Goal: Task Accomplishment & Management: Complete application form

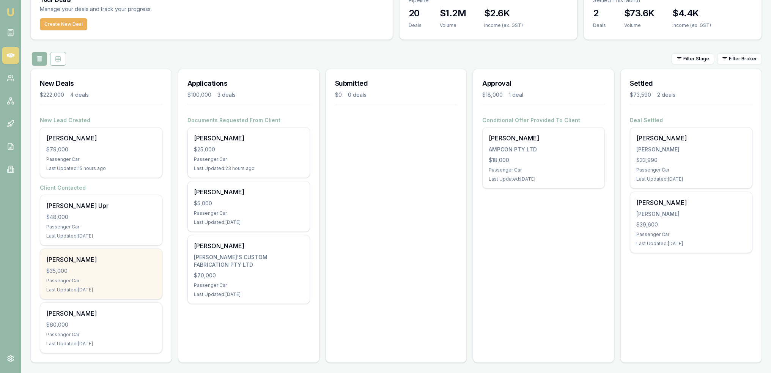
scroll to position [39, 0]
click at [100, 280] on div "Passenger Car" at bounding box center [101, 280] width 110 height 6
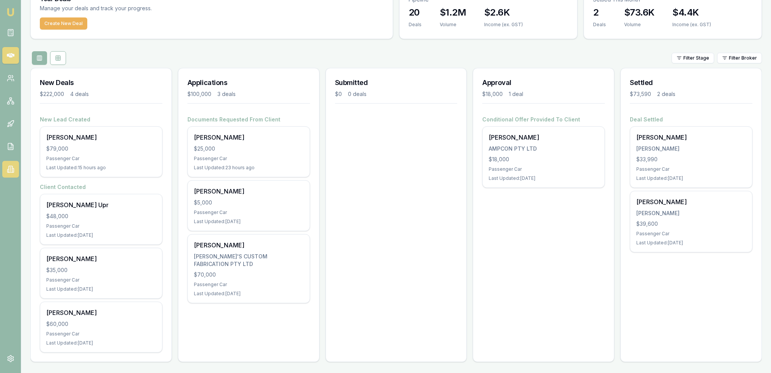
click at [7, 171] on icon at bounding box center [11, 169] width 8 height 8
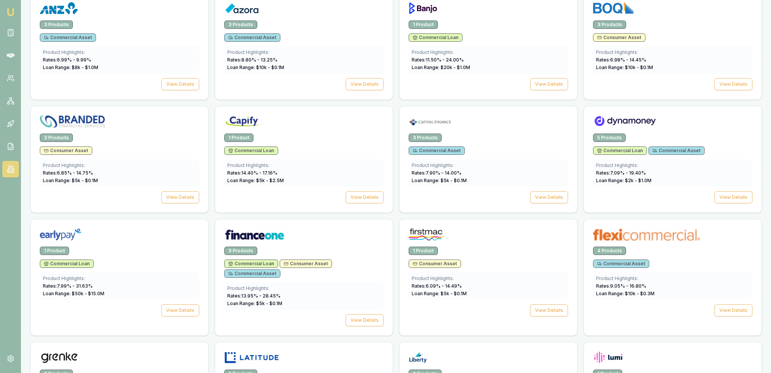
scroll to position [493, 0]
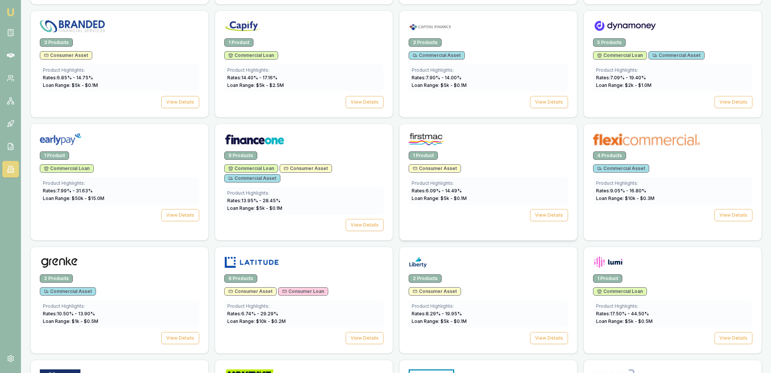
click at [452, 195] on span "Loan Range: $ 5 k - $ 0.1 M" at bounding box center [439, 198] width 55 height 6
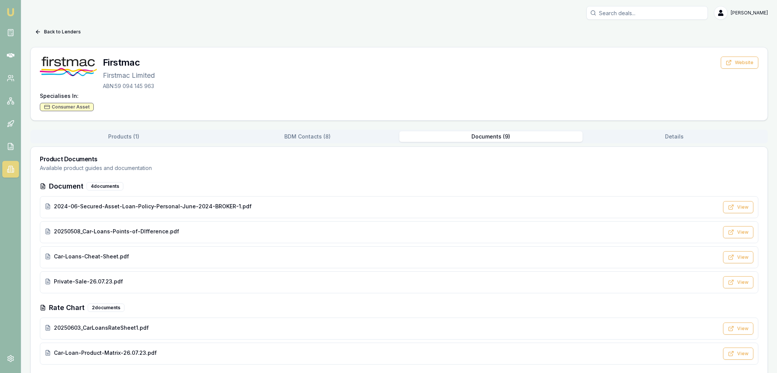
click at [479, 136] on button "Documents ( 9 )" at bounding box center [491, 136] width 184 height 11
click at [102, 327] on span "20250603_CarLoansRateSheet1.pdf" at bounding box center [101, 328] width 95 height 8
click at [54, 28] on button "Back to Lenders" at bounding box center [57, 32] width 55 height 12
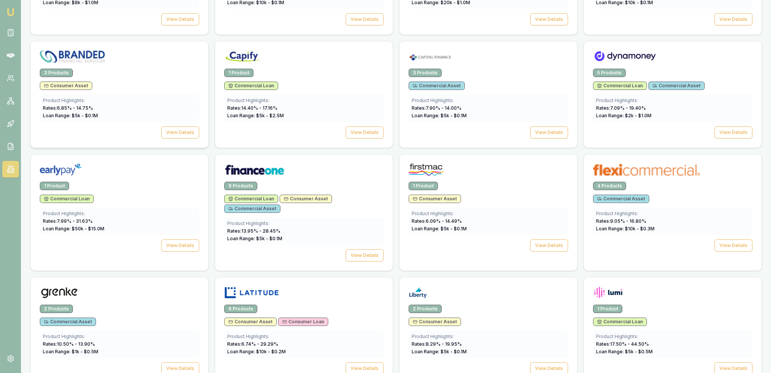
scroll to position [455, 0]
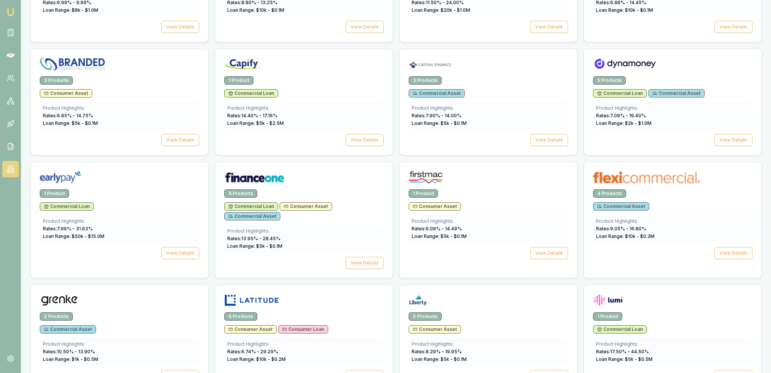
click at [10, 8] on img at bounding box center [10, 12] width 9 height 9
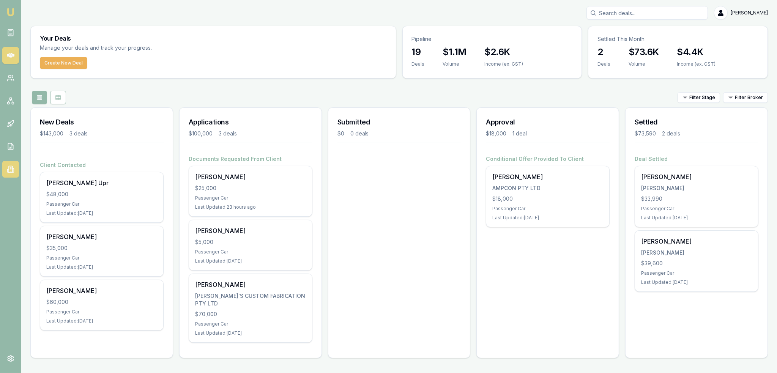
click at [10, 170] on icon at bounding box center [11, 169] width 8 height 8
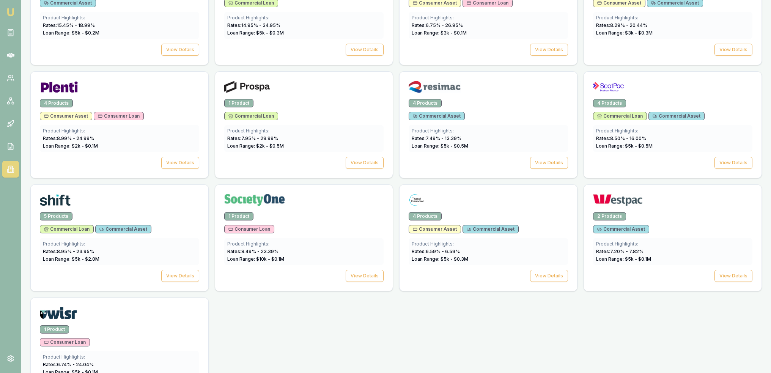
scroll to position [1009, 0]
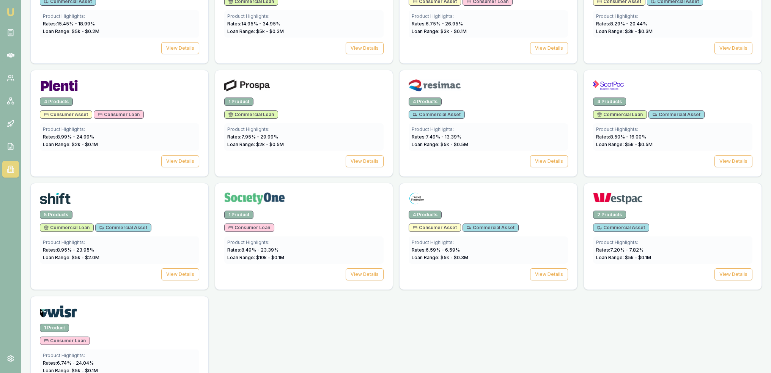
click at [8, 13] on img at bounding box center [10, 12] width 9 height 9
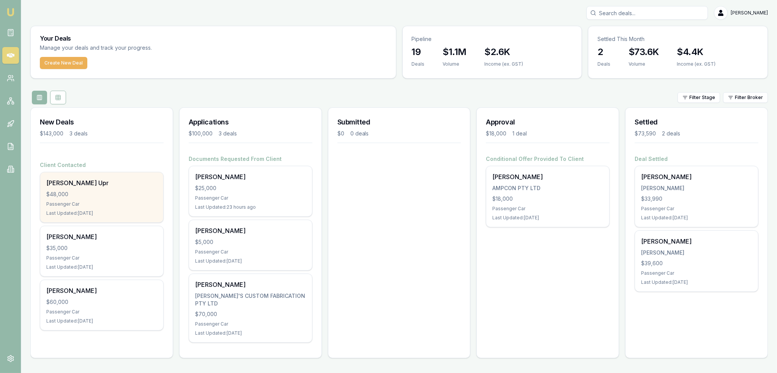
click at [96, 206] on div "Passenger Car" at bounding box center [101, 204] width 111 height 6
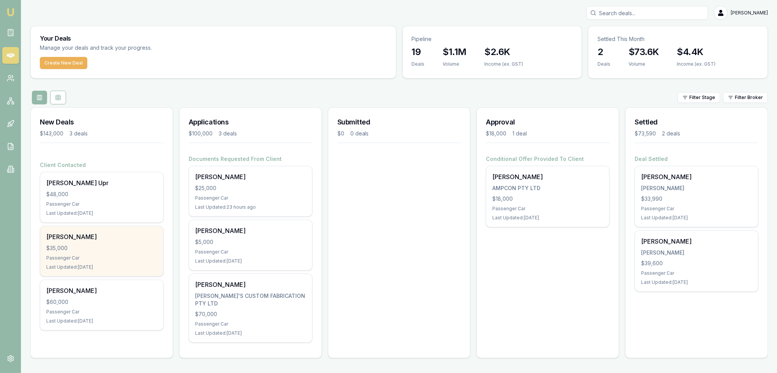
click at [99, 255] on div "Passenger Car" at bounding box center [101, 258] width 111 height 6
click at [109, 233] on div "[PERSON_NAME]" at bounding box center [101, 236] width 111 height 9
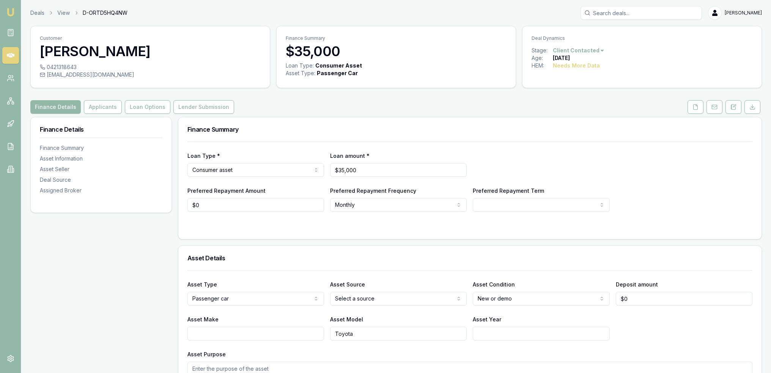
drag, startPoint x: 734, startPoint y: 111, endPoint x: 725, endPoint y: 118, distance: 11.1
click at [734, 111] on button at bounding box center [734, 107] width 16 height 14
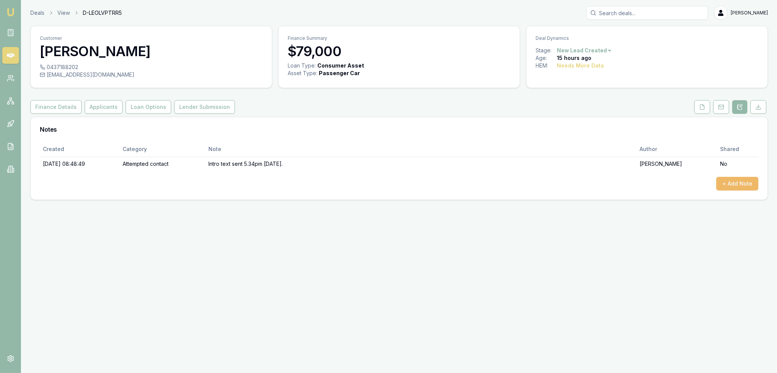
click at [741, 181] on button "+ Add Note" at bounding box center [737, 184] width 42 height 14
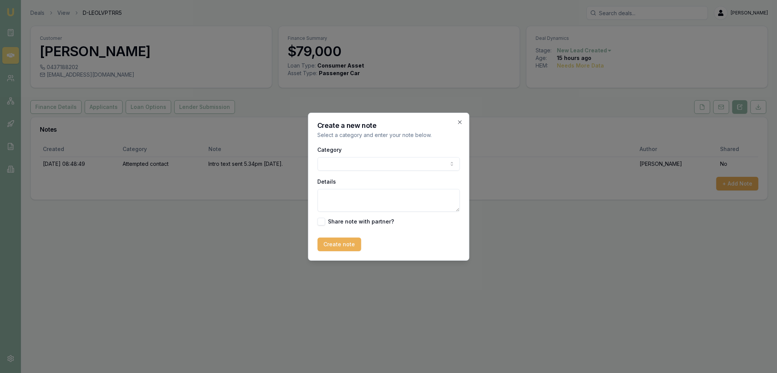
click at [405, 162] on body "Emu Broker Deals View D-LEOLVPTRR5 Robyn Adams Toggle Menu Customer Ken Watt 04…" at bounding box center [388, 186] width 777 height 373
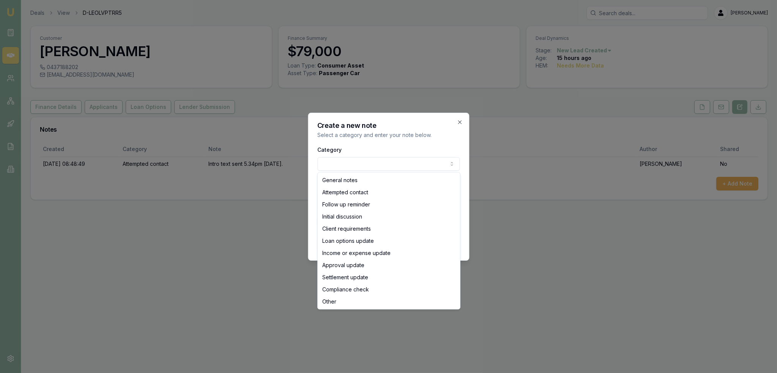
select select "INITIAL_DISCUSSION"
drag, startPoint x: 353, startPoint y: 214, endPoint x: 357, endPoint y: 203, distance: 11.5
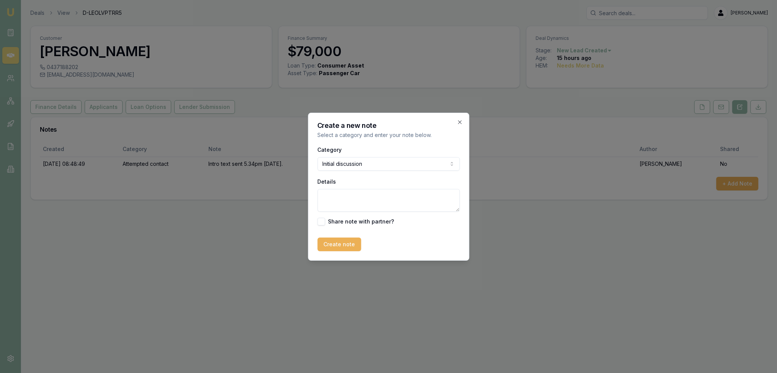
click at [365, 191] on textarea "Details" at bounding box center [388, 200] width 142 height 23
click at [455, 195] on textarea "Has already sorted it out with the dealer. Got an 8%" at bounding box center [388, 200] width 142 height 23
click at [367, 208] on textarea "Has already sorted it out with the dealer. Got an 8% with the dealer for non-as…" at bounding box center [388, 200] width 142 height 23
type textarea "Has already sorted it out with the dealer. Got an 8% with the dealer for non-as…"
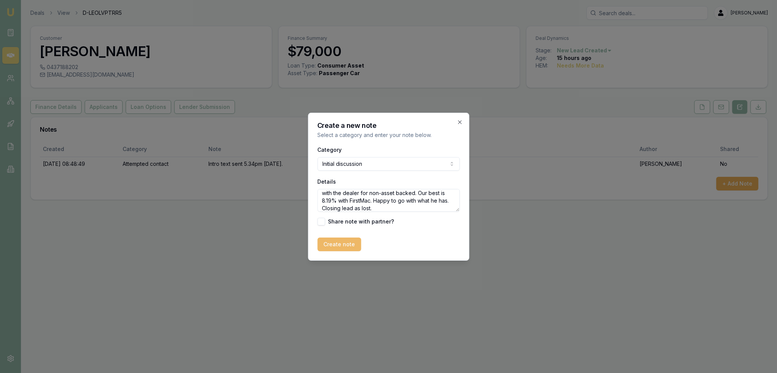
click at [333, 244] on button "Create note" at bounding box center [339, 245] width 44 height 14
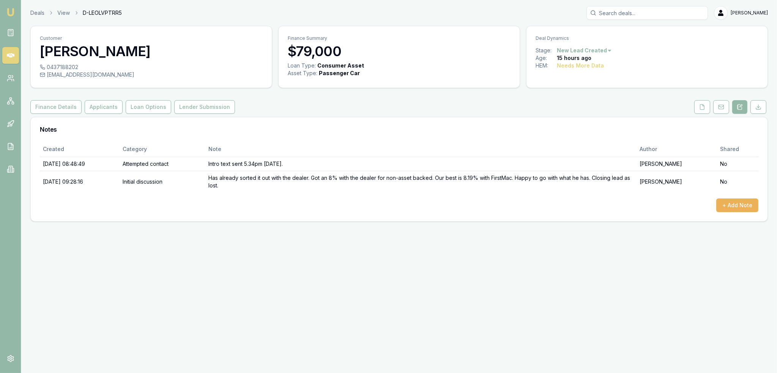
click at [602, 47] on html "Emu Broker Deals View D-LEOLVPTRR5 Robyn Adams Toggle Menu Customer Ken Watt 04…" at bounding box center [388, 186] width 777 height 373
click at [575, 89] on div "- Lost" at bounding box center [582, 88] width 45 height 12
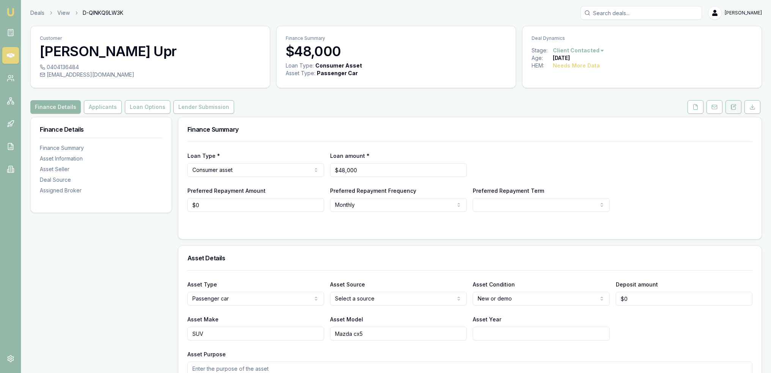
click at [737, 105] on button at bounding box center [734, 107] width 16 height 14
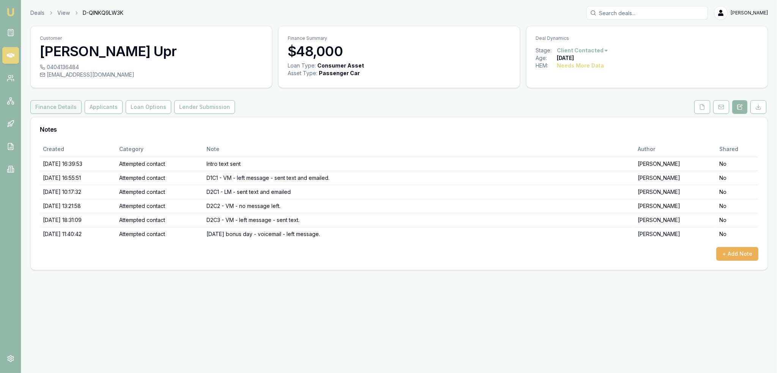
click at [62, 102] on button "Finance Details" at bounding box center [55, 107] width 51 height 14
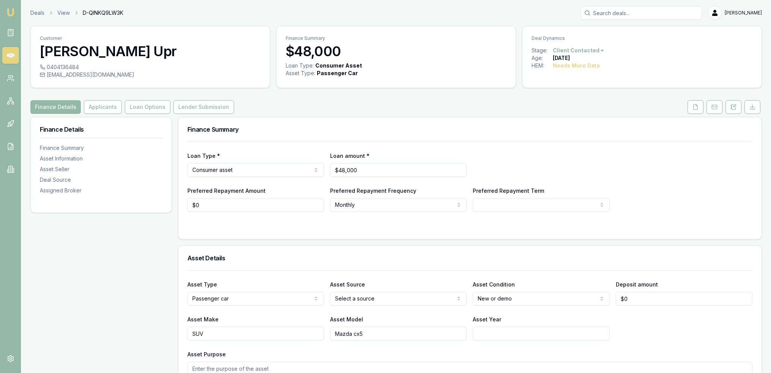
drag, startPoint x: 95, startPoint y: 109, endPoint x: 97, endPoint y: 136, distance: 27.8
click at [94, 109] on button "Applicants" at bounding box center [103, 107] width 38 height 14
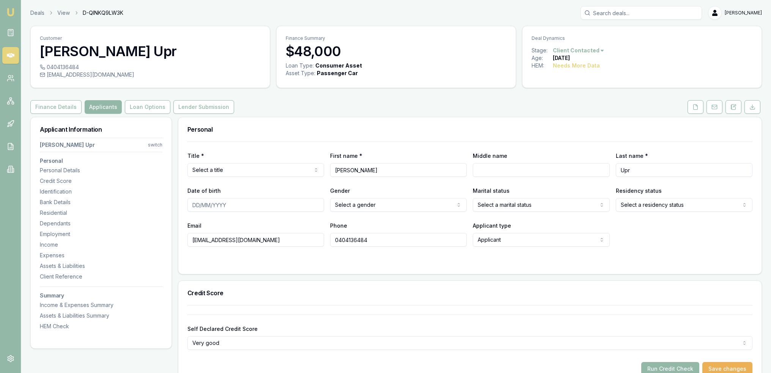
click at [50, 208] on nav "Pradip Upr switch Personal Personal Details Credit Score Identification Bank De…" at bounding box center [101, 232] width 123 height 195
click at [49, 211] on div "Residential" at bounding box center [101, 213] width 123 height 8
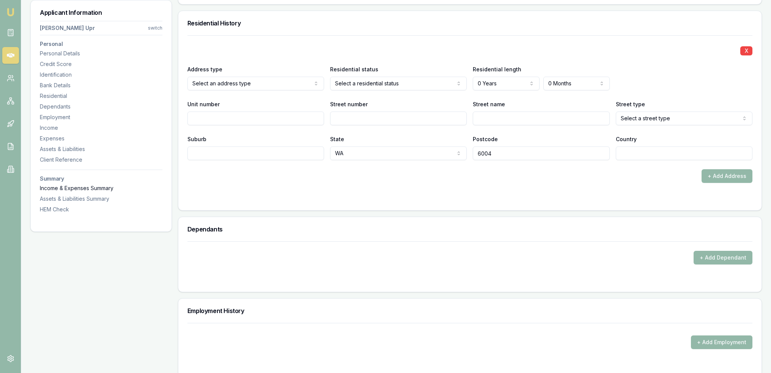
scroll to position [730, 0]
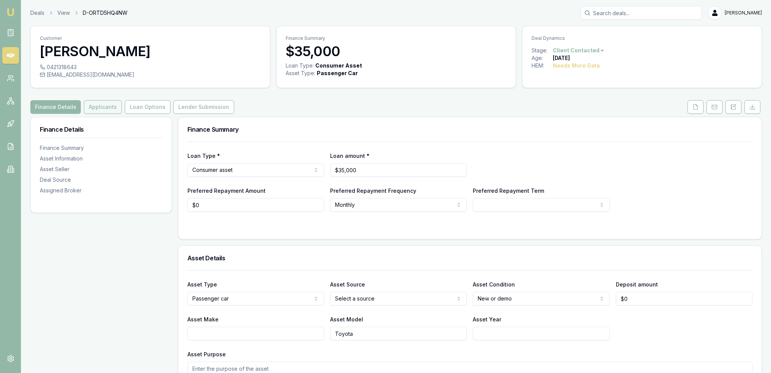
click at [103, 103] on button "Applicants" at bounding box center [103, 107] width 38 height 14
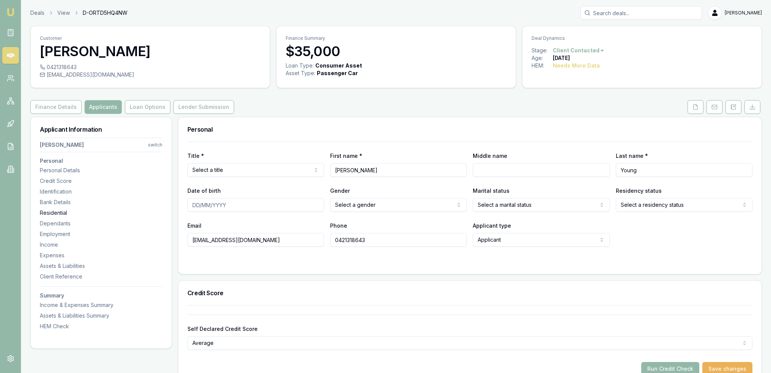
click at [65, 213] on div "Residential" at bounding box center [101, 213] width 123 height 8
click at [734, 104] on icon at bounding box center [734, 107] width 6 height 6
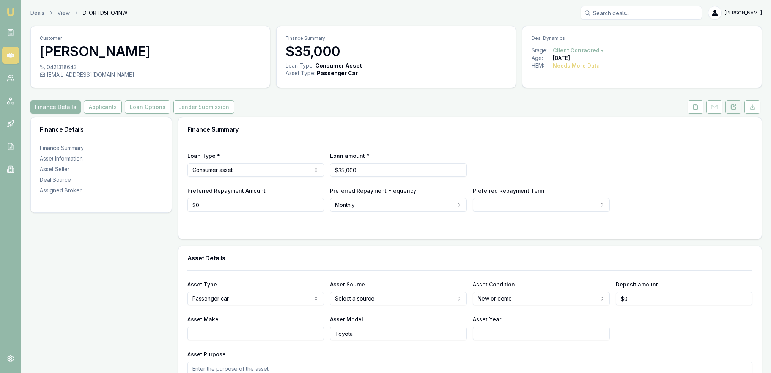
click at [730, 105] on button at bounding box center [734, 107] width 16 height 14
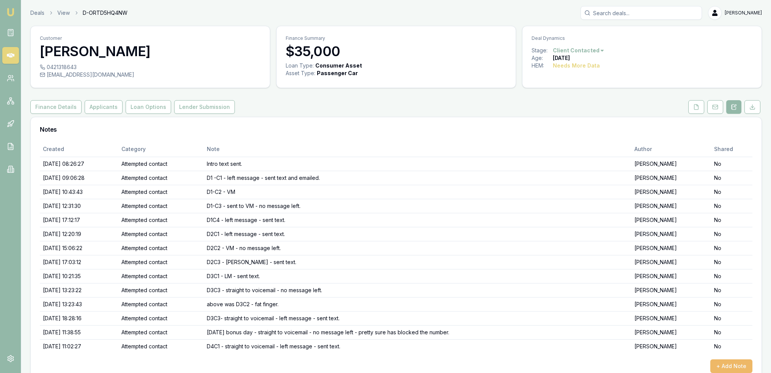
click at [732, 366] on button "+ Add Note" at bounding box center [731, 366] width 42 height 14
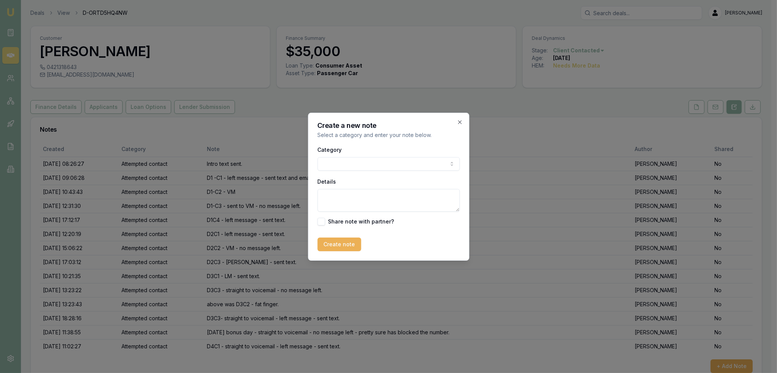
click at [414, 164] on body "Emu Broker Deals View D-ORTD5HQ4NW Robyn Adams Toggle Menu Customer Susan Young…" at bounding box center [385, 186] width 771 height 373
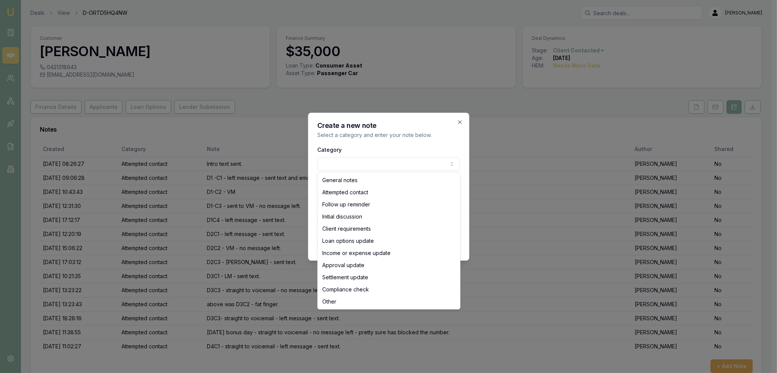
select select "ATTEMPTED_CONTACT"
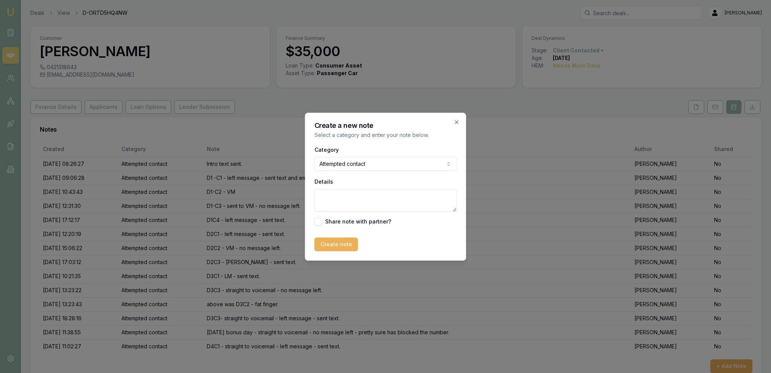
click at [338, 194] on textarea "Details" at bounding box center [386, 200] width 142 height 23
type textarea "D5C1 - straight to VM - left message - sent text. Closing lead as no contact."
click at [350, 244] on button "Create note" at bounding box center [337, 245] width 44 height 14
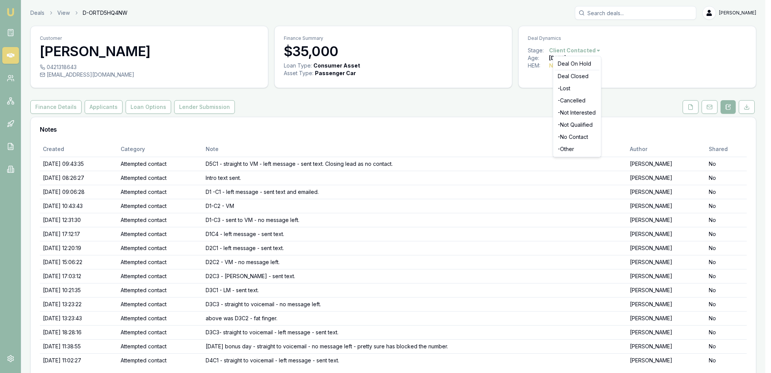
click at [592, 50] on html "Emu Broker Deals View D-ORTD5HQ4NW Robyn Adams Toggle Menu Customer Susan Young…" at bounding box center [385, 186] width 771 height 373
click at [564, 137] on div "- No Contact" at bounding box center [577, 137] width 45 height 12
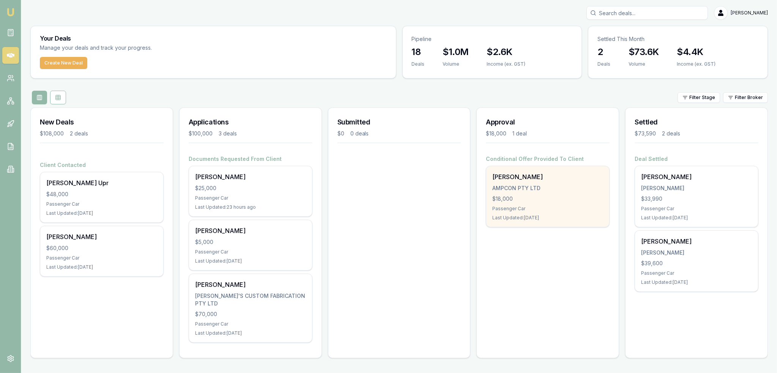
click at [520, 198] on div "$18,000" at bounding box center [547, 199] width 111 height 8
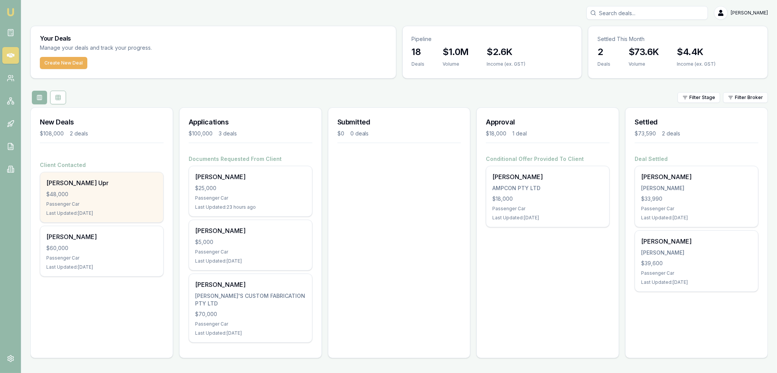
click at [107, 213] on div "Last Updated: 3 days ago" at bounding box center [101, 213] width 111 height 6
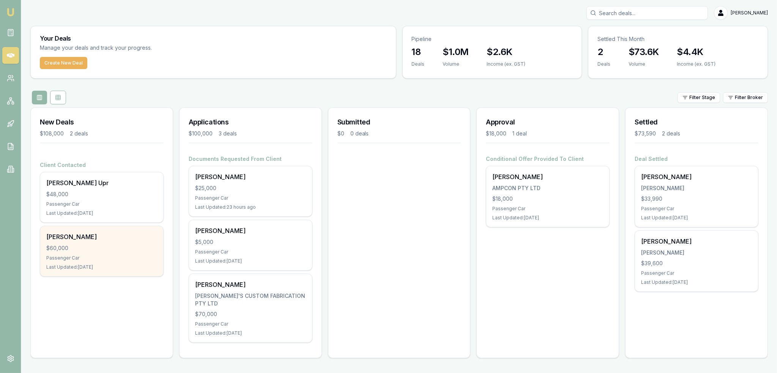
click at [114, 250] on div "$60,000" at bounding box center [101, 248] width 111 height 8
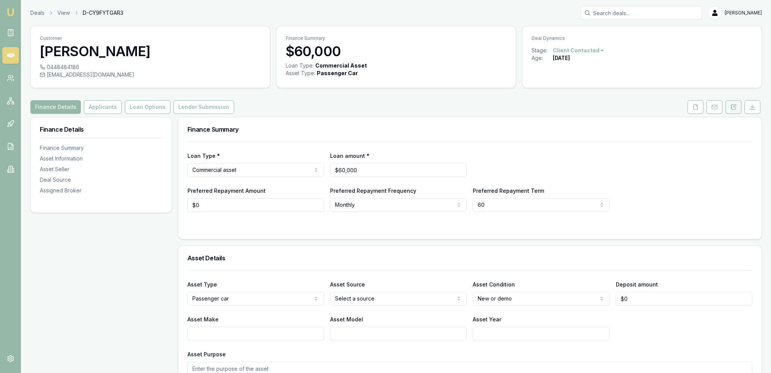
click at [732, 110] on icon at bounding box center [734, 107] width 6 height 6
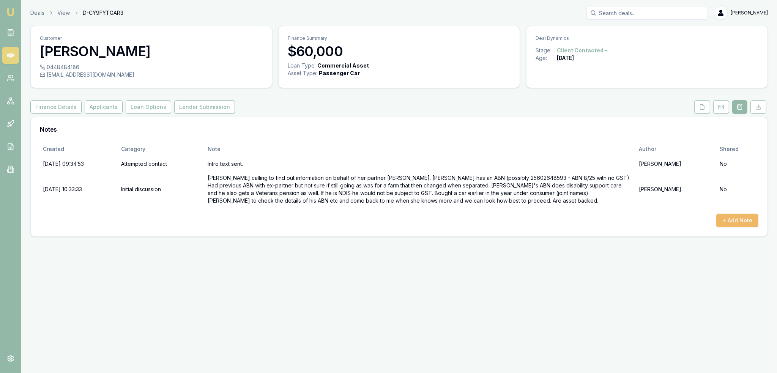
click at [744, 216] on button "+ Add Note" at bounding box center [737, 221] width 42 height 14
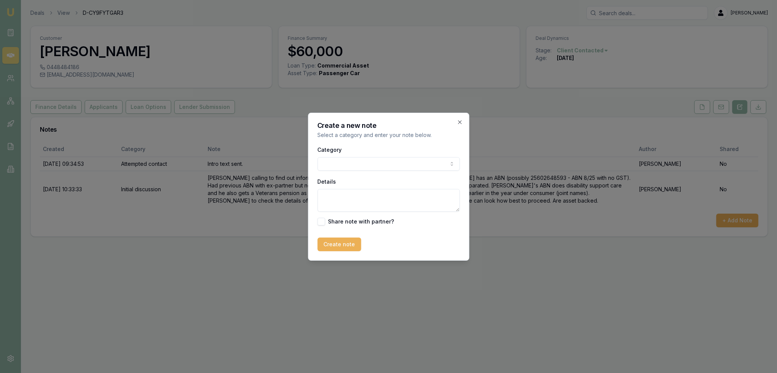
click at [416, 161] on body "Emu Broker Deals View D-CY9FYTGAR3 Robyn Adams Toggle Menu Customer Chantelle N…" at bounding box center [388, 186] width 777 height 373
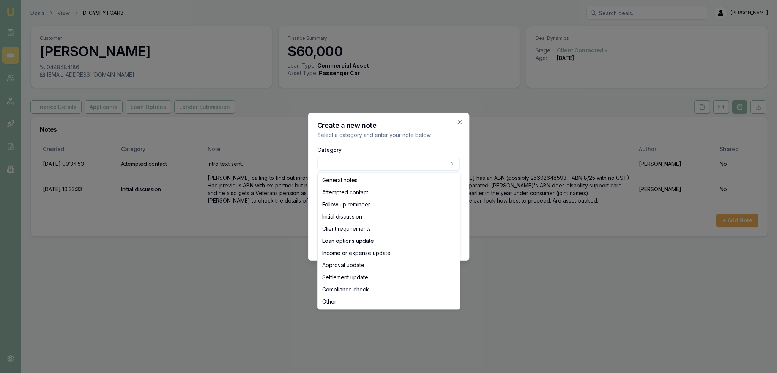
select select "INITIAL_DISCUSSION"
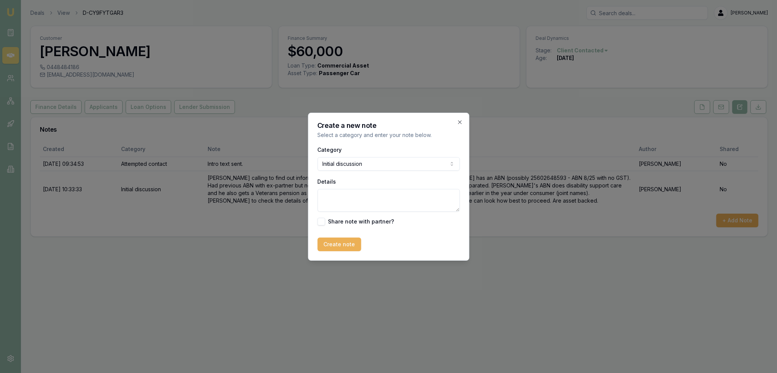
click at [360, 200] on textarea "Details" at bounding box center [388, 200] width 142 height 23
type textarea "Are going NZ for 2 weeks from next week so are going to park it until after the…"
click at [339, 247] on button "Create note" at bounding box center [339, 245] width 44 height 14
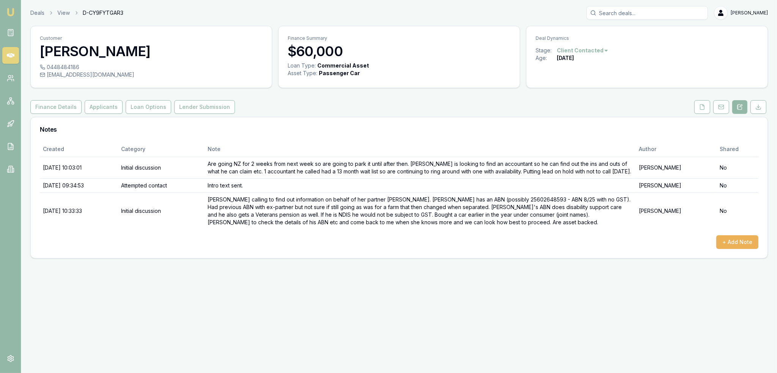
click at [581, 51] on html "Emu Broker Deals View D-CY9FYTGAR3 Robyn Adams Toggle Menu Customer Chantelle N…" at bounding box center [388, 186] width 777 height 373
click at [575, 62] on div "Deal On Hold" at bounding box center [580, 64] width 45 height 12
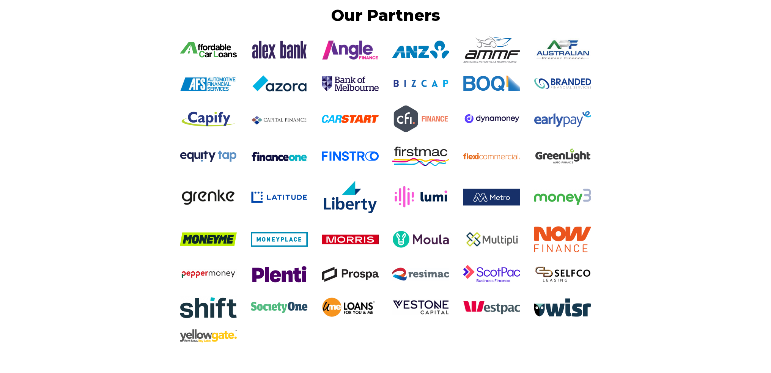
scroll to position [1345, 0]
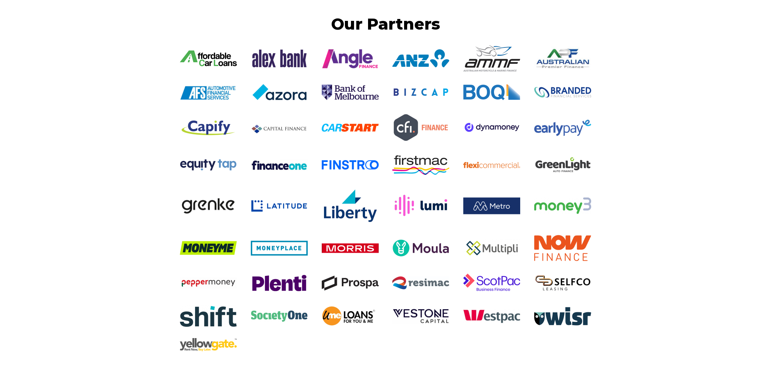
scroll to position [1342, 0]
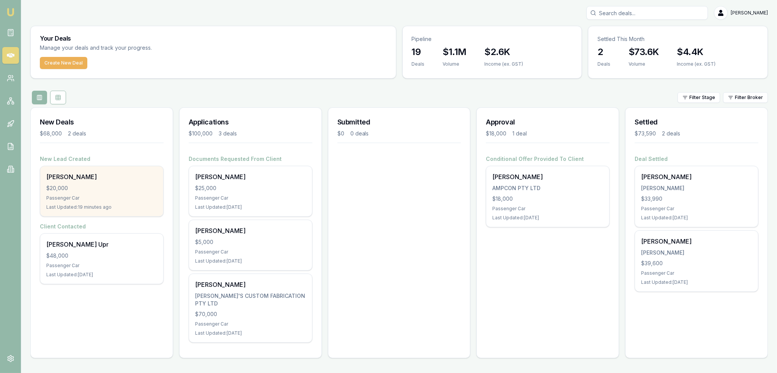
click at [71, 202] on div "[PERSON_NAME] $20,000 Passenger Car Last Updated: 19 minutes ago" at bounding box center [101, 191] width 123 height 50
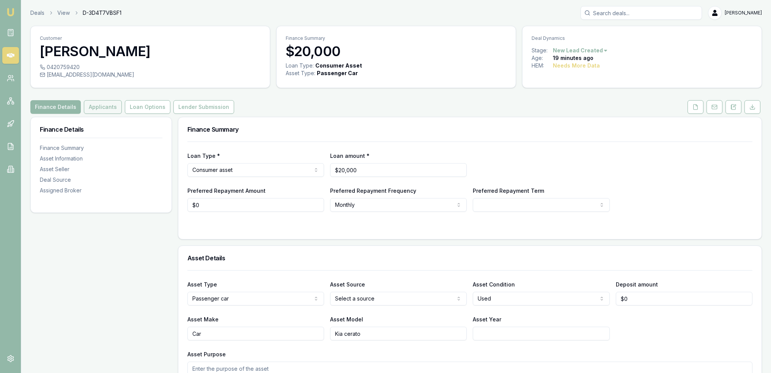
click at [90, 110] on button "Applicants" at bounding box center [103, 107] width 38 height 14
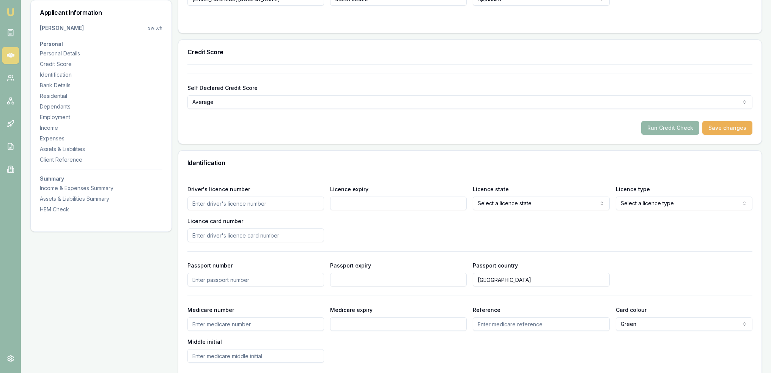
scroll to position [226, 0]
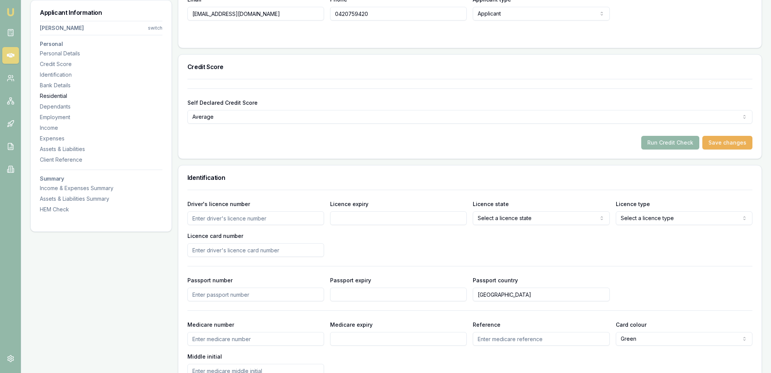
click at [61, 95] on div "Residential" at bounding box center [101, 96] width 123 height 8
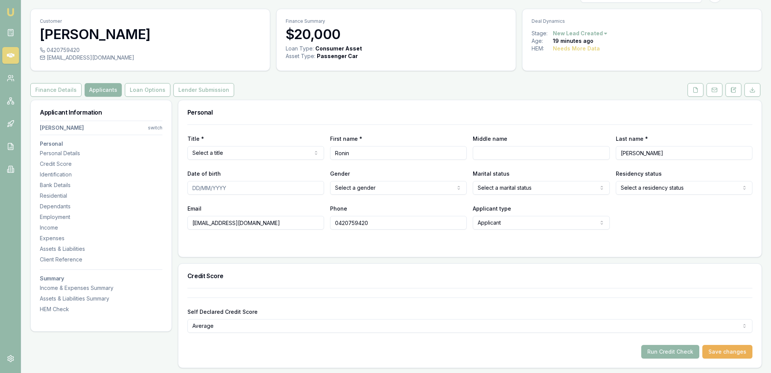
scroll to position [0, 0]
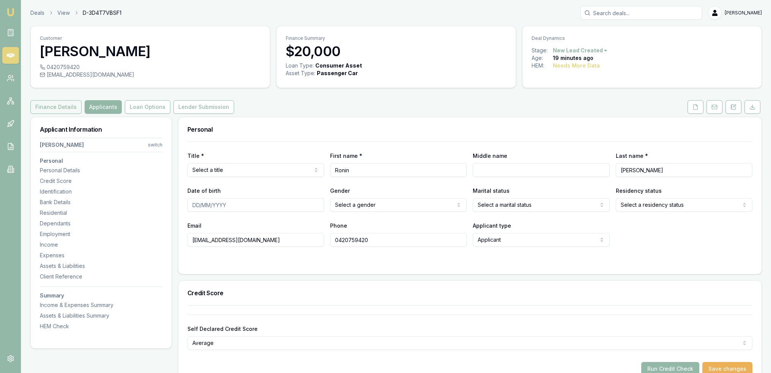
click at [47, 102] on button "Finance Details" at bounding box center [55, 107] width 51 height 14
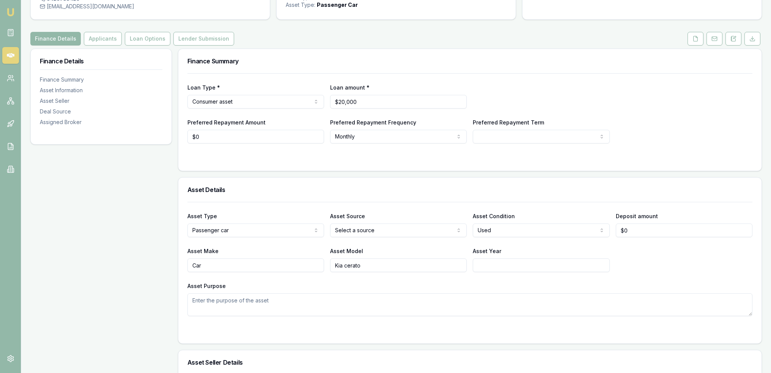
scroll to position [76, 0]
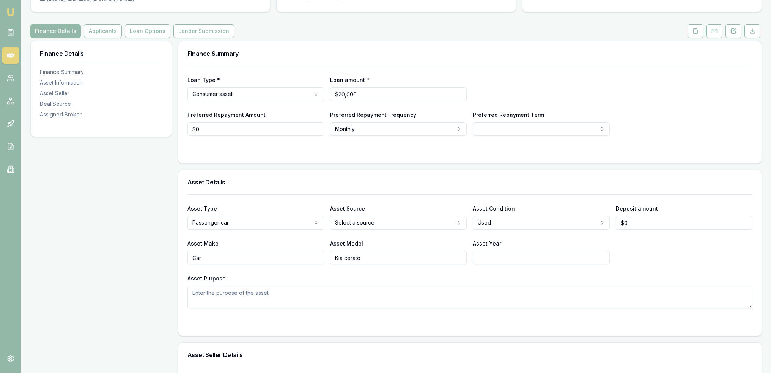
click at [370, 224] on html "Emu Broker Deals View D-3D4T7VBSF1 Robyn Adams Toggle Menu Customer Ronin Adams…" at bounding box center [385, 110] width 771 height 373
select select "PRIVATE"
click at [323, 296] on textarea "Asset Purpose" at bounding box center [469, 297] width 565 height 23
drag, startPoint x: 383, startPoint y: 95, endPoint x: 260, endPoint y: 94, distance: 123.0
click at [261, 94] on div "Loan Type * Consumer asset Consumer loan Consumer asset Commercial loan Commerc…" at bounding box center [469, 88] width 565 height 26
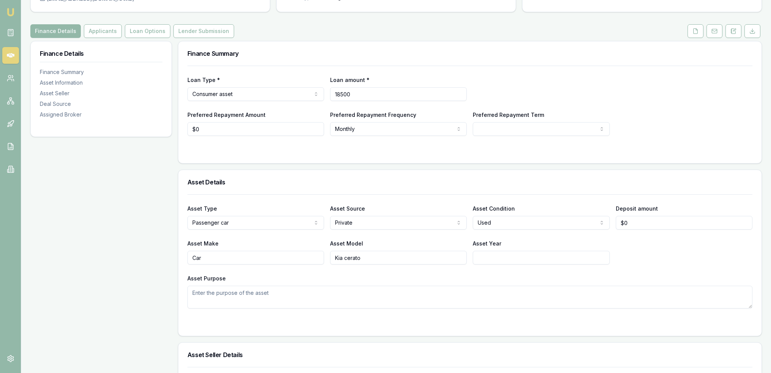
type input "$18,500"
click at [501, 258] on input "Asset Year" at bounding box center [541, 258] width 137 height 14
select select "60"
drag, startPoint x: 220, startPoint y: 255, endPoint x: 124, endPoint y: 255, distance: 96.4
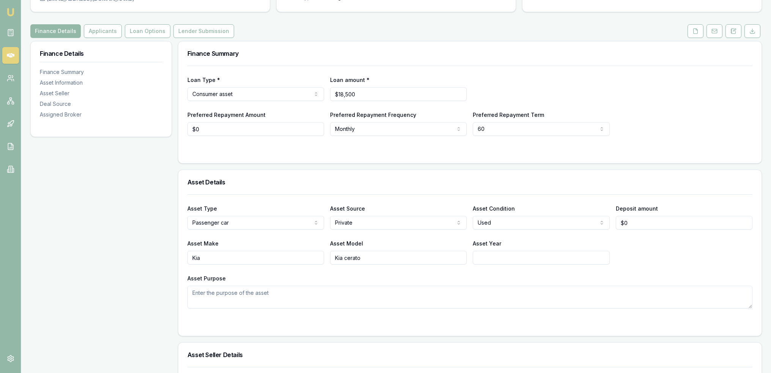
type input "Kia"
type input "Cert"
type input "Car"
type input "Kia ce"
drag, startPoint x: 213, startPoint y: 260, endPoint x: 128, endPoint y: 261, distance: 85.4
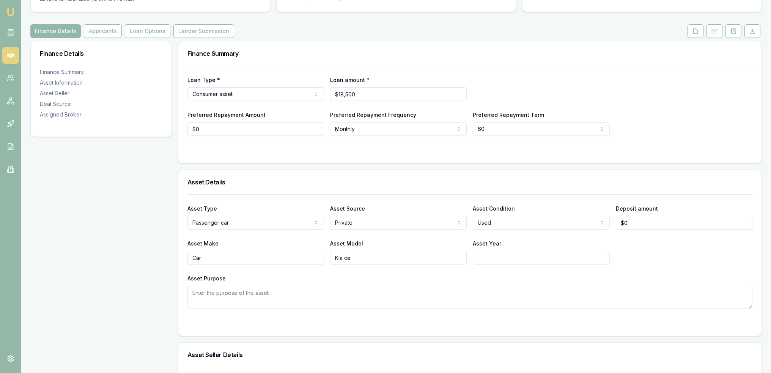
type input "Kia"
type input "Cerato"
click at [387, 218] on html "Emu Broker Deals View D-3D4T7VBSF1 Robyn Adams Toggle Menu Customer Ronin Adams…" at bounding box center [385, 110] width 771 height 373
select select "DEALER"
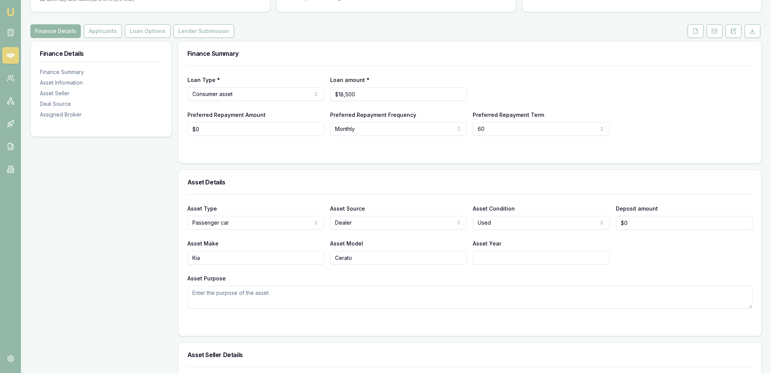
click at [504, 256] on input "Asset Year" at bounding box center [541, 258] width 137 height 14
click at [566, 259] on input "Asset Year" at bounding box center [541, 258] width 137 height 14
type input "2014-2018"
click at [748, 265] on div "Asset Type Passenger car Passenger car Electric vehicle Light commercial Carava…" at bounding box center [469, 251] width 565 height 114
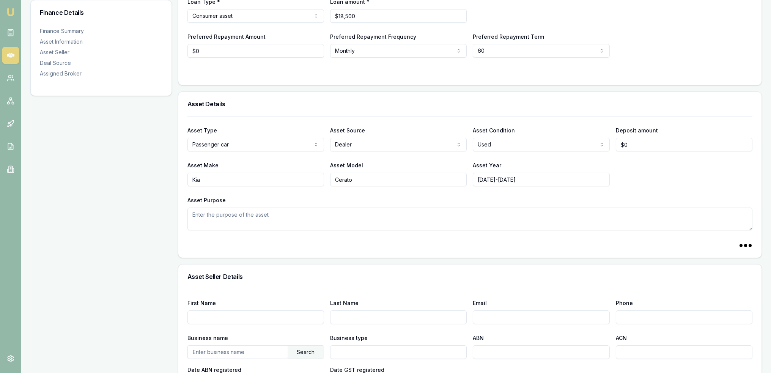
scroll to position [175, 0]
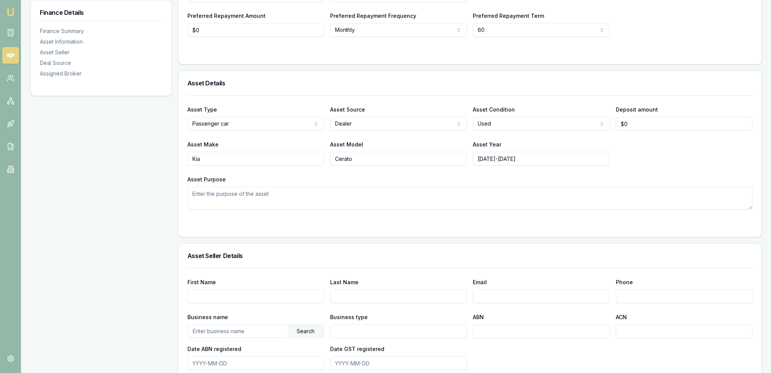
click at [554, 202] on textarea "Asset Purpose" at bounding box center [469, 198] width 565 height 23
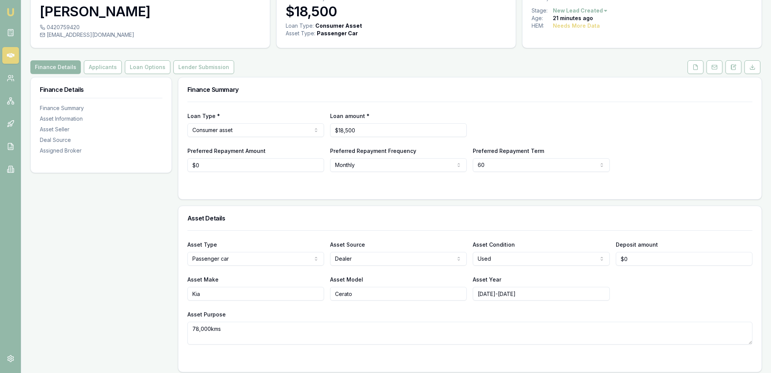
scroll to position [0, 0]
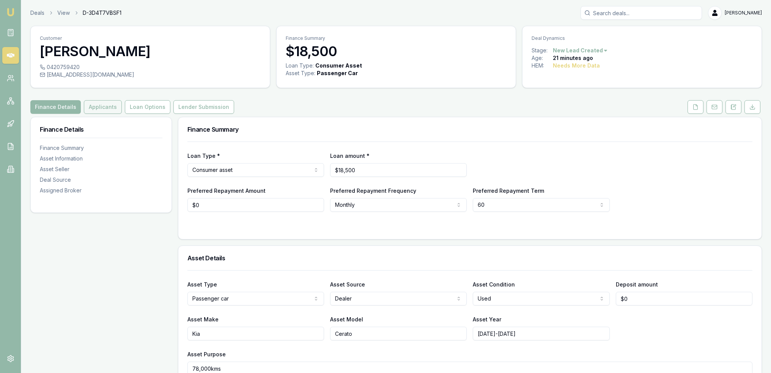
type textarea "78,000kms"
click at [114, 108] on button "Applicants" at bounding box center [103, 107] width 38 height 14
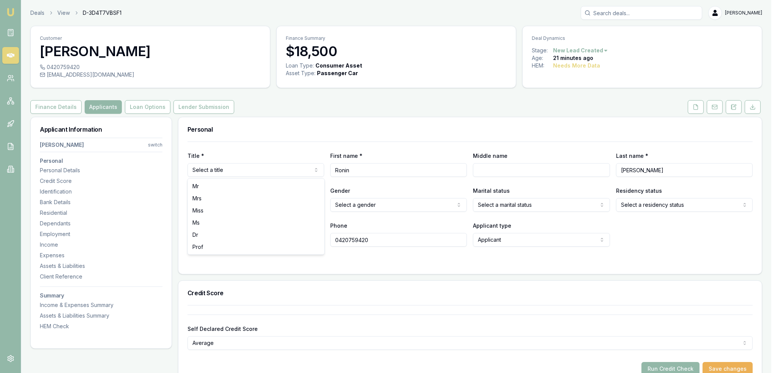
click at [239, 171] on html "Emu Broker Deals View D-3D4T7VBSF1 Robyn Adams Toggle Menu Customer Ronin Adams…" at bounding box center [388, 186] width 777 height 373
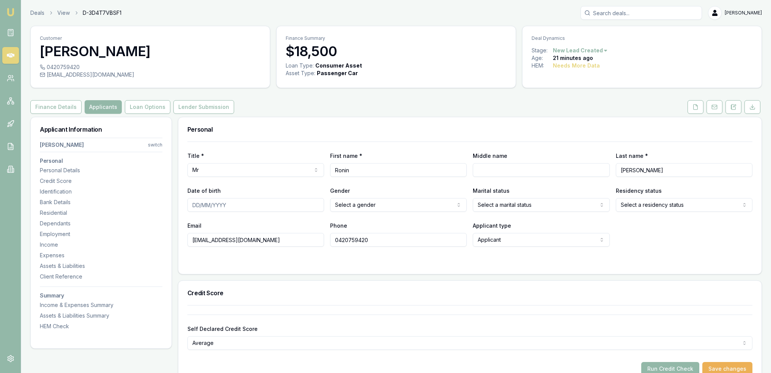
click at [516, 168] on input "Middle name" at bounding box center [541, 170] width 137 height 14
type input "John Paora Colin"
click at [195, 205] on input "Date of birth" at bounding box center [255, 205] width 137 height 14
type input "0"
type input "17/04/2001"
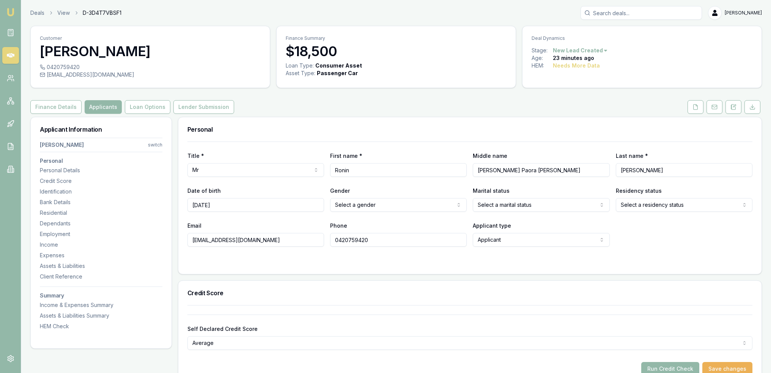
click at [413, 205] on html "Emu Broker Deals View D-3D4T7VBSF1 Robyn Adams Toggle Menu Customer Ronin Adams…" at bounding box center [385, 186] width 771 height 373
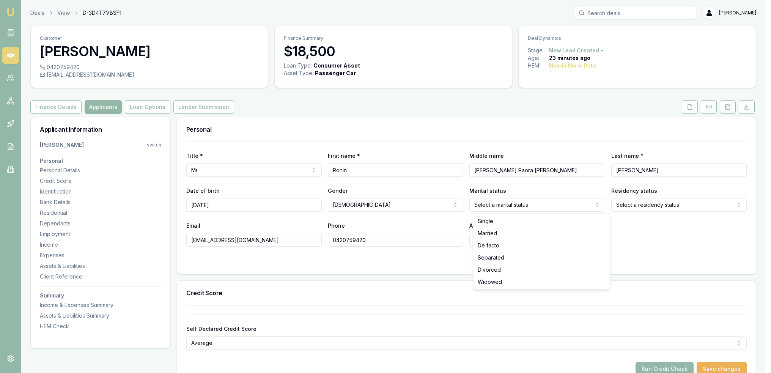
click at [510, 203] on html "Emu Broker Deals View D-3D4T7VBSF1 Robyn Adams Toggle Menu Customer Ronin Adams…" at bounding box center [385, 186] width 771 height 373
select select "DE_FACTO"
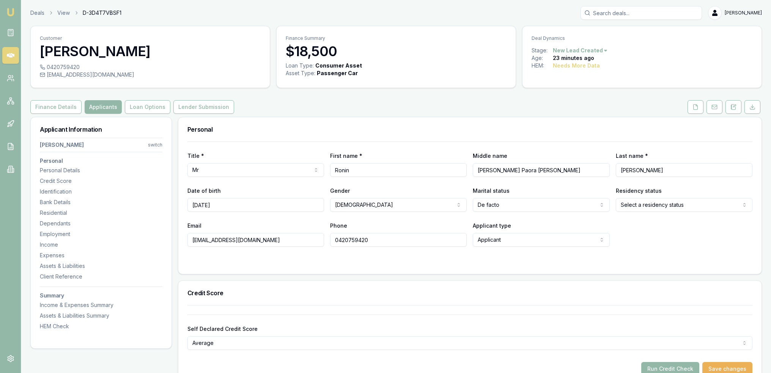
click at [671, 207] on html "Emu Broker Deals View D-3D4T7VBSF1 Robyn Adams Toggle Menu Customer Ronin Adams…" at bounding box center [385, 186] width 771 height 373
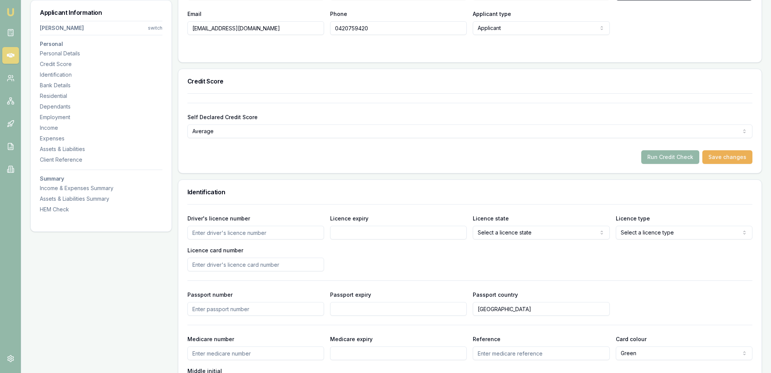
scroll to position [228, 0]
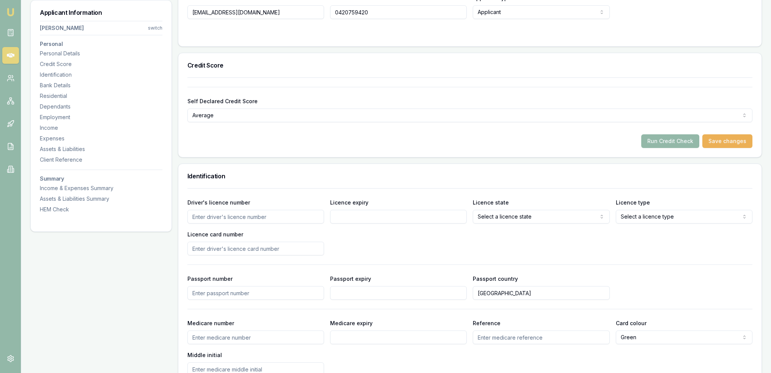
click at [279, 212] on input "Driver's licence number" at bounding box center [255, 217] width 137 height 14
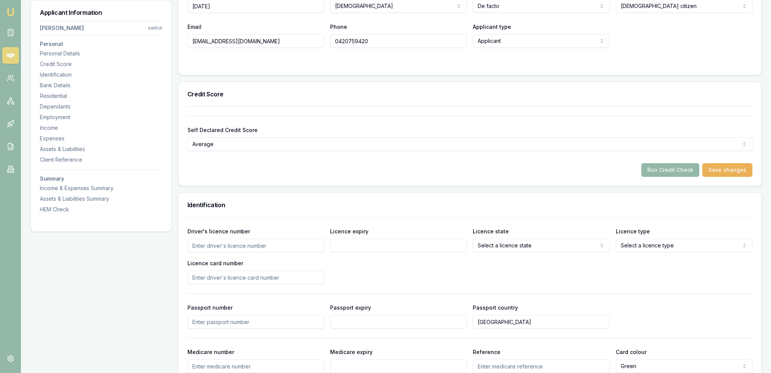
scroll to position [190, 0]
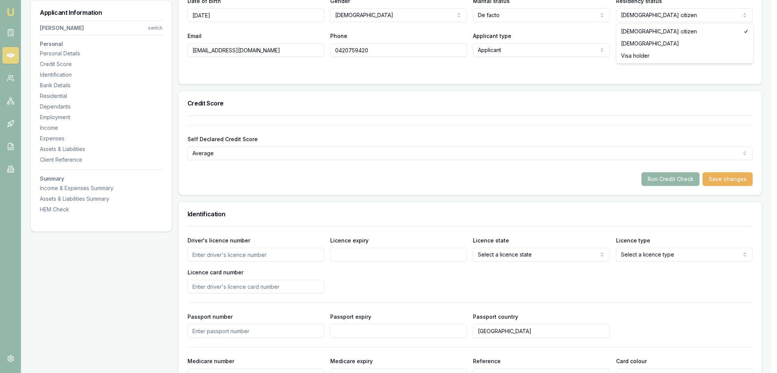
select select "PERMANENT_RESIDENT"
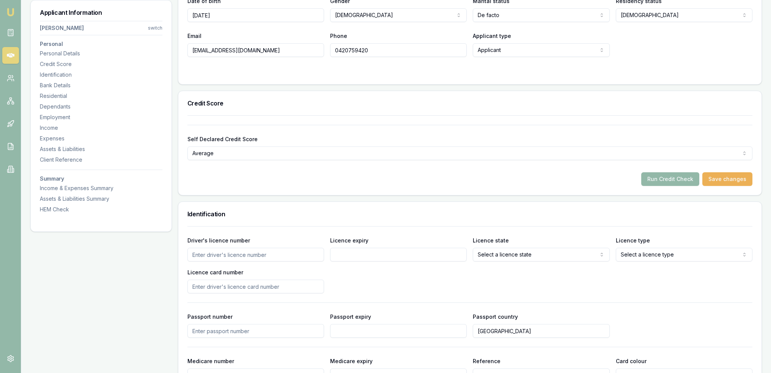
click at [240, 256] on input "Driver's licence number" at bounding box center [255, 255] width 137 height 14
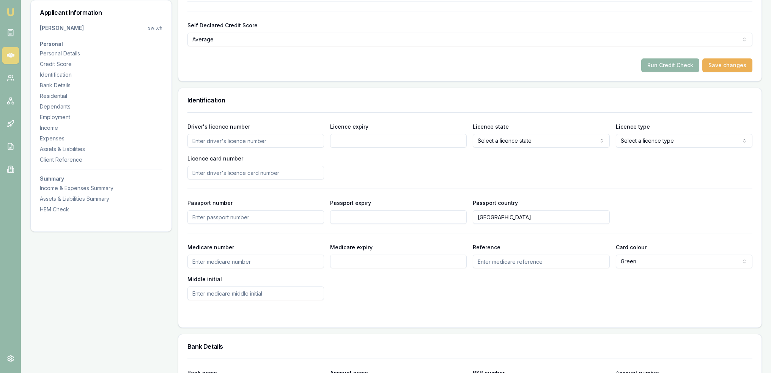
scroll to position [342, 0]
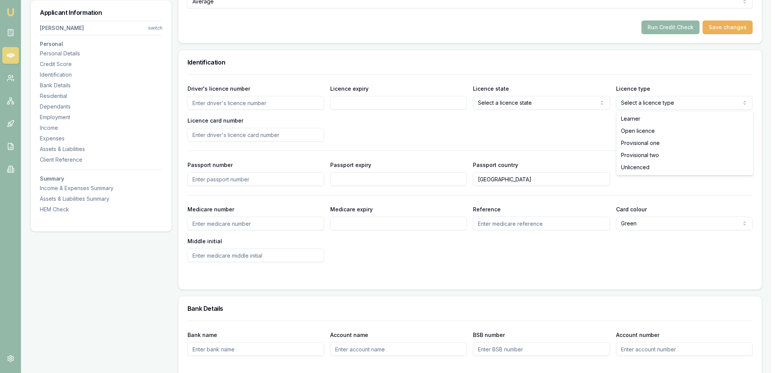
select select "PROVISIONAL_ONE"
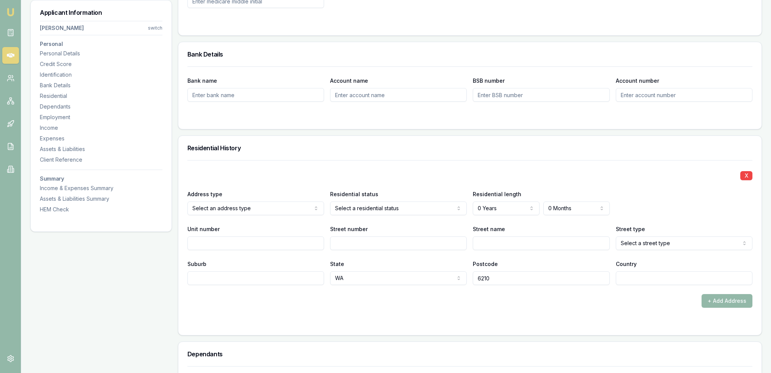
scroll to position [607, 0]
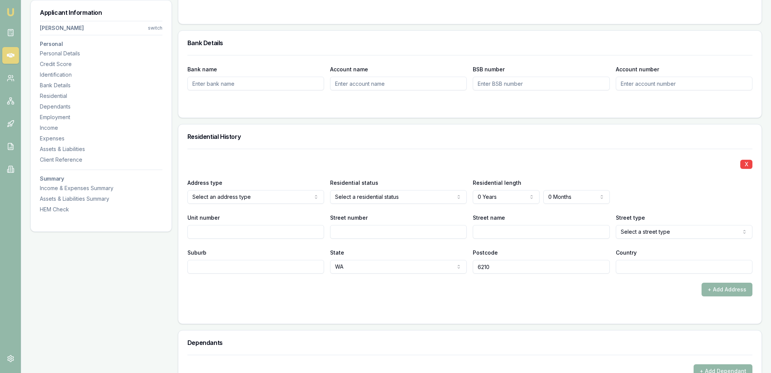
click at [352, 232] on input "Street number" at bounding box center [398, 232] width 137 height 14
type input "33"
type input "Rochdale"
select select "Circle"
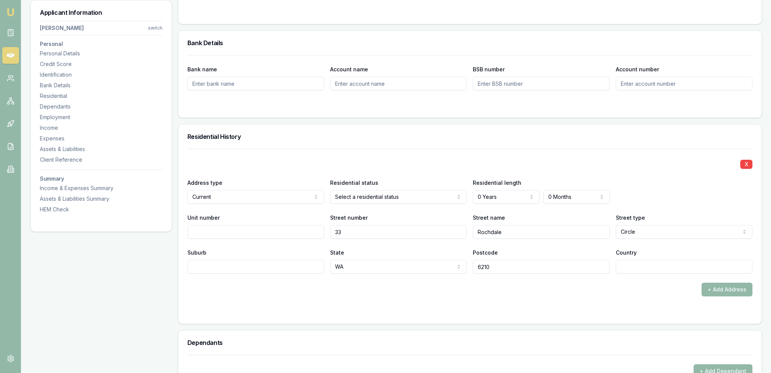
click at [250, 266] on input "Suburb" at bounding box center [255, 267] width 137 height 14
type input "Meadow Springs"
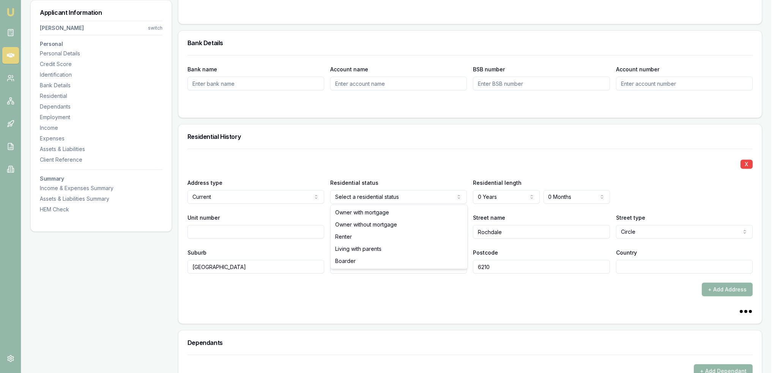
select select "RENTER"
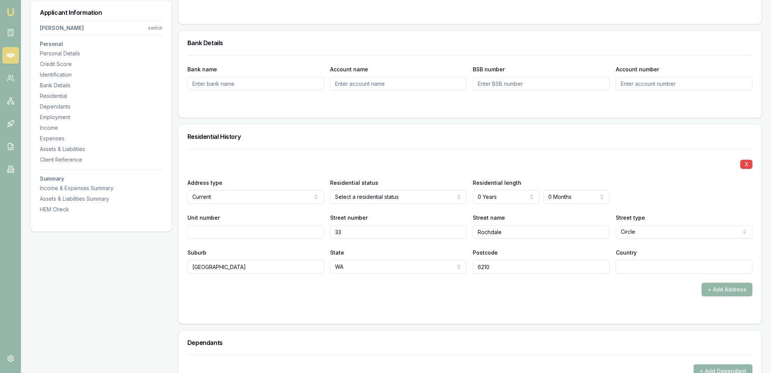
click at [629, 264] on input "Country" at bounding box center [684, 267] width 137 height 14
type input "AU"
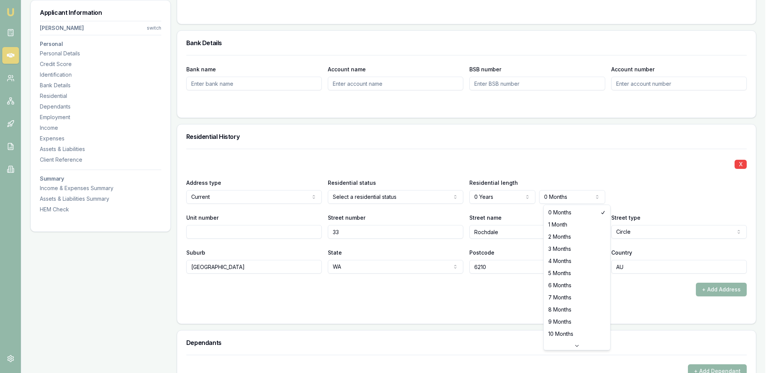
select select "1"
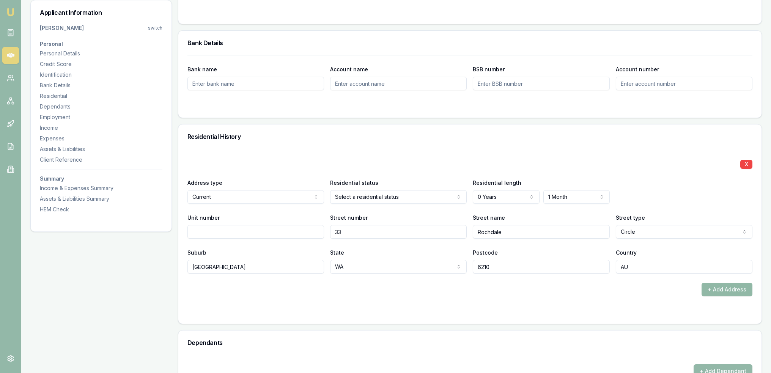
click at [717, 289] on button "+ Add Address" at bounding box center [727, 290] width 51 height 14
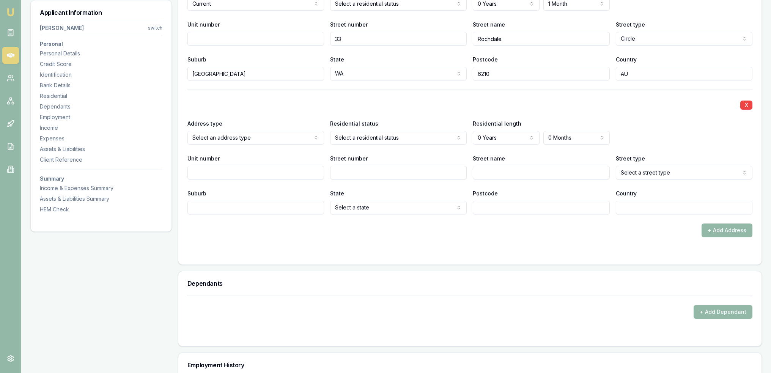
scroll to position [802, 0]
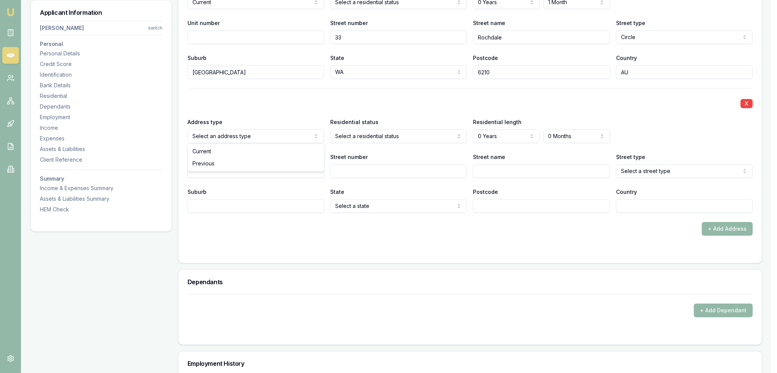
select select "PREVIOUS"
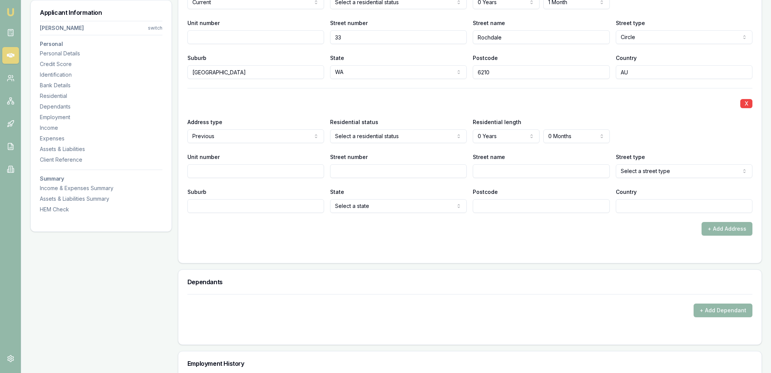
click at [361, 169] on input "Street number" at bounding box center [398, 171] width 137 height 14
type input "60"
type input "f"
type input "Fairview"
select select "Drive"
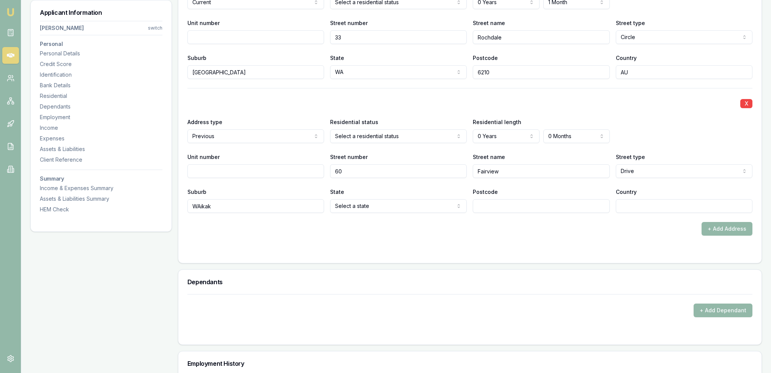
type input "WAikaki"
drag, startPoint x: 200, startPoint y: 206, endPoint x: 220, endPoint y: 219, distance: 23.6
click at [203, 208] on input "WAikaki" at bounding box center [255, 206] width 137 height 14
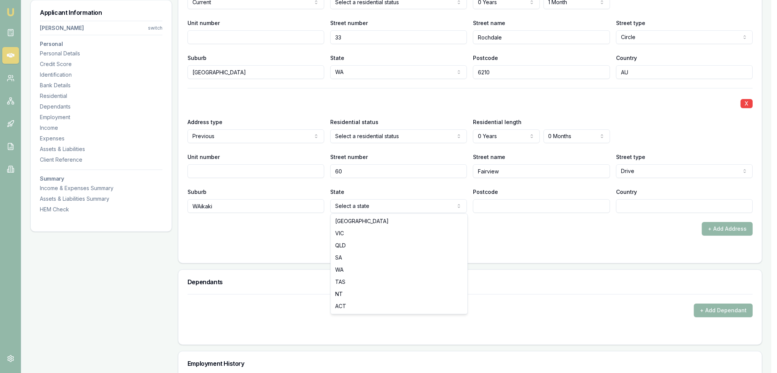
select select "WA"
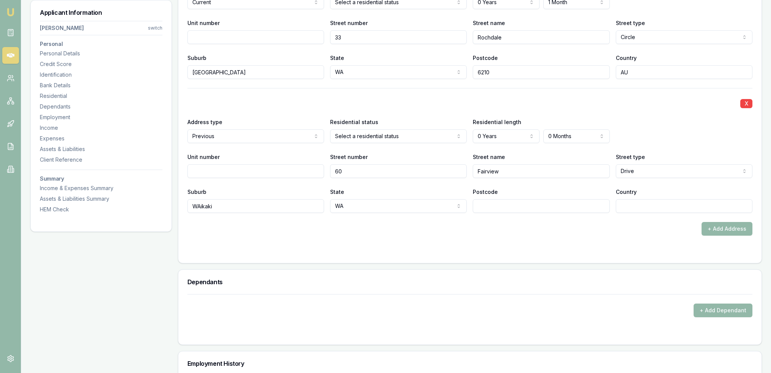
click at [517, 206] on input "Postcode" at bounding box center [541, 206] width 137 height 14
type input "6169"
click at [674, 196] on div "Country" at bounding box center [684, 200] width 137 height 26
click at [674, 202] on input "Country" at bounding box center [684, 206] width 137 height 14
type input "AU"
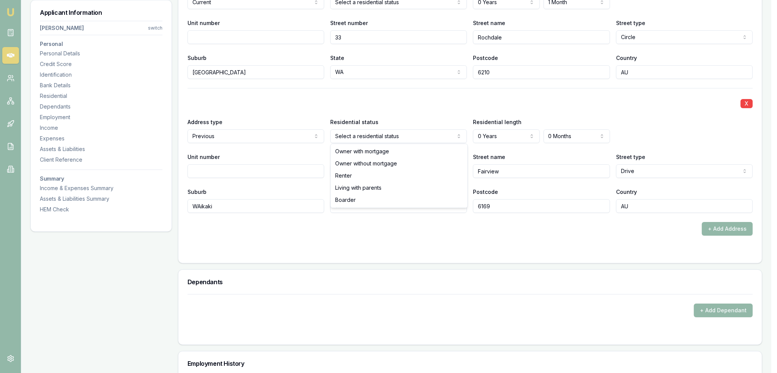
select select "RENTER"
drag, startPoint x: 359, startPoint y: 175, endPoint x: 446, endPoint y: 153, distance: 90.2
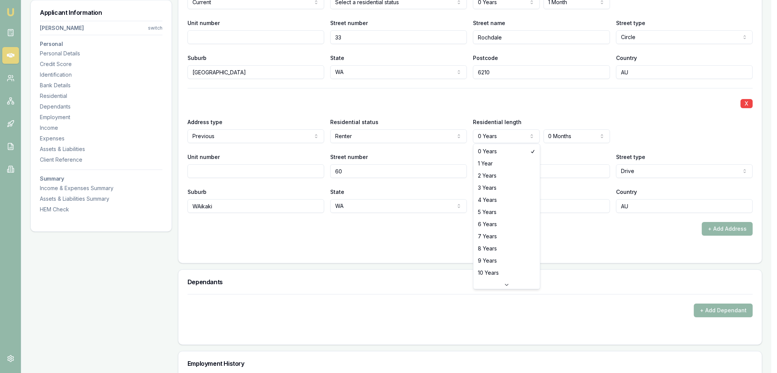
select select "3"
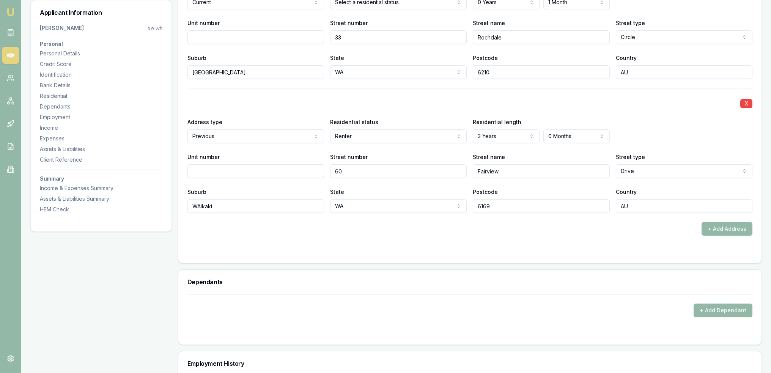
drag, startPoint x: 358, startPoint y: 185, endPoint x: 367, endPoint y: 170, distance: 17.8
click at [358, 185] on div "X Address type Previous Current Previous Residential status Renter Owner with m…" at bounding box center [469, 150] width 565 height 125
drag, startPoint x: 375, startPoint y: 143, endPoint x: 378, endPoint y: 135, distance: 8.3
click at [375, 142] on div "X Address type Previous Current Previous Residential status Renter Owner with m…" at bounding box center [469, 150] width 565 height 125
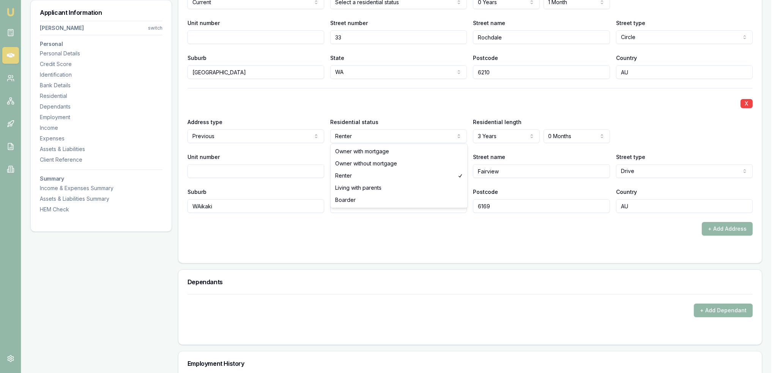
select select "LIVING_WITH_PARENTS"
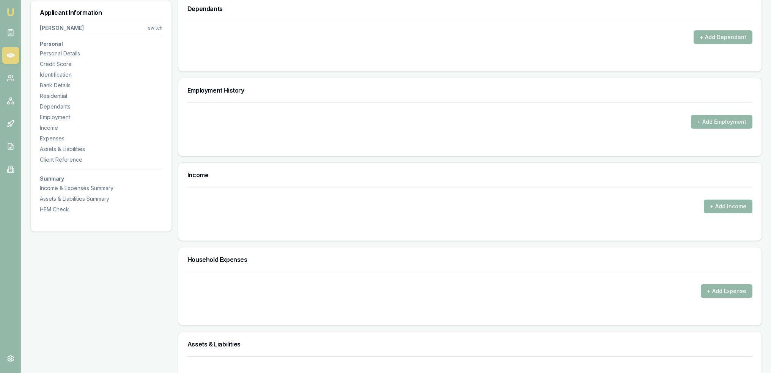
scroll to position [1068, 0]
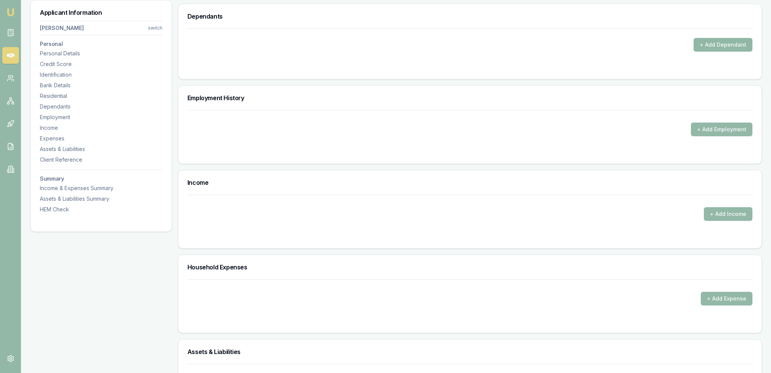
click at [724, 43] on button "+ Add Dependant" at bounding box center [723, 45] width 59 height 14
click at [731, 43] on button "+ Add Dependant" at bounding box center [723, 45] width 59 height 14
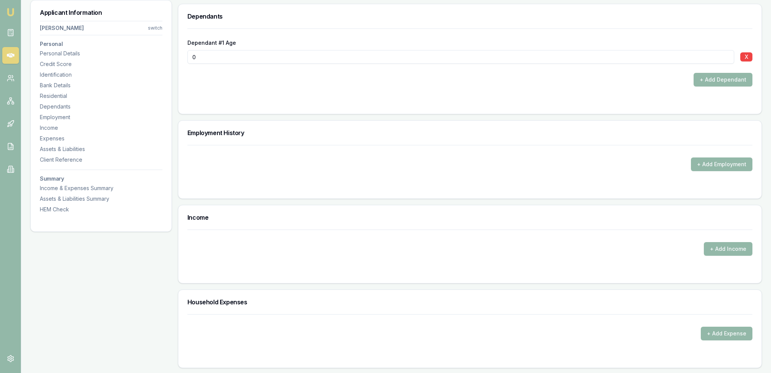
drag, startPoint x: 194, startPoint y: 56, endPoint x: 188, endPoint y: 53, distance: 7.1
click at [186, 55] on div "Dependant #1 Age 0 X + Add Dependant" at bounding box center [469, 70] width 583 height 85
type input "2"
click at [322, 195] on div "+ Add Employment" at bounding box center [469, 172] width 583 height 54
click at [730, 162] on button "+ Add Employment" at bounding box center [721, 164] width 61 height 14
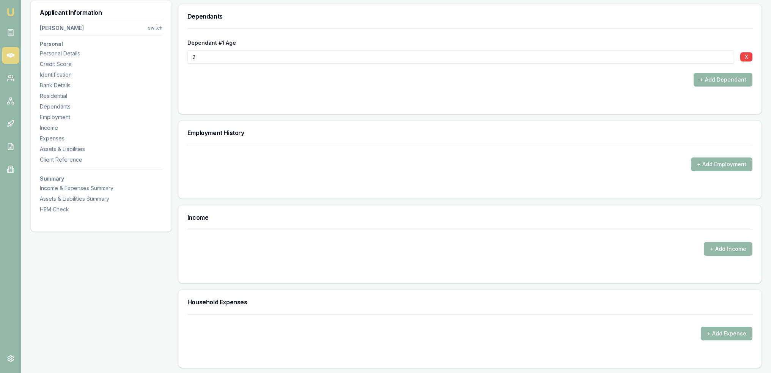
click at [253, 262] on form "+ Add Income" at bounding box center [469, 252] width 565 height 44
click at [724, 157] on button "+ Add Employment" at bounding box center [721, 164] width 61 height 14
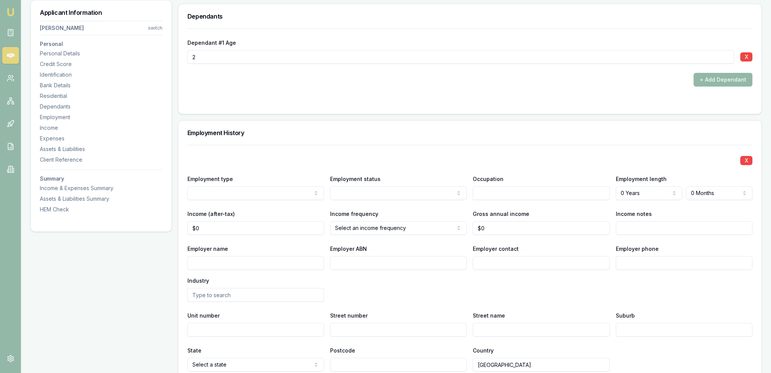
click at [214, 267] on input "Employer name" at bounding box center [255, 263] width 137 height 14
type input "w"
type input "Wilson Contracting Group"
click at [566, 192] on input "text" at bounding box center [541, 193] width 137 height 14
type input "Form Worker"
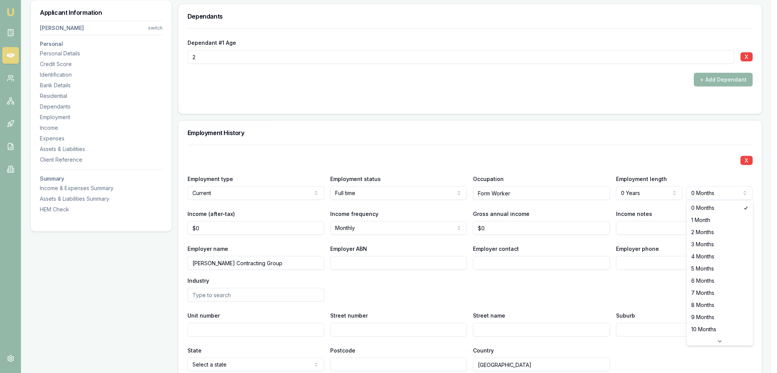
select select "8"
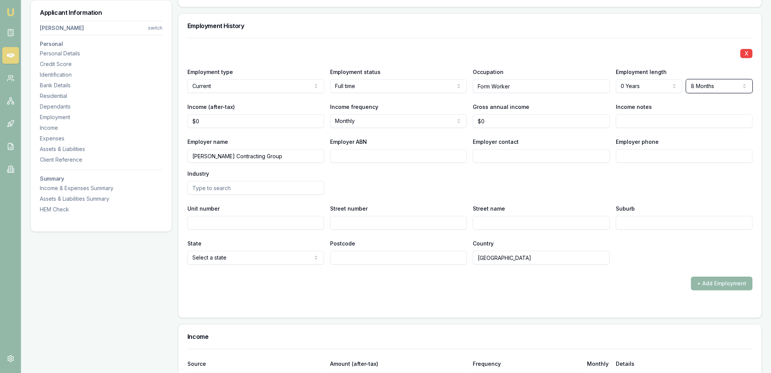
scroll to position [1143, 0]
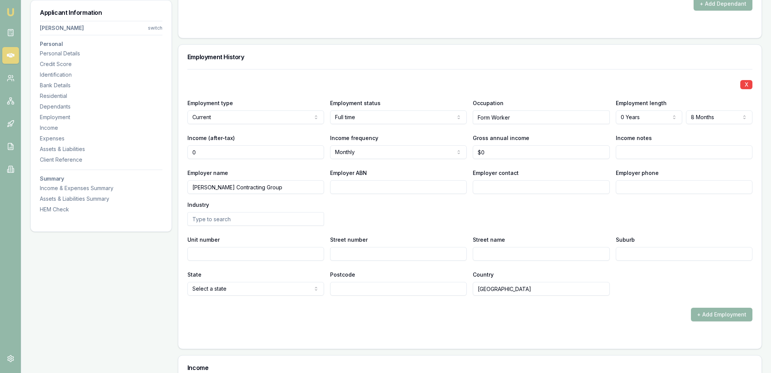
click at [239, 150] on input "0" at bounding box center [255, 152] width 137 height 14
drag, startPoint x: 185, startPoint y: 153, endPoint x: 178, endPoint y: 154, distance: 7.1
click at [178, 154] on div "X Employment type Current Current Previous Employment status Full time Full tim…" at bounding box center [469, 209] width 583 height 280
type input "$1,350"
select select "WEEKLY"
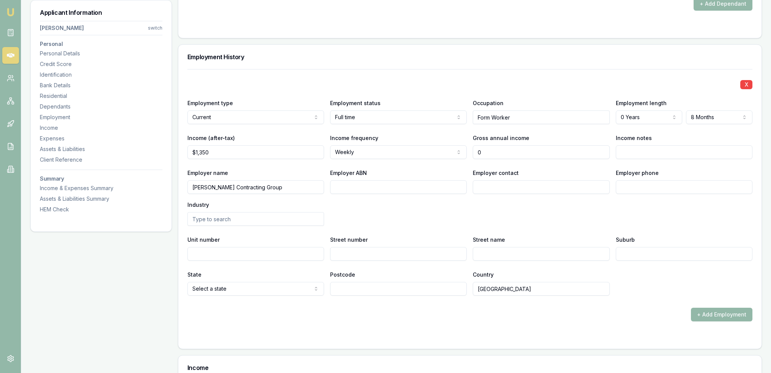
type input "$0"
click at [712, 310] on button "+ Add Employment" at bounding box center [721, 315] width 61 height 14
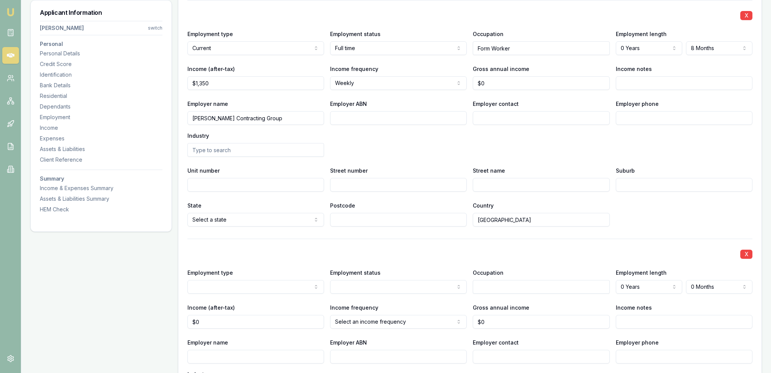
scroll to position [1219, 0]
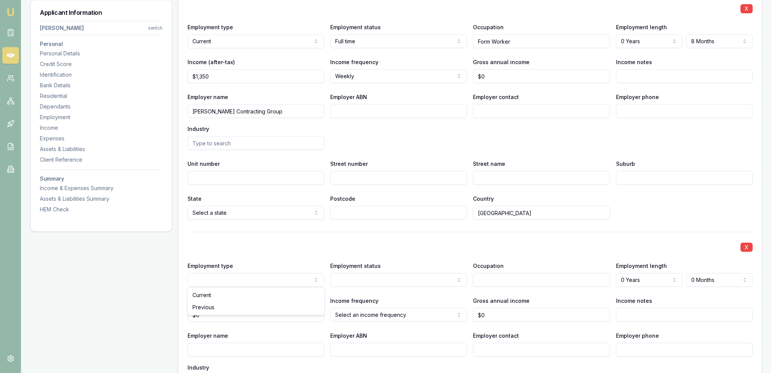
select select "PREVIOUS"
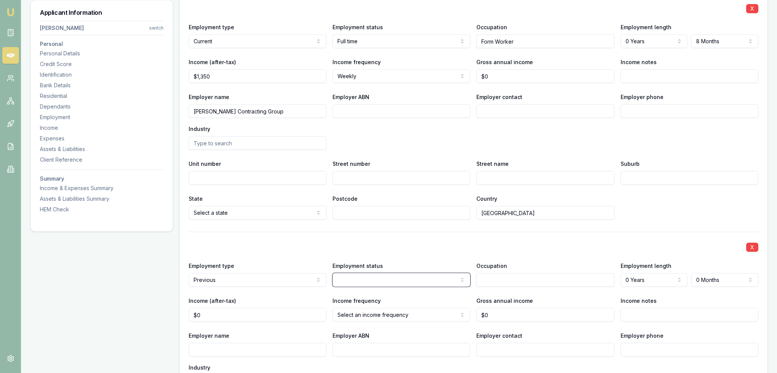
click at [226, 347] on input "Employer name" at bounding box center [255, 350] width 137 height 14
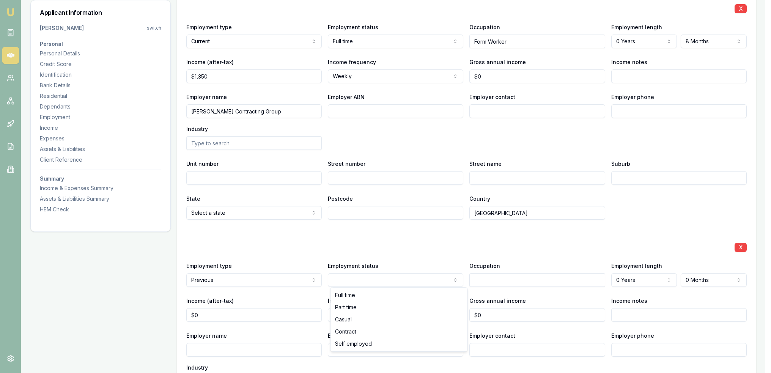
select select "SELF_EMPLOYED"
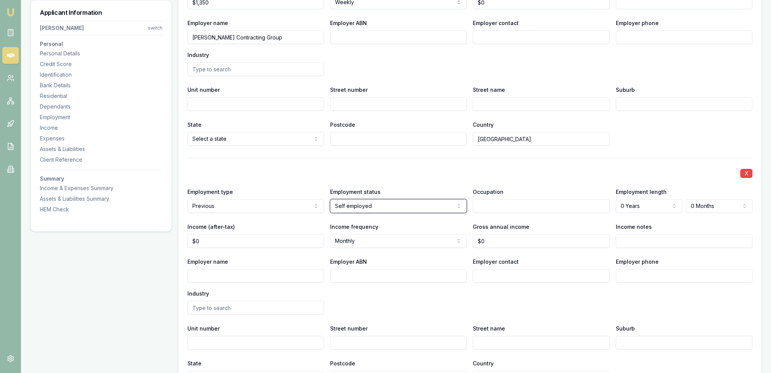
scroll to position [1295, 0]
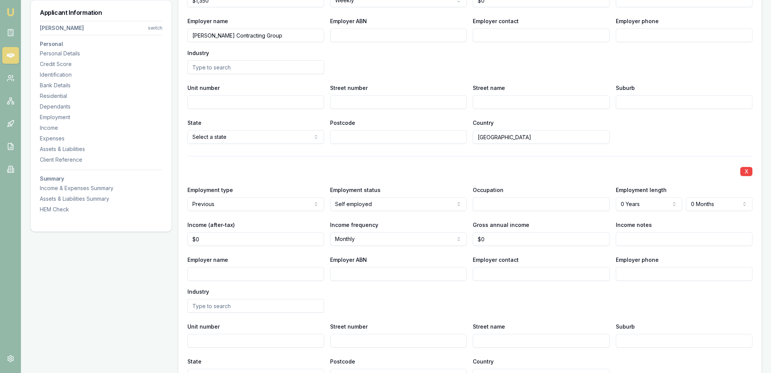
click at [300, 271] on input "Employer name" at bounding box center [255, 274] width 137 height 14
type input "Sole trader"
click at [584, 204] on input "text" at bounding box center [541, 204] width 137 height 14
type input "Sole Trader"
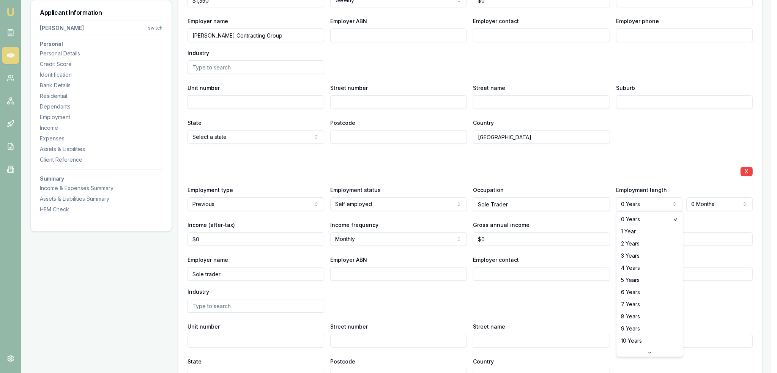
select select "1"
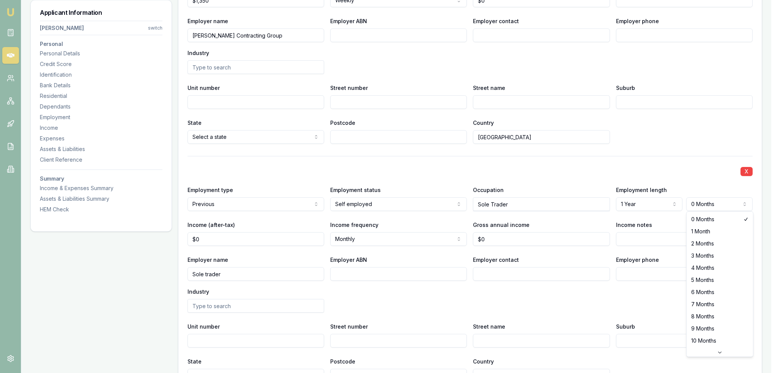
select select "8"
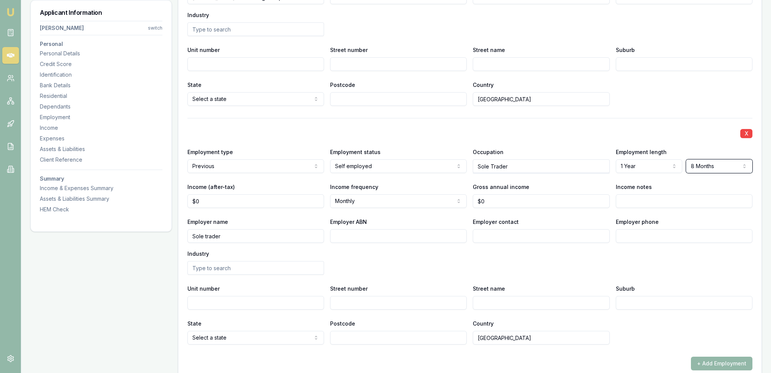
scroll to position [1333, 0]
click at [743, 367] on button "+ Add Employment" at bounding box center [721, 364] width 61 height 14
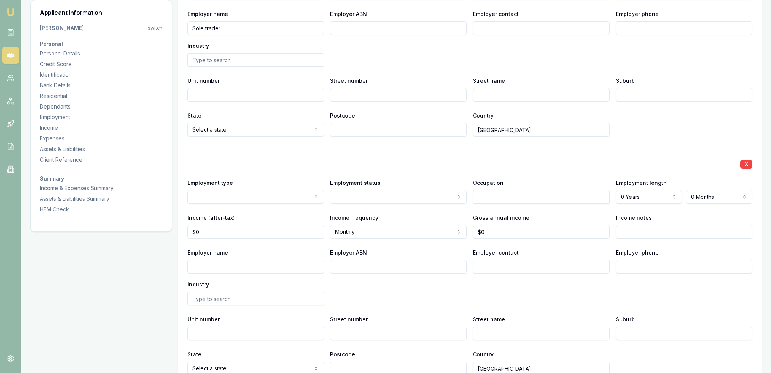
scroll to position [1530, 0]
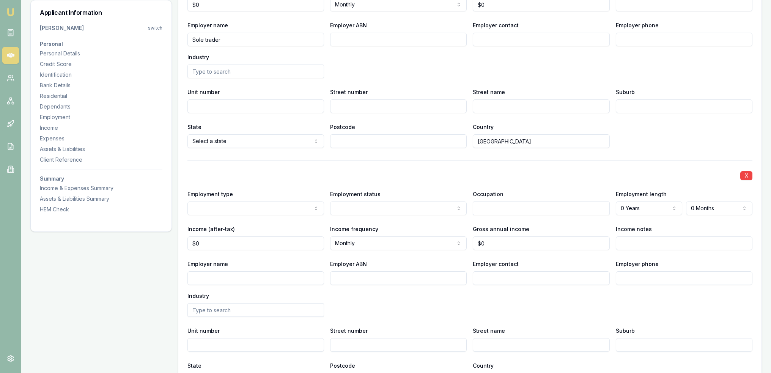
select select "PREVIOUS"
click at [219, 280] on input "Employer name" at bounding box center [255, 278] width 137 height 14
type input "Mailcorp contracting"
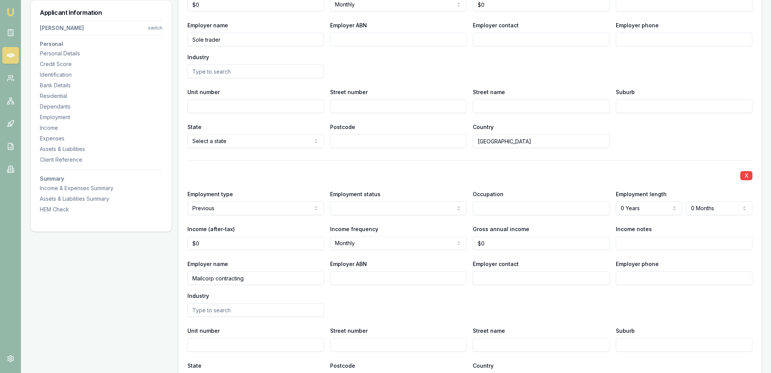
click at [574, 206] on input "text" at bounding box center [541, 209] width 137 height 14
type input "FIFO Formwork and Steel Fixing"
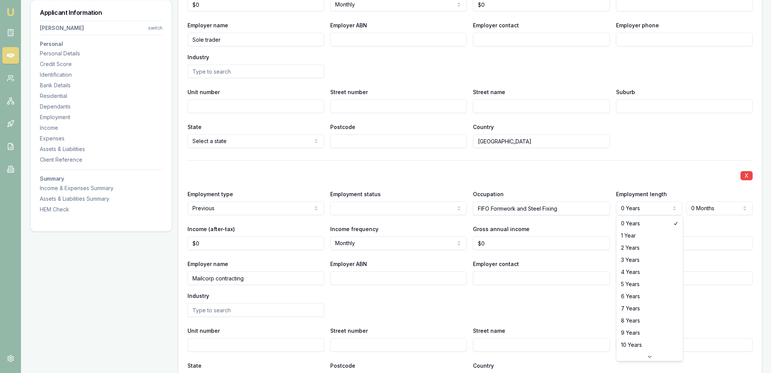
select select "1"
drag, startPoint x: 632, startPoint y: 236, endPoint x: 696, endPoint y: 214, distance: 67.9
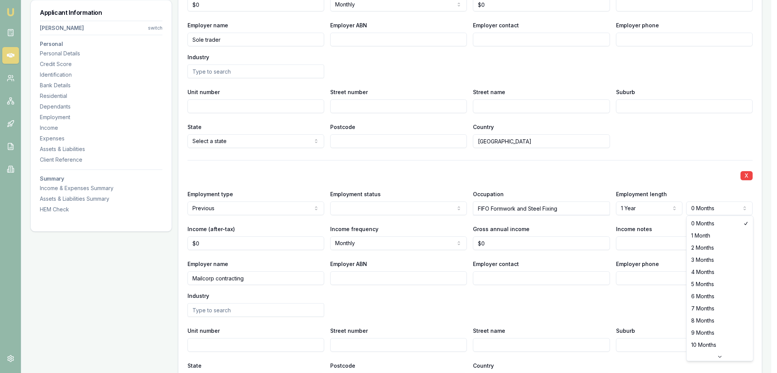
select select "3"
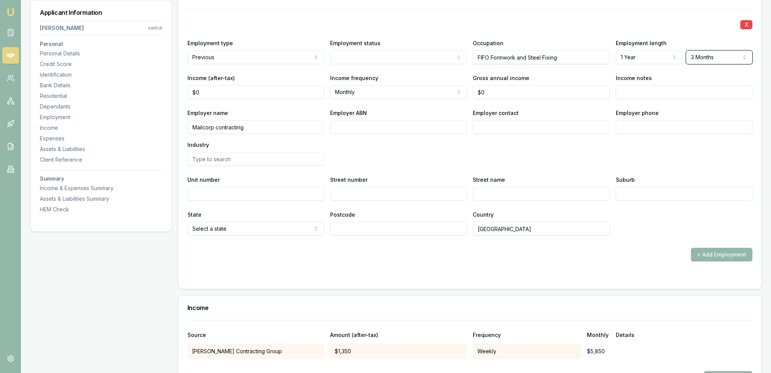
scroll to position [1682, 0]
click at [499, 250] on div "+ Add Employment" at bounding box center [469, 254] width 565 height 14
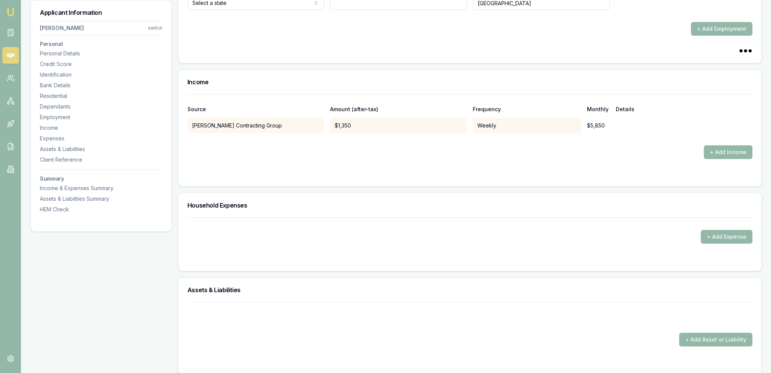
scroll to position [1909, 0]
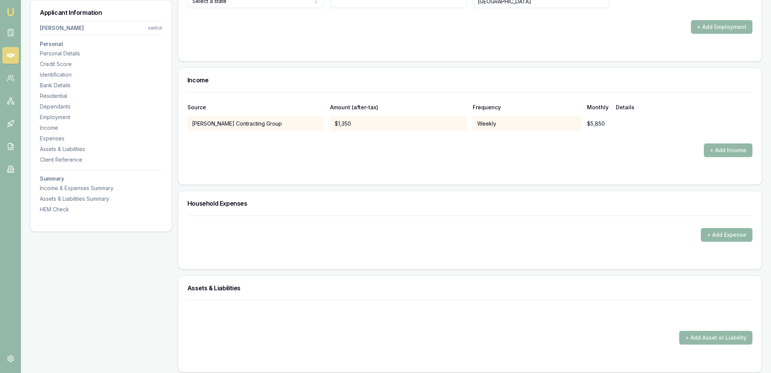
click at [726, 230] on button "+ Add Expense" at bounding box center [727, 235] width 52 height 14
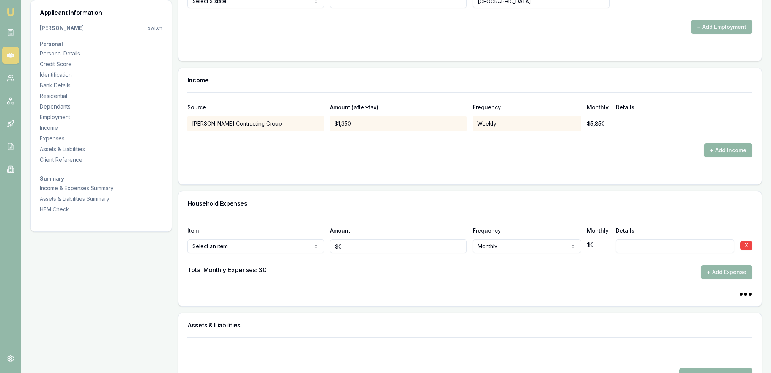
click at [731, 151] on button "+ Add Income" at bounding box center [728, 150] width 49 height 14
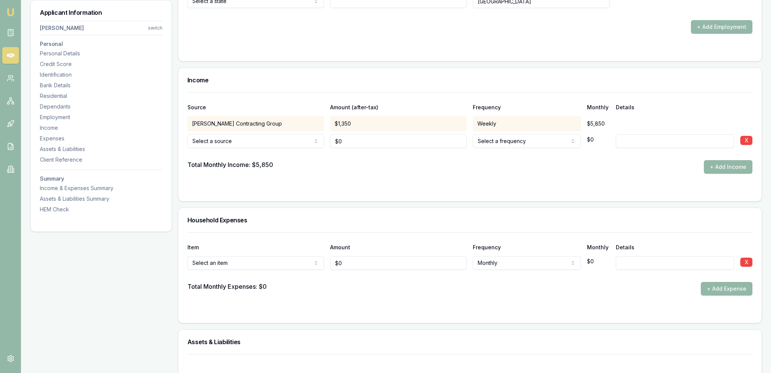
click at [663, 140] on input at bounding box center [675, 141] width 118 height 14
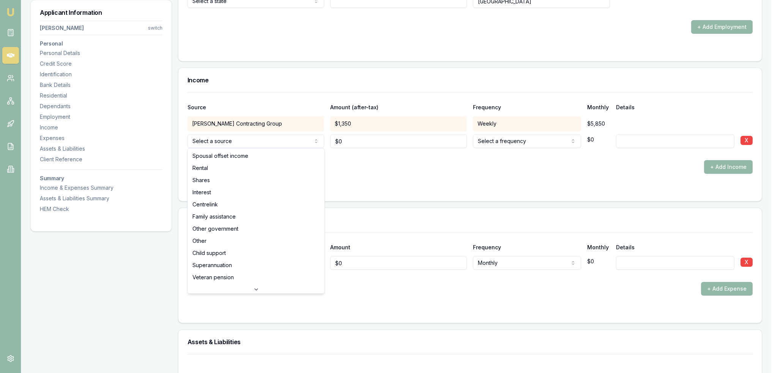
drag, startPoint x: 246, startPoint y: 159, endPoint x: 460, endPoint y: 156, distance: 213.7
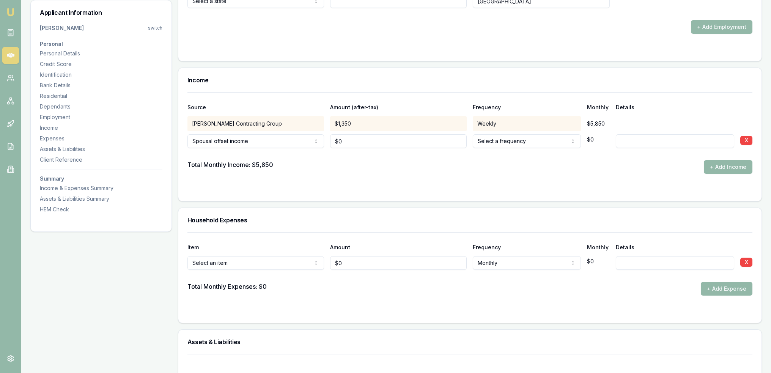
click at [655, 143] on input at bounding box center [675, 141] width 118 height 14
type input "Stay at home"
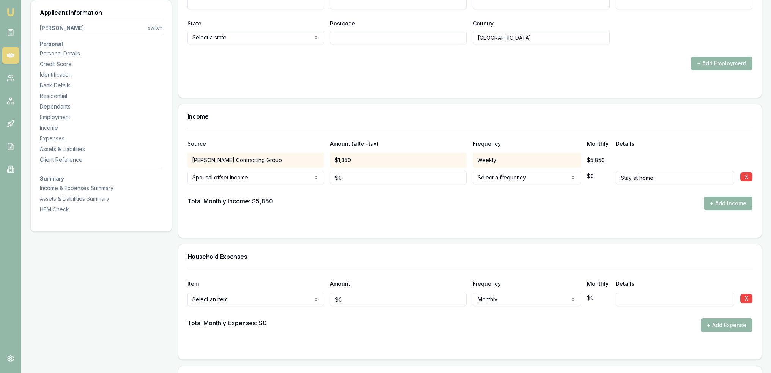
scroll to position [1855, 0]
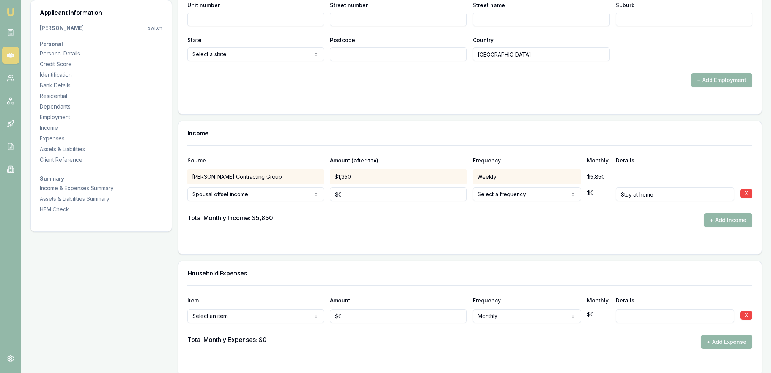
click at [668, 194] on input "Stay at home" at bounding box center [675, 194] width 118 height 14
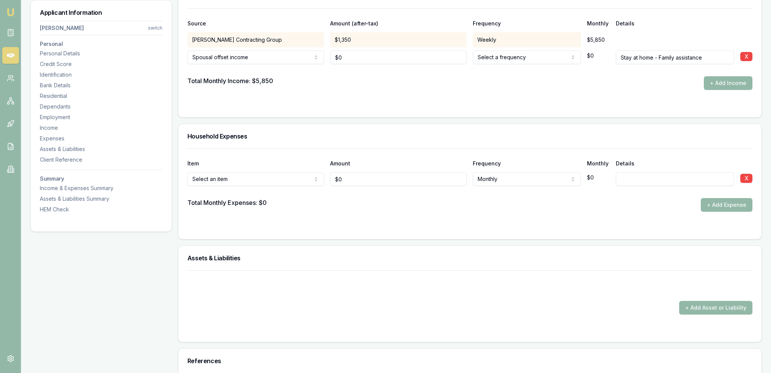
scroll to position [1969, 0]
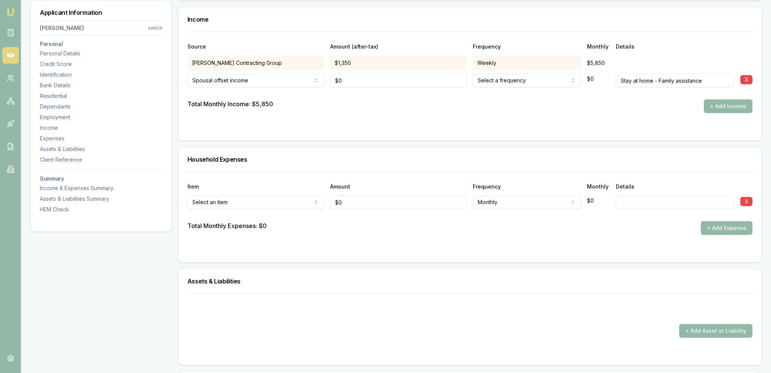
type input "Stay at home - Family assistance"
type input "0"
click at [354, 197] on input "0" at bounding box center [398, 202] width 137 height 14
drag, startPoint x: 343, startPoint y: 202, endPoint x: 333, endPoint y: 202, distance: 10.6
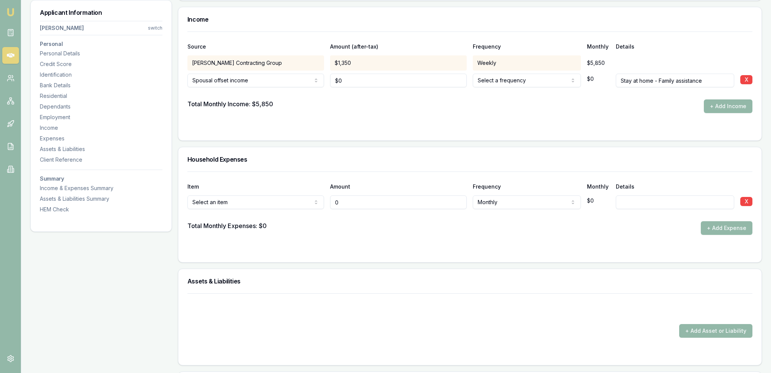
click at [333, 202] on input "0" at bounding box center [398, 202] width 137 height 14
type input "$650"
select select "WEEKLY"
type input "both on lease agreement"
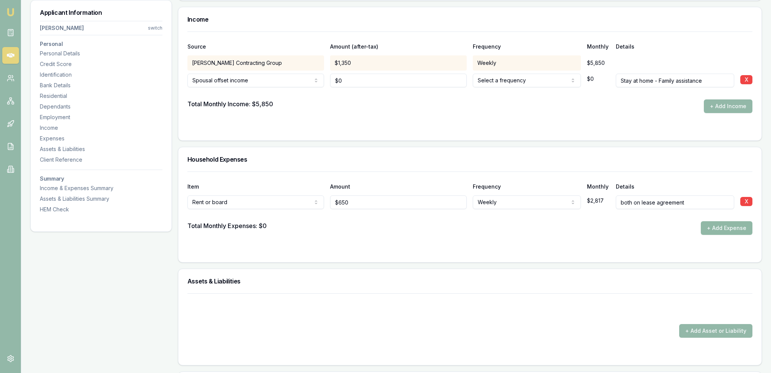
click at [721, 228] on button "+ Add Expense" at bounding box center [727, 228] width 52 height 14
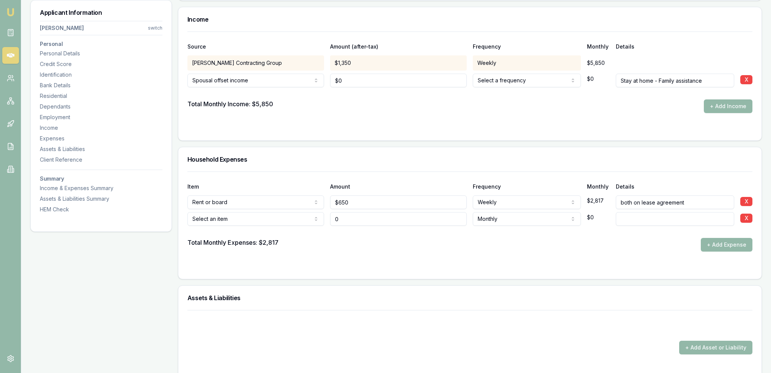
type input "$0"
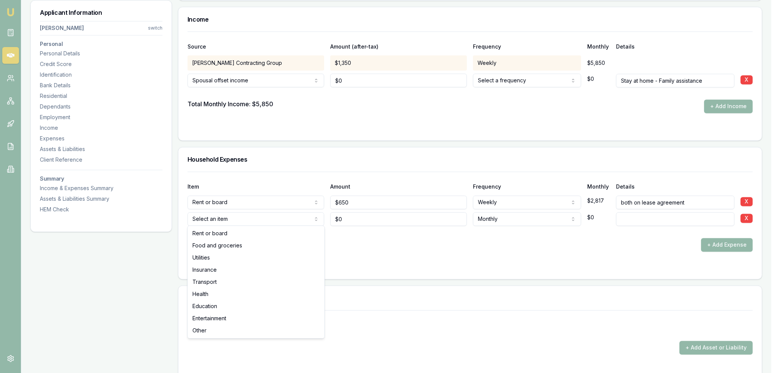
select select "FOOD_AND_GROCERIES"
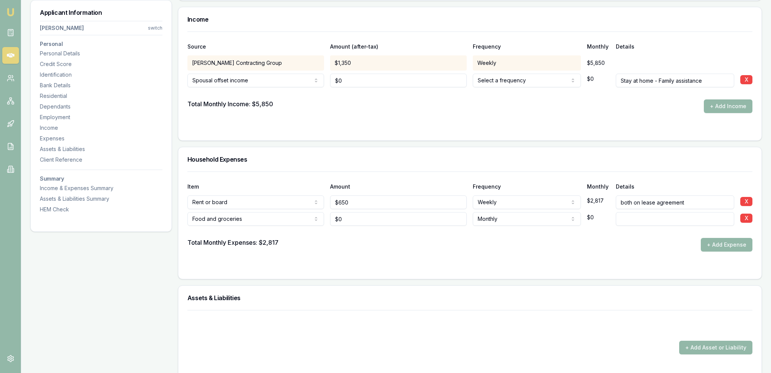
type input "0"
drag, startPoint x: 381, startPoint y: 219, endPoint x: 357, endPoint y: 218, distance: 24.3
click at [381, 219] on input "0" at bounding box center [398, 219] width 137 height 14
drag, startPoint x: 349, startPoint y: 216, endPoint x: 330, endPoint y: 217, distance: 19.4
click at [330, 217] on input "0" at bounding box center [398, 219] width 137 height 14
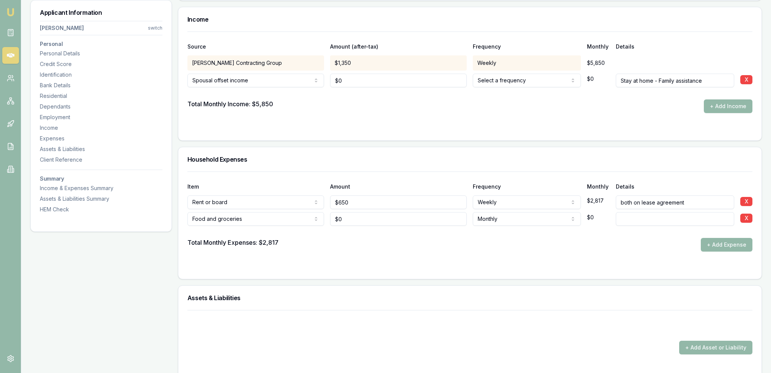
type input "0"
click at [360, 218] on input "0" at bounding box center [398, 219] width 137 height 14
type input "$450"
type input "Monthly shop"
click at [713, 238] on button "+ Add Expense" at bounding box center [727, 245] width 52 height 14
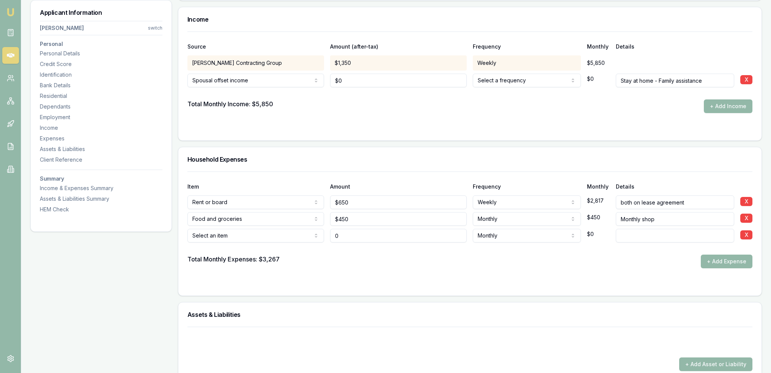
type input "$0"
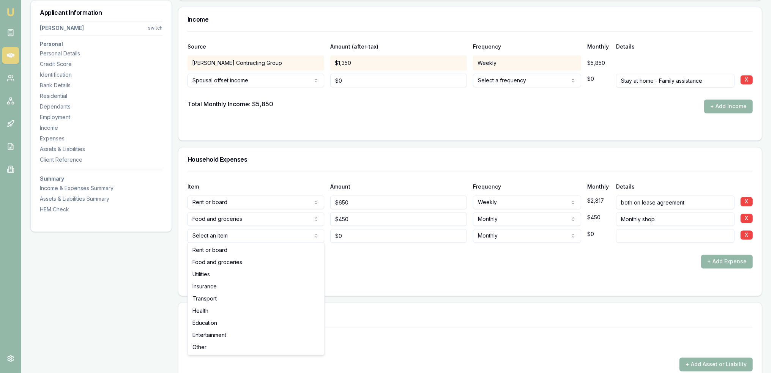
select select "FOOD_AND_GROCERIES"
drag, startPoint x: 227, startPoint y: 262, endPoint x: 234, endPoint y: 260, distance: 6.8
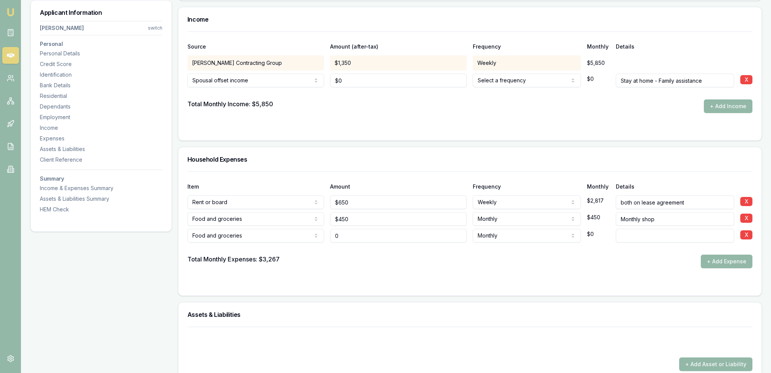
click at [335, 235] on input "0" at bounding box center [398, 236] width 137 height 14
type input "$100"
type input "top ups on groceries"
click at [745, 255] on button "+ Add Expense" at bounding box center [727, 262] width 52 height 14
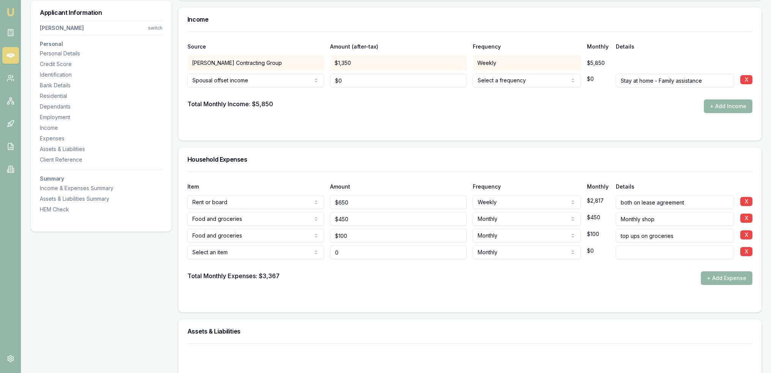
type input "$0"
click at [220, 158] on h3 "Household Expenses" at bounding box center [469, 159] width 565 height 6
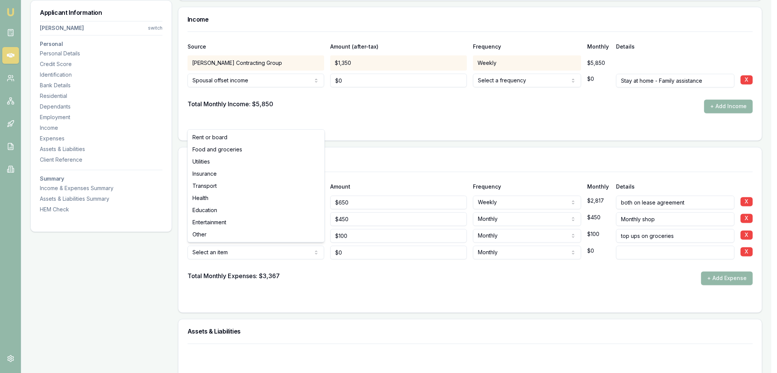
select select "UTILITIES"
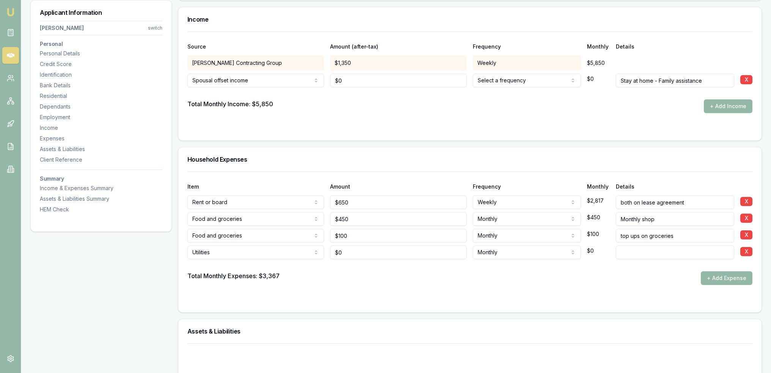
type input "0"
click at [349, 247] on input "0" at bounding box center [398, 253] width 137 height 14
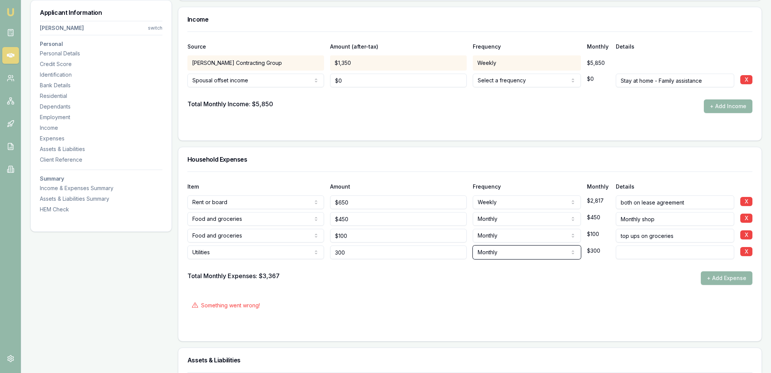
type input "$300"
select select "QUARTERLY"
click at [730, 273] on button "+ Add Expense" at bounding box center [727, 278] width 52 height 14
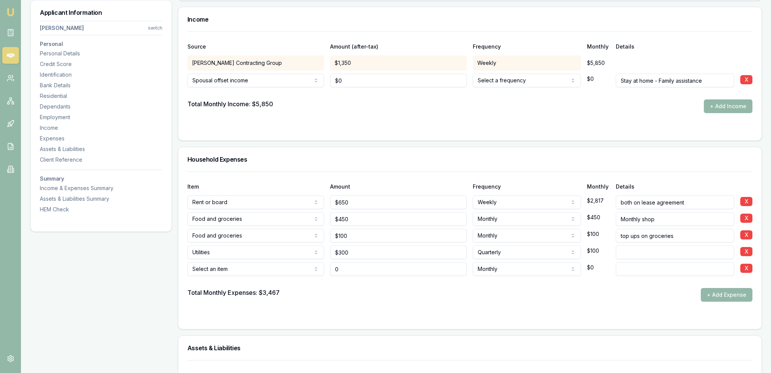
type input "$0"
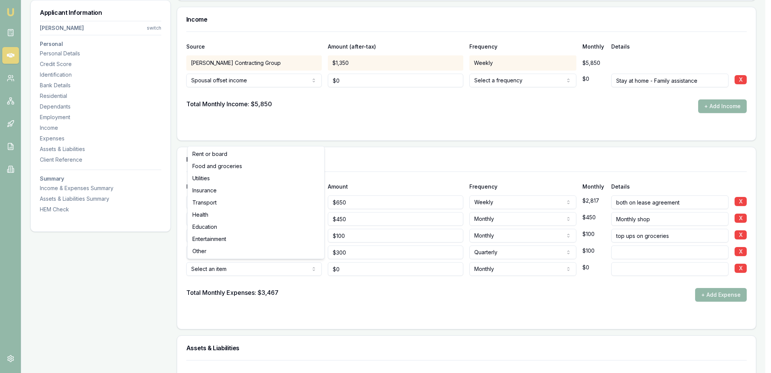
select select "UTILITIES"
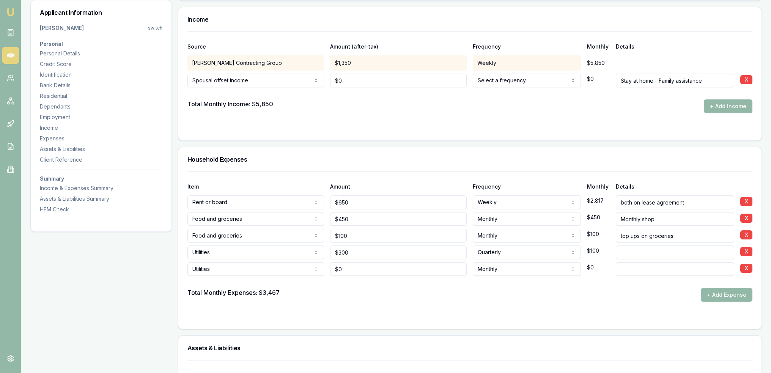
type input "0"
click at [335, 265] on input "0" at bounding box center [398, 269] width 137 height 14
drag, startPoint x: 342, startPoint y: 267, endPoint x: 331, endPoint y: 272, distance: 11.7
click at [330, 271] on input "0" at bounding box center [398, 269] width 137 height 14
click at [343, 267] on input "0" at bounding box center [398, 269] width 137 height 14
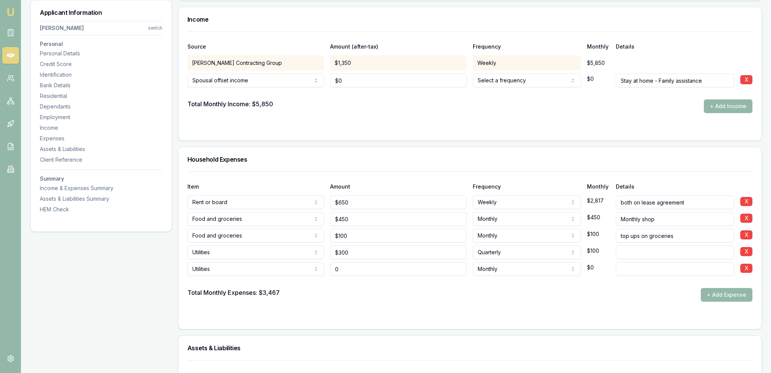
drag, startPoint x: 338, startPoint y: 272, endPoint x: 331, endPoint y: 266, distance: 9.0
click at [331, 266] on input "0" at bounding box center [398, 269] width 137 height 14
type input "$60"
click at [625, 265] on input at bounding box center [675, 269] width 118 height 14
type input "internet"
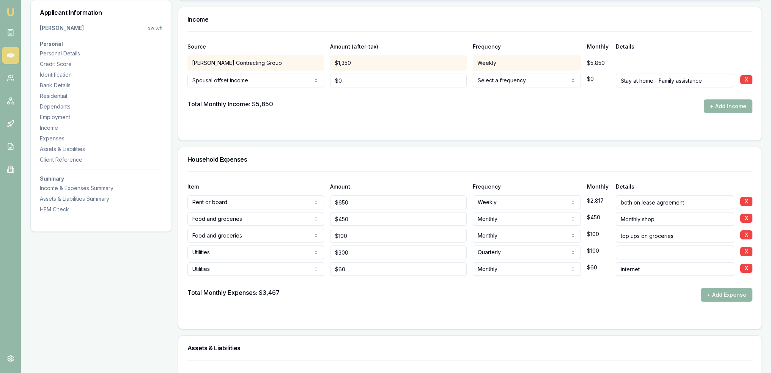
click at [708, 293] on button "+ Add Expense" at bounding box center [727, 295] width 52 height 14
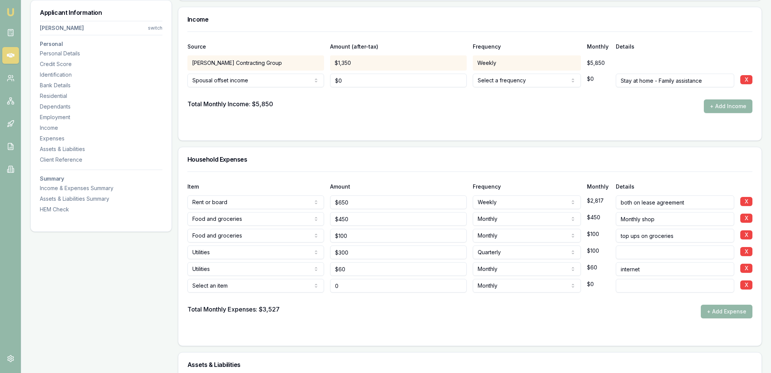
type input "$0"
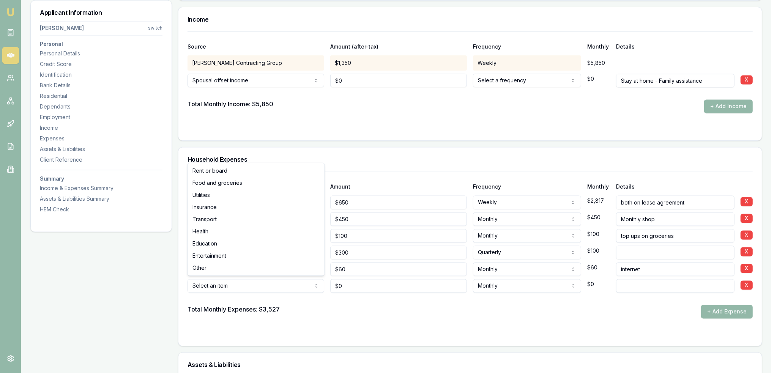
select select "UTILITIES"
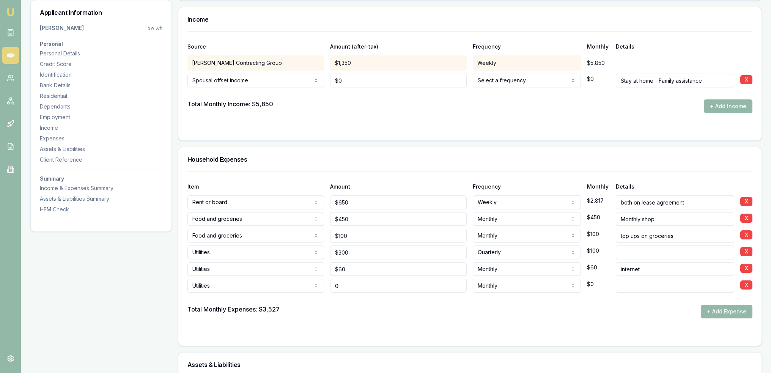
drag, startPoint x: 349, startPoint y: 279, endPoint x: 332, endPoint y: 281, distance: 16.9
click at [332, 281] on input "0" at bounding box center [398, 286] width 137 height 14
type input "$30"
type input "mobiles"
drag, startPoint x: 705, startPoint y: 309, endPoint x: 695, endPoint y: 309, distance: 9.5
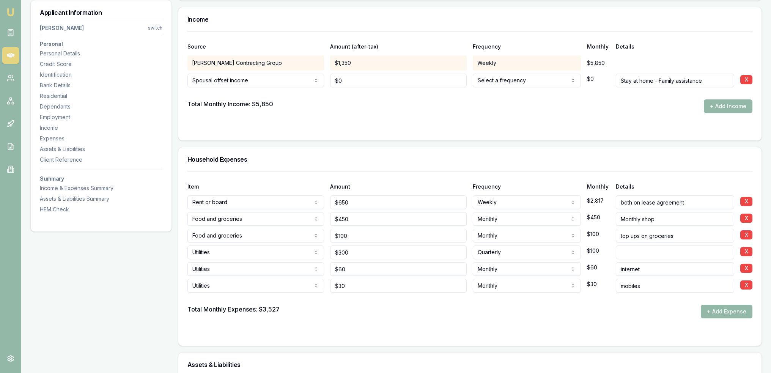
click at [706, 309] on button "+ Add Expense" at bounding box center [727, 312] width 52 height 14
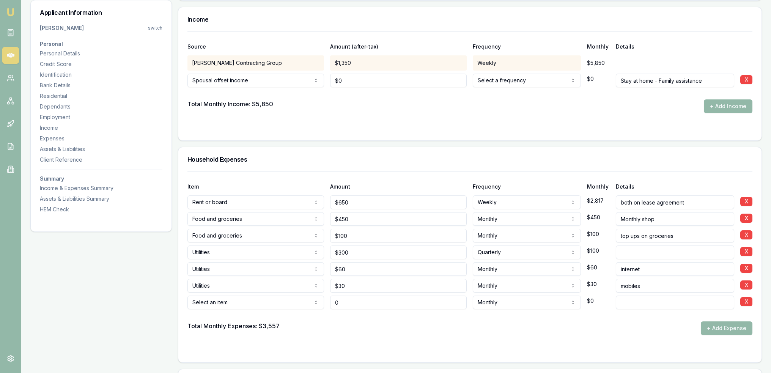
type input "$0"
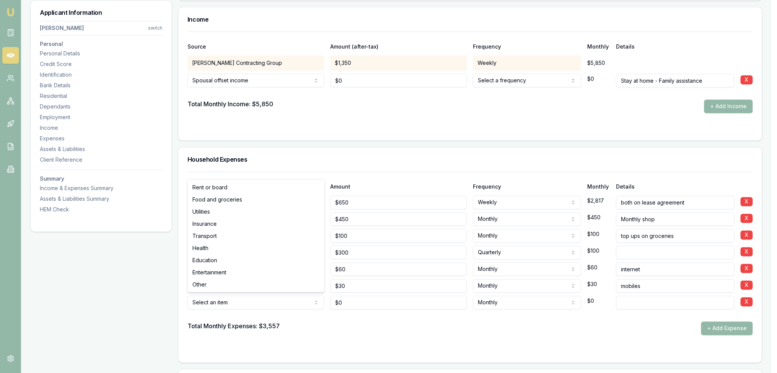
select select "INSURANCE"
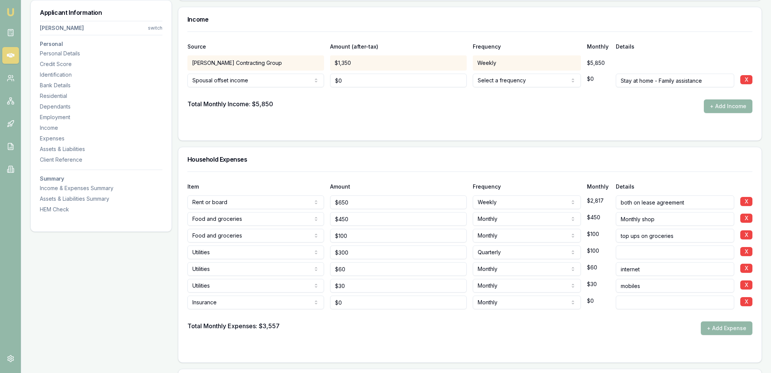
click at [624, 300] on input at bounding box center [675, 303] width 118 height 14
type input "No car or house insurance"
click at [730, 329] on button "+ Add Expense" at bounding box center [727, 328] width 52 height 14
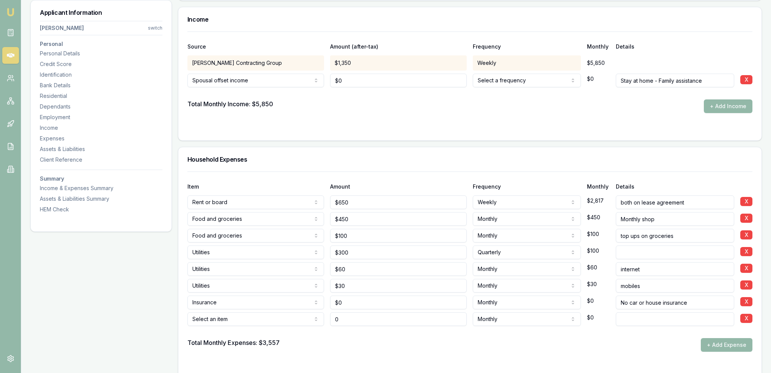
type input "$0"
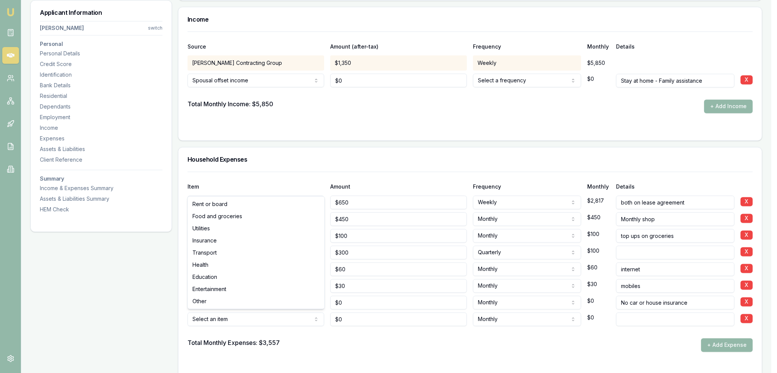
select select "TRANSPORT"
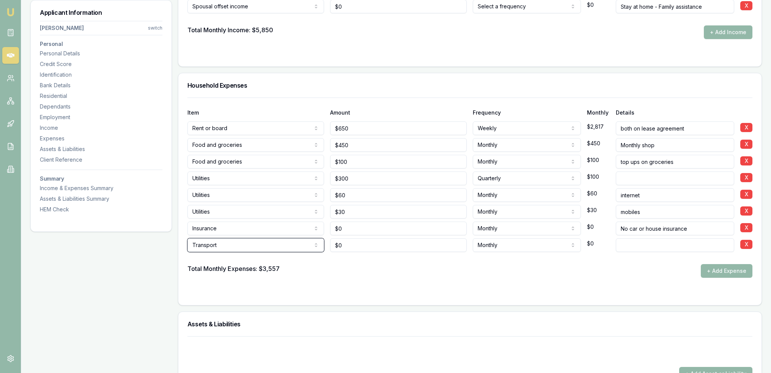
scroll to position [2045, 0]
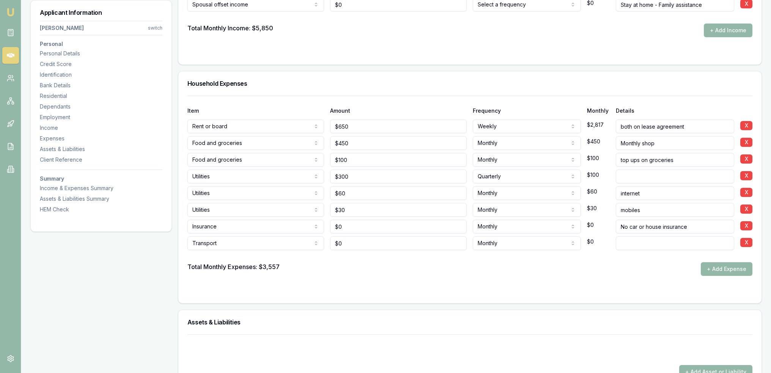
type input "0"
click at [335, 243] on input "0" at bounding box center [398, 243] width 137 height 14
drag, startPoint x: 346, startPoint y: 240, endPoint x: 332, endPoint y: 240, distance: 13.7
click at [332, 240] on input "0" at bounding box center [398, 243] width 137 height 14
type input "$0"
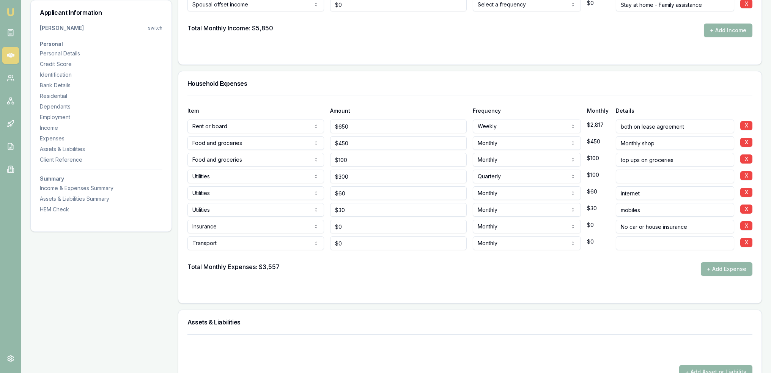
click at [634, 244] on input at bounding box center [675, 243] width 118 height 14
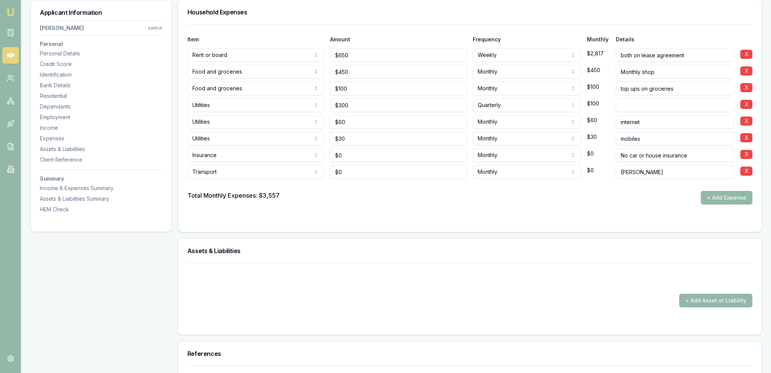
scroll to position [2121, 0]
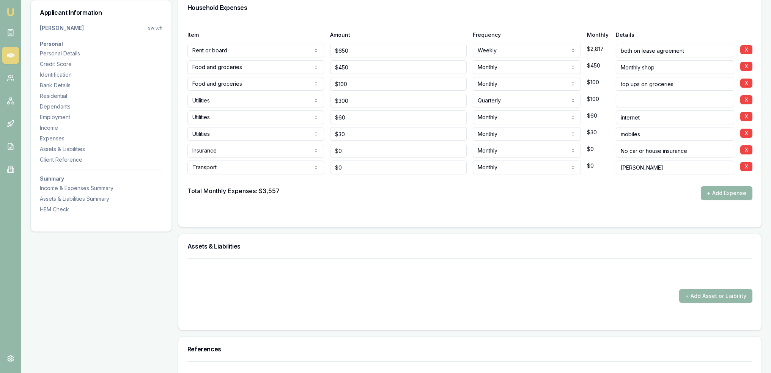
type input "Rego"
type input "0"
click at [354, 162] on input "0" at bounding box center [398, 168] width 137 height 14
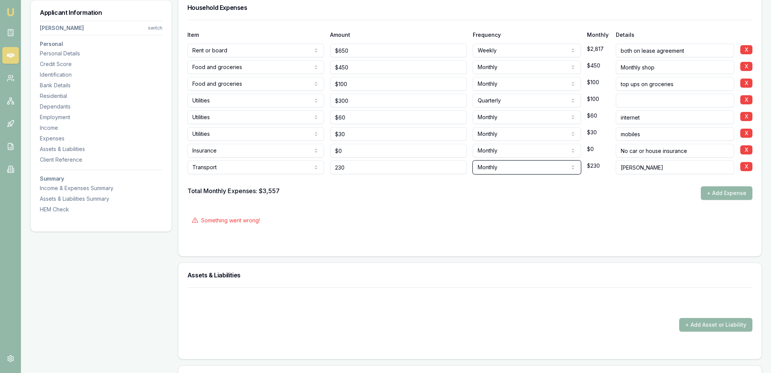
type input "$230"
select select "QUARTERLY"
click at [720, 188] on button "+ Add Expense" at bounding box center [727, 193] width 52 height 14
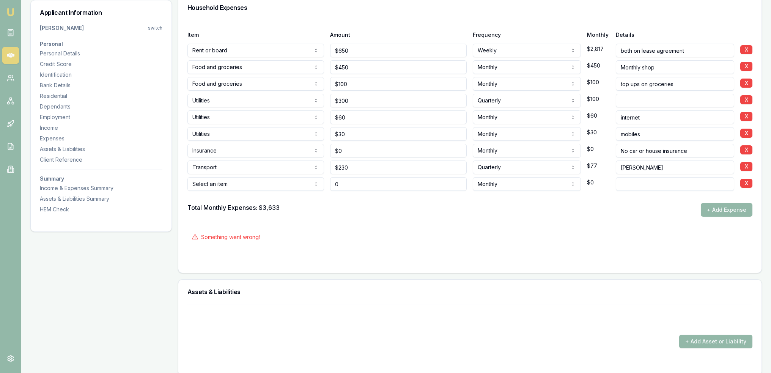
type input "$0"
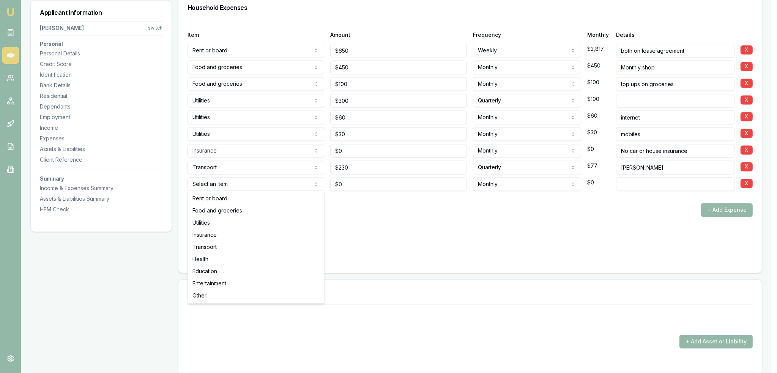
select select "TRANSPORT"
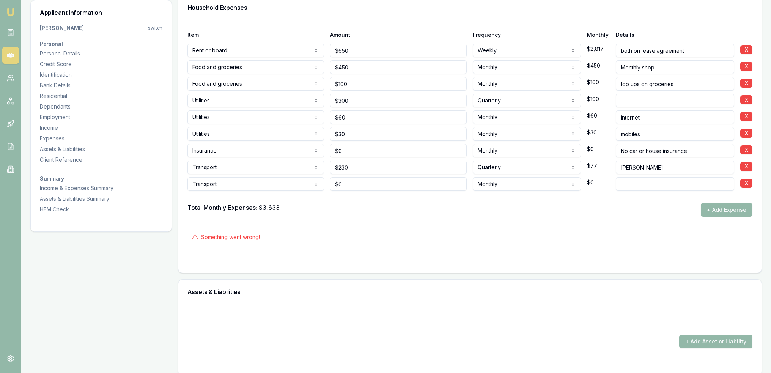
click at [631, 182] on input at bounding box center [675, 184] width 118 height 14
type input "Fuel"
type input "0"
click at [353, 181] on input "0" at bounding box center [398, 184] width 137 height 14
type input "$110"
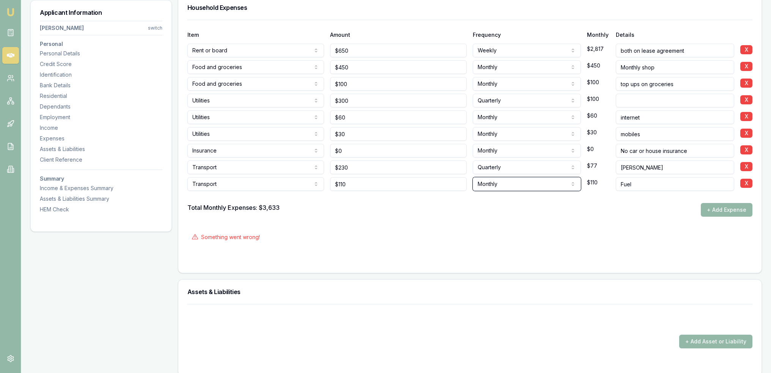
select select "WEEKLY"
click at [728, 207] on button "+ Add Expense" at bounding box center [727, 210] width 52 height 14
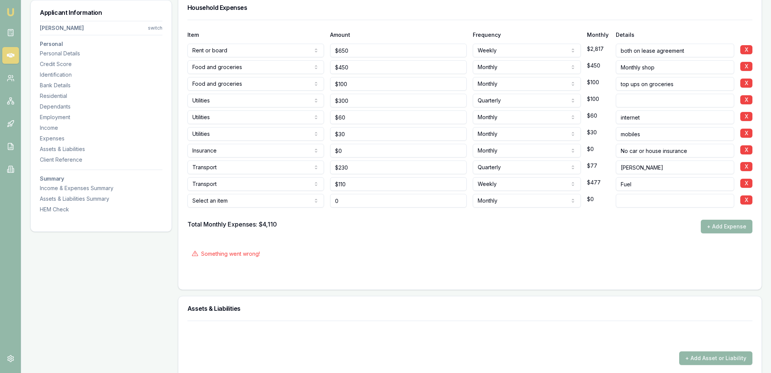
type input "$0"
click at [644, 179] on input "Fuel" at bounding box center [675, 184] width 118 height 14
type input "Fuel - both"
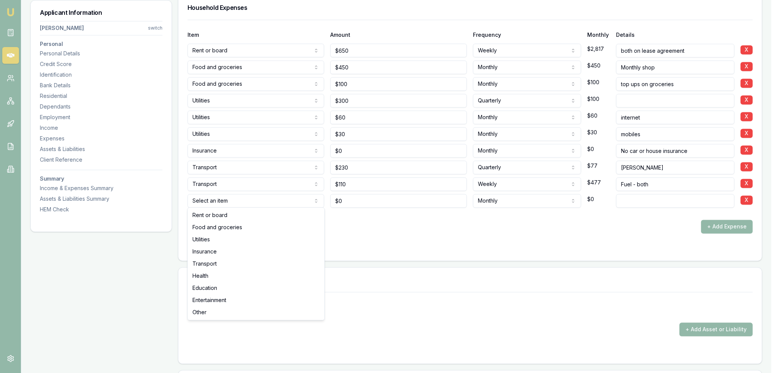
select select "HEALTH"
drag, startPoint x: 221, startPoint y: 274, endPoint x: 226, endPoint y: 268, distance: 8.7
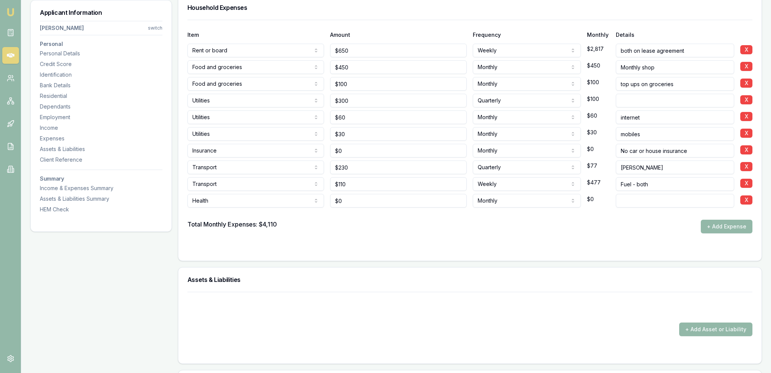
click at [658, 199] on input at bounding box center [675, 201] width 118 height 14
type input "none"
drag, startPoint x: 715, startPoint y: 225, endPoint x: 704, endPoint y: 223, distance: 11.2
click at [715, 225] on button "+ Add Expense" at bounding box center [727, 227] width 52 height 14
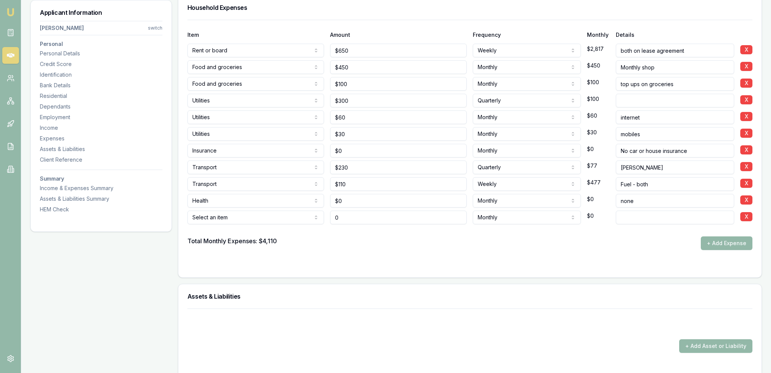
type input "$0"
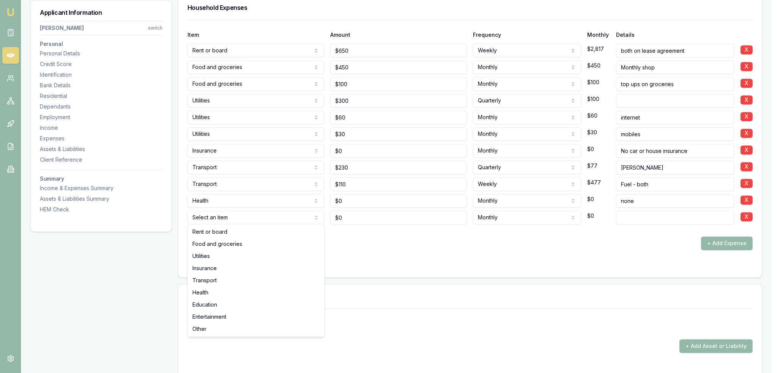
select select "EDUCATION"
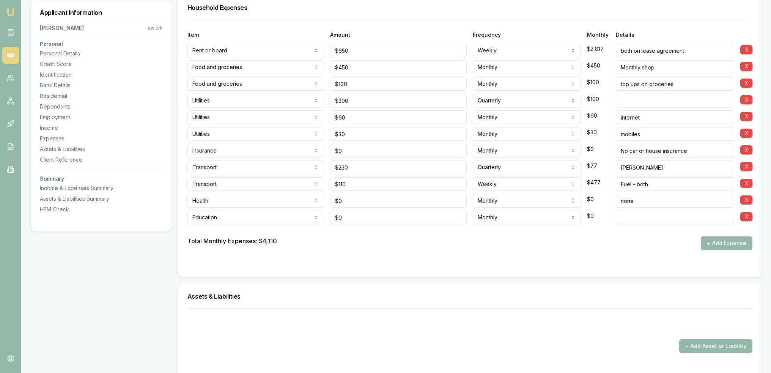
click at [630, 211] on input at bounding box center [675, 218] width 118 height 14
type input "nope"
click at [728, 243] on button "+ Add Expense" at bounding box center [727, 243] width 52 height 14
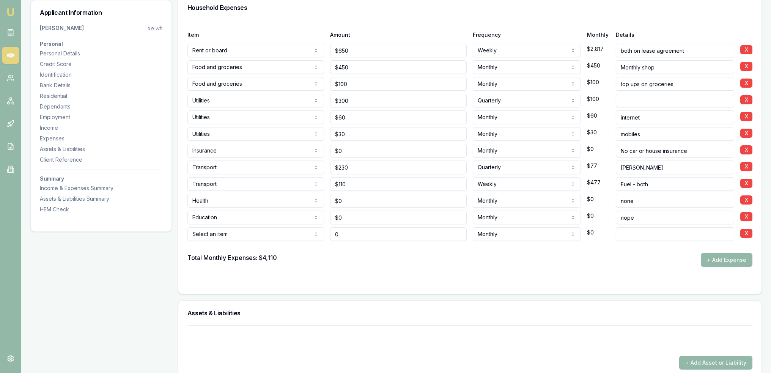
type input "$0"
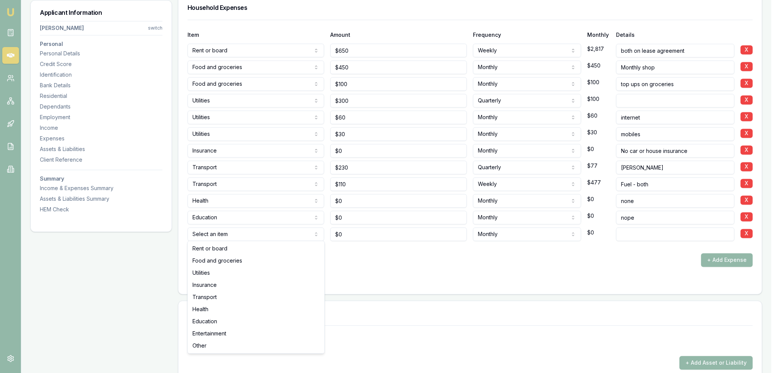
select select "ENTERTAINMENT"
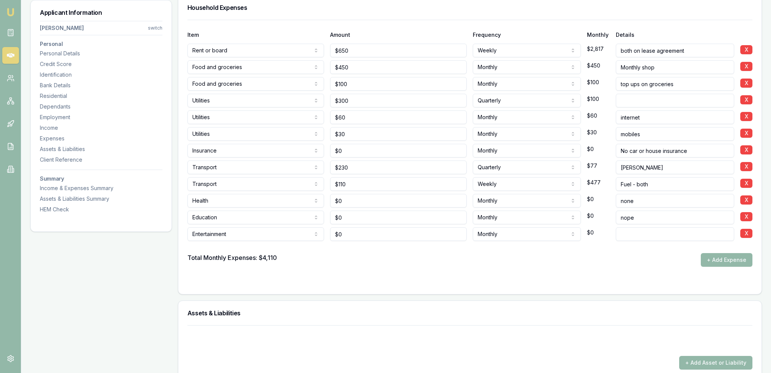
drag, startPoint x: 381, startPoint y: 227, endPoint x: 381, endPoint y: 231, distance: 4.2
click at [381, 231] on div "$0" at bounding box center [398, 232] width 137 height 17
type input "0"
click at [381, 231] on input "0" at bounding box center [398, 234] width 137 height 14
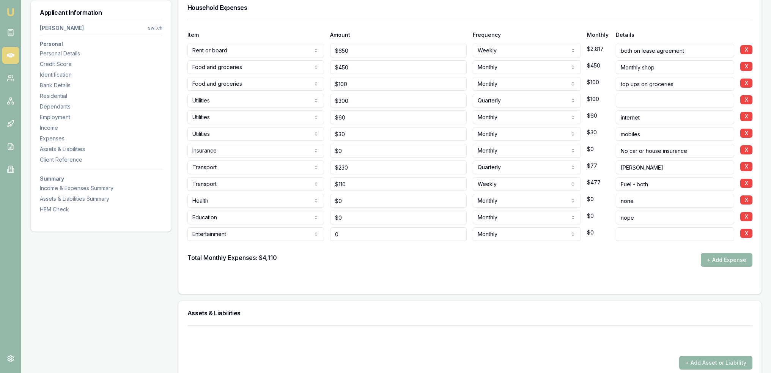
drag, startPoint x: 349, startPoint y: 228, endPoint x: 323, endPoint y: 235, distance: 26.9
click at [323, 235] on div "Entertainment Rent or board Food and groceries Utilities Insurance Transport He…" at bounding box center [469, 232] width 565 height 17
type input "$60"
select select "WEEKLY"
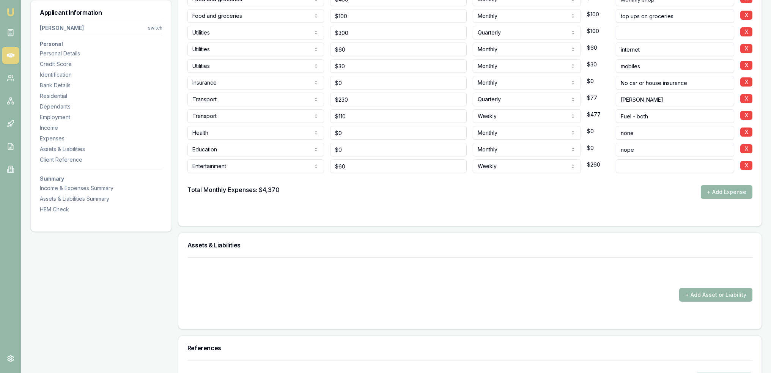
scroll to position [2197, 0]
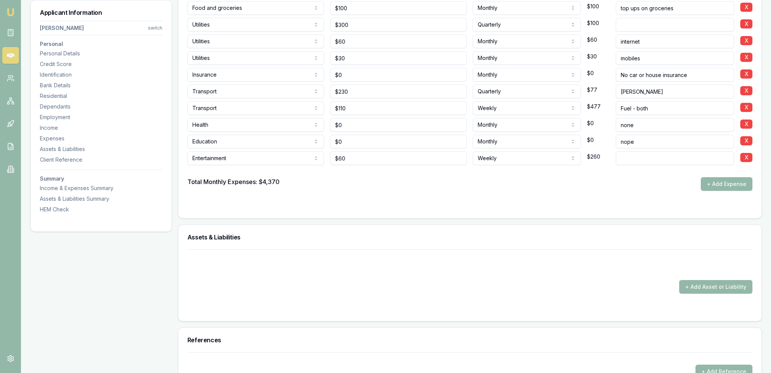
click at [444, 182] on div "Total Monthly Expenses: $4,370 + Add Expense" at bounding box center [469, 184] width 565 height 14
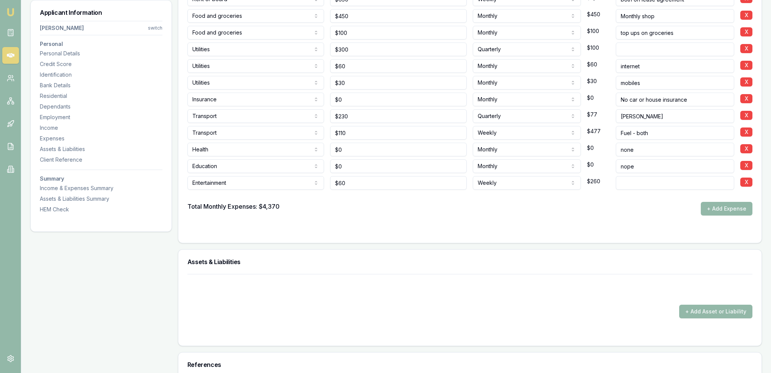
scroll to position [2241, 0]
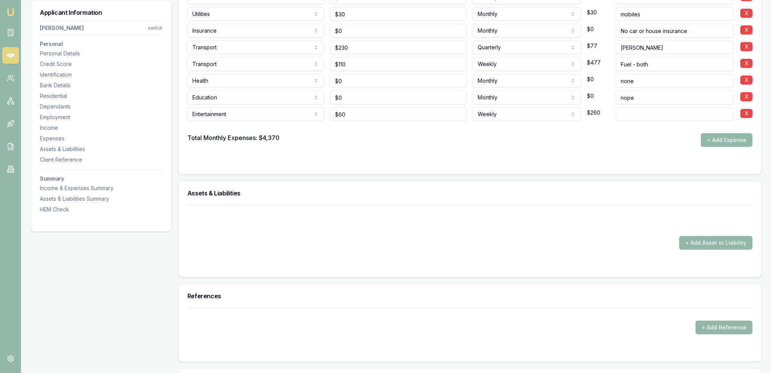
click at [713, 245] on button "+ Add Asset or Liability" at bounding box center [715, 243] width 73 height 14
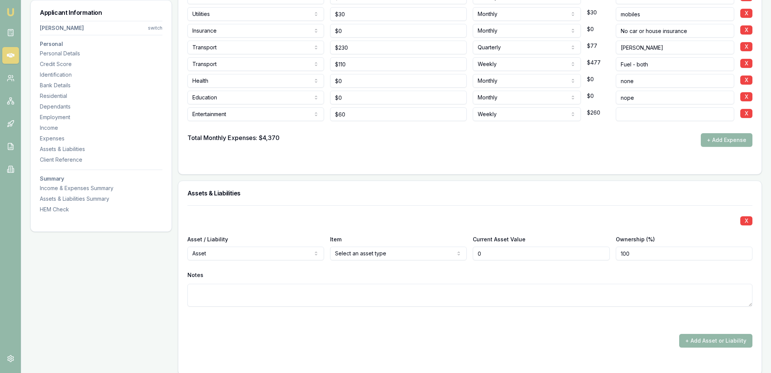
type input "$0"
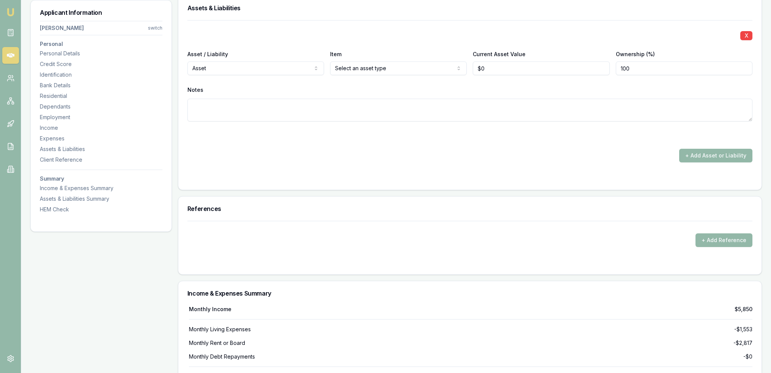
scroll to position [2431, 0]
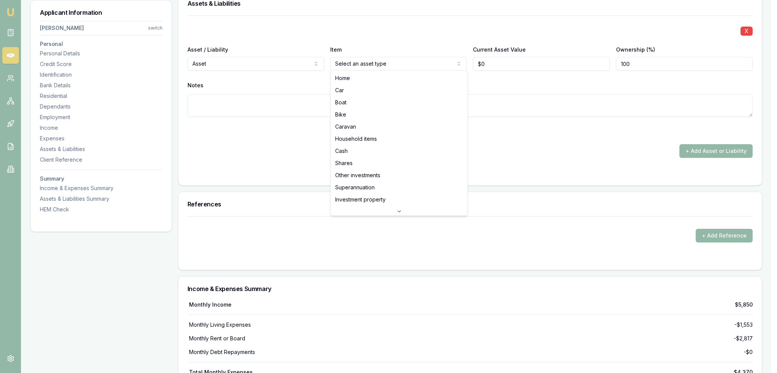
select select "CAR"
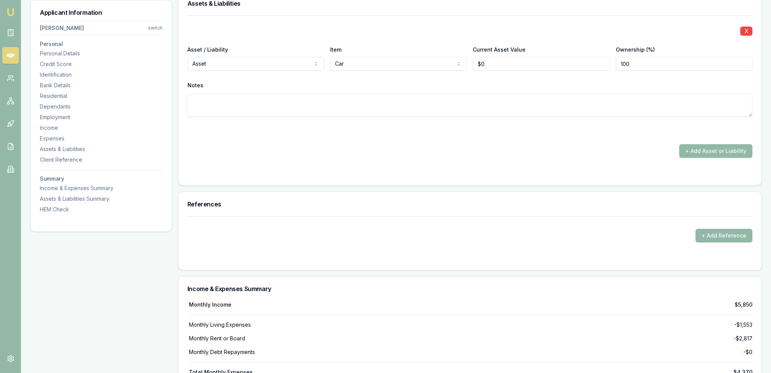
type input "0"
click at [498, 58] on input "0" at bounding box center [541, 64] width 137 height 14
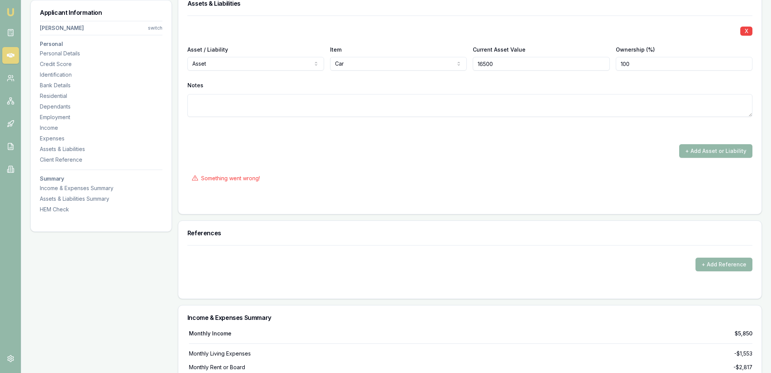
type input "$16,500"
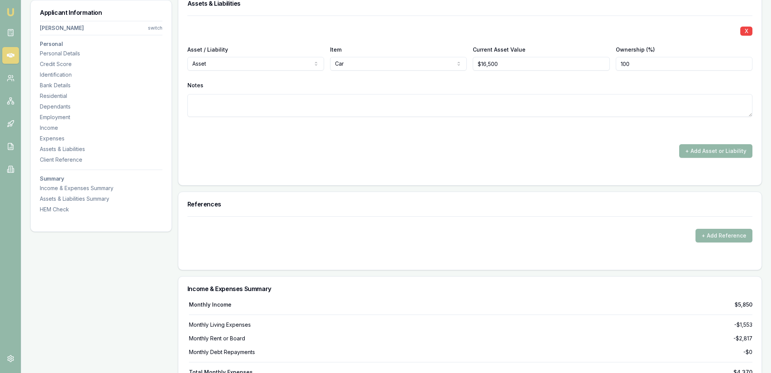
click at [474, 101] on textarea at bounding box center [469, 105] width 565 height 23
type textarea "Ford Falcon XR6 ute 2003"
click at [704, 146] on button "+ Add Asset or Liability" at bounding box center [715, 151] width 73 height 14
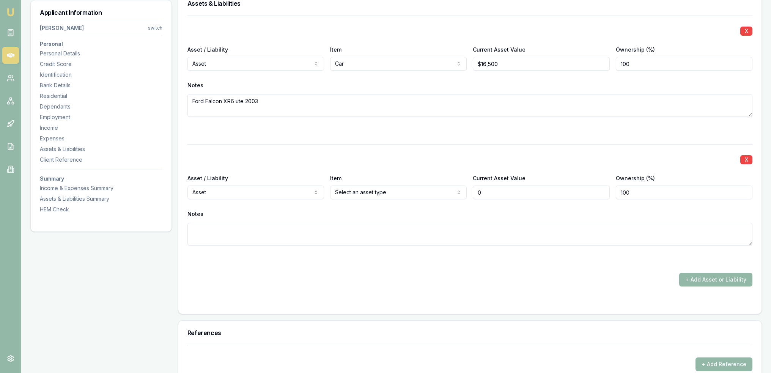
type input "$0"
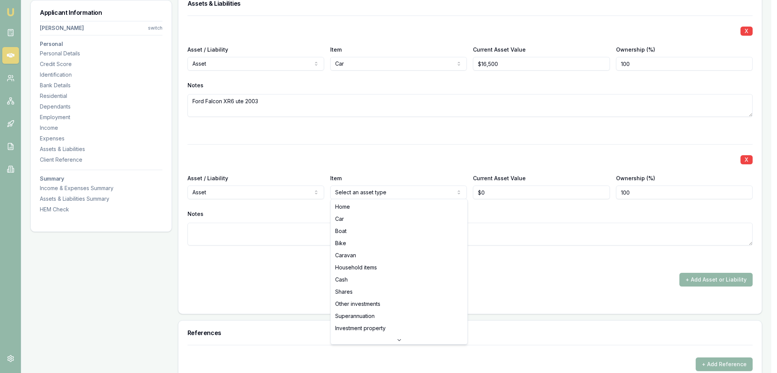
select select "CAR"
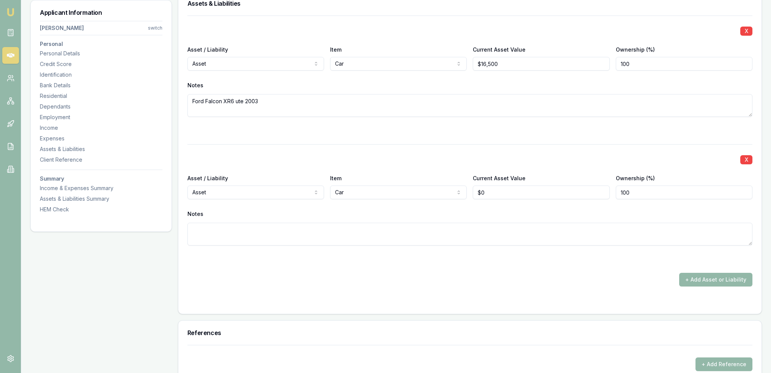
type input "0"
click at [485, 192] on input "0" at bounding box center [541, 193] width 137 height 14
drag, startPoint x: 485, startPoint y: 191, endPoint x: 477, endPoint y: 191, distance: 8.4
click at [477, 191] on input "0" at bounding box center [541, 193] width 137 height 14
type input "0"
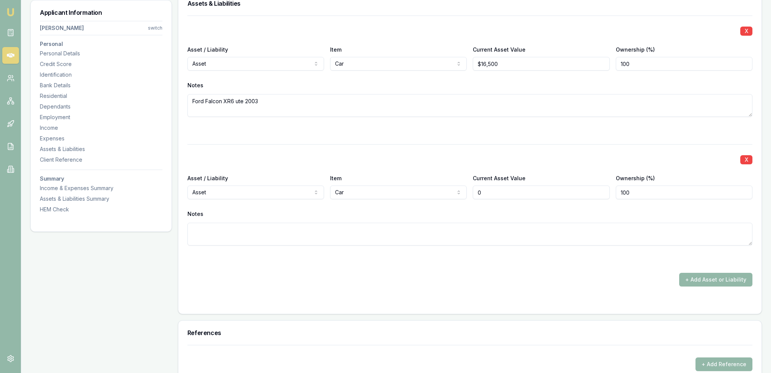
click at [486, 186] on input "0" at bounding box center [541, 193] width 137 height 14
type input "$12,000"
type textarea "2004 Holden Commodore"
click at [685, 280] on button "+ Add Asset or Liability" at bounding box center [715, 280] width 73 height 14
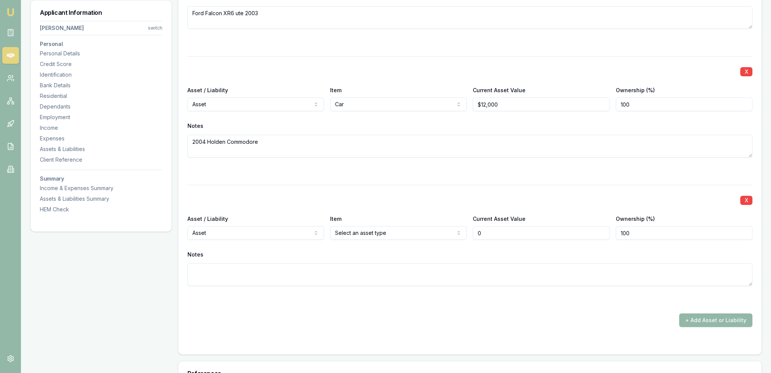
scroll to position [2583, 0]
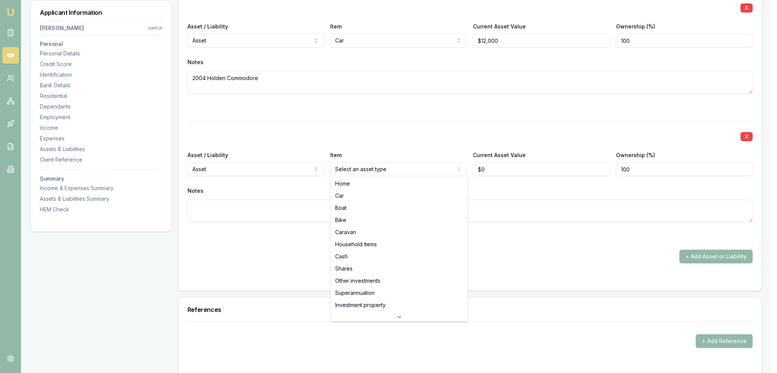
select select "HOUSEHOLD_ITEMS"
drag, startPoint x: 369, startPoint y: 239, endPoint x: 380, endPoint y: 235, distance: 11.1
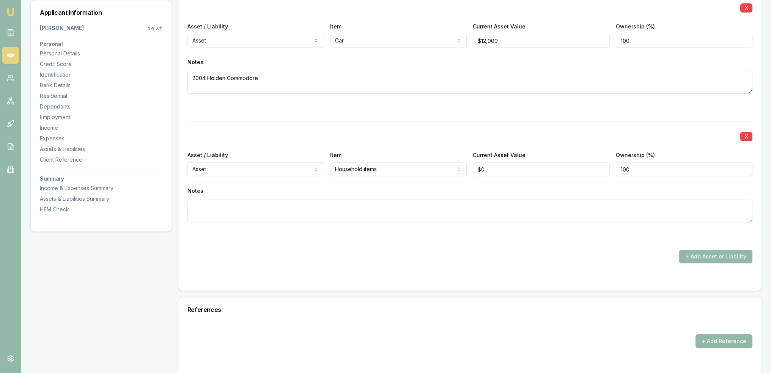
type input "0"
click at [493, 164] on input "0" at bounding box center [541, 169] width 137 height 14
type input "0"
click at [493, 164] on input "0" at bounding box center [541, 169] width 137 height 14
type input "$50,000"
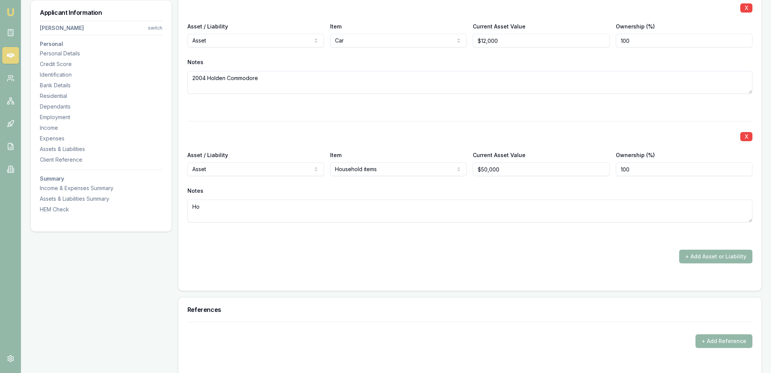
type textarea "H"
click at [709, 255] on button "+ Add Asset or Liability" at bounding box center [715, 257] width 73 height 14
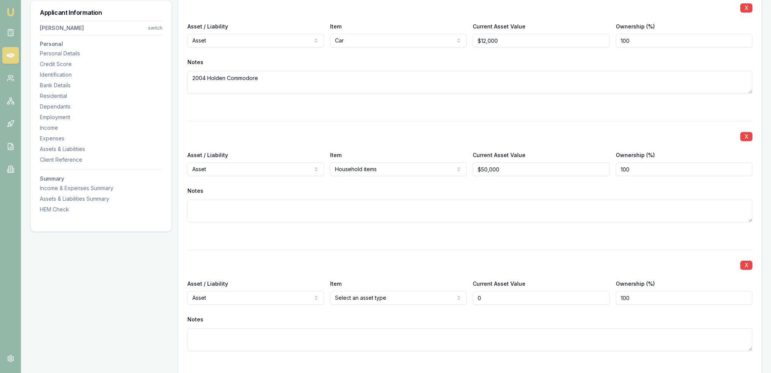
type input "$0"
drag, startPoint x: 266, startPoint y: 298, endPoint x: 282, endPoint y: 298, distance: 16.3
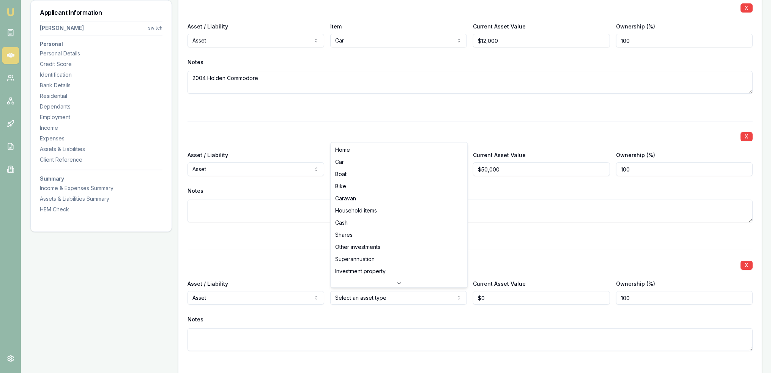
select select "CASH"
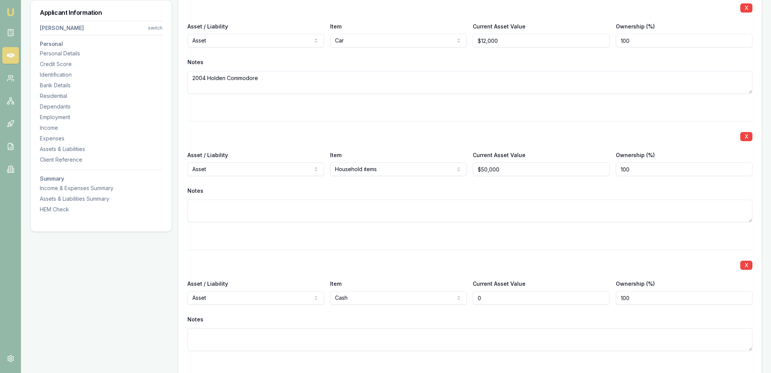
click at [485, 293] on input "0" at bounding box center [541, 298] width 137 height 14
type input "$0"
click at [409, 335] on textarea at bounding box center [469, 339] width 565 height 23
type textarea "Locked savings account with his mum"
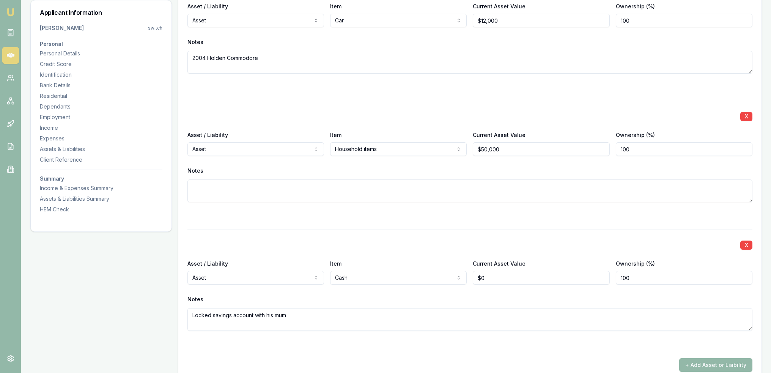
scroll to position [2611, 0]
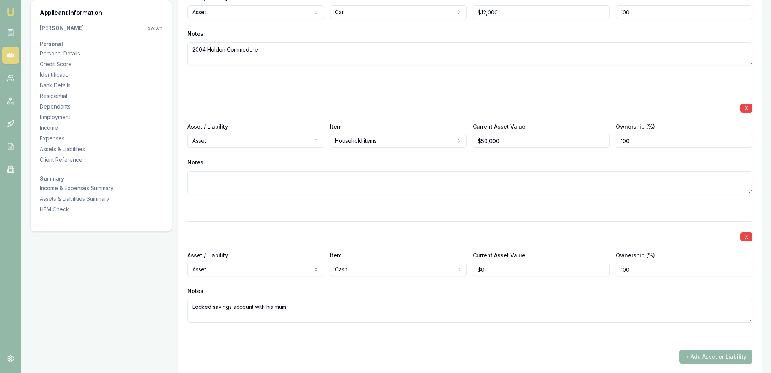
click at [337, 304] on textarea "Locked savings account with his mum" at bounding box center [469, 311] width 565 height 23
type textarea "Locked savings account with his mum - savings for a house - doesn't know how mu…"
click at [285, 306] on textarea "Locked savings account with his mum - savings for a house - doesn't know how mu…" at bounding box center [469, 311] width 565 height 23
click at [286, 302] on textarea "Locked savings account with his mum - savings for a house - doesn't know how mu…" at bounding box center [469, 311] width 565 height 23
type textarea "Locked savings account with his Grandmother - savings for a house - doesn't kno…"
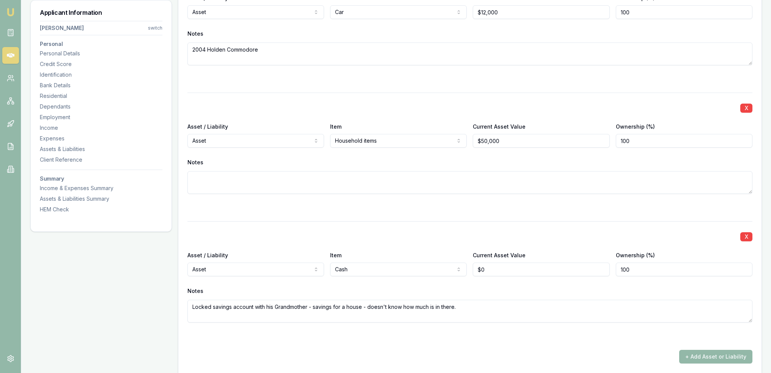
click at [650, 333] on div at bounding box center [469, 336] width 565 height 9
click at [701, 351] on button "+ Add Asset or Liability" at bounding box center [715, 357] width 73 height 14
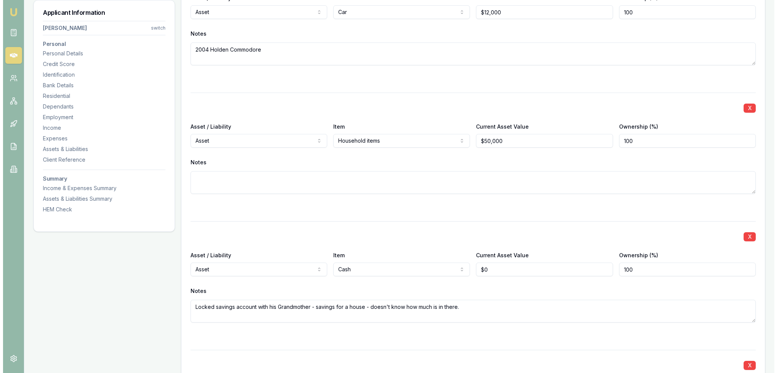
scroll to position [2821, 0]
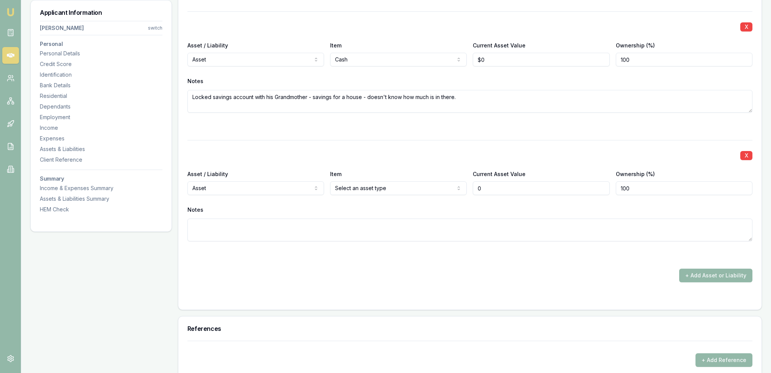
type input "$0"
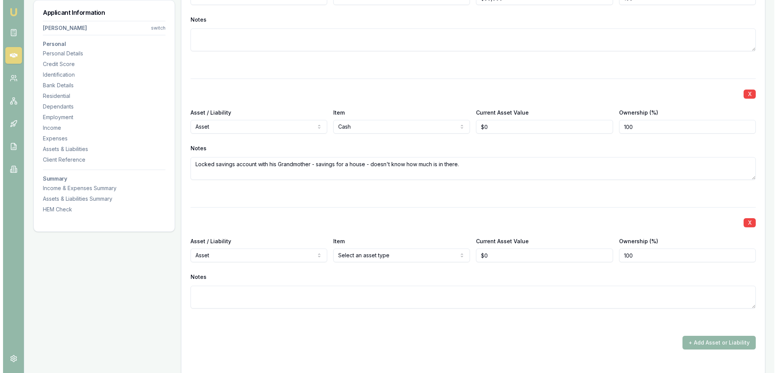
scroll to position [2756, 0]
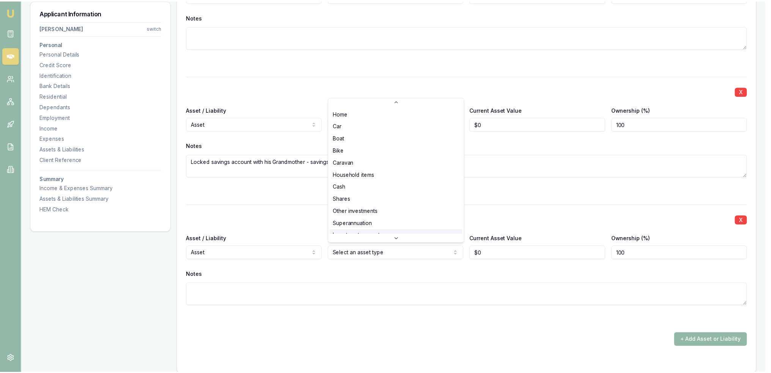
scroll to position [20, 0]
select select "SUPERANNUATION"
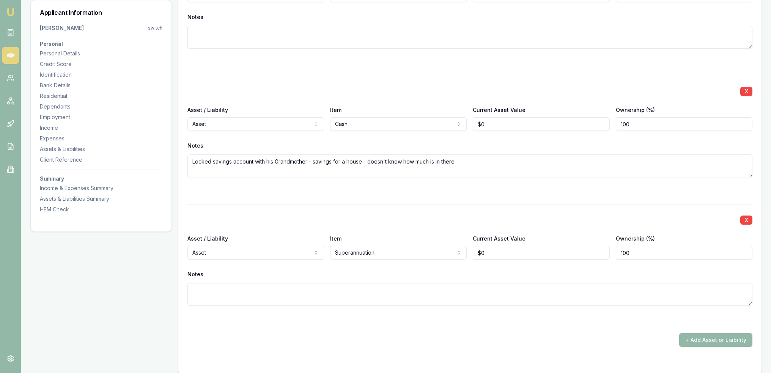
type input "0"
click at [497, 246] on input "0" at bounding box center [541, 253] width 137 height 14
drag, startPoint x: 490, startPoint y: 252, endPoint x: 476, endPoint y: 252, distance: 13.7
click at [476, 252] on input "0" at bounding box center [541, 253] width 137 height 14
type input "0"
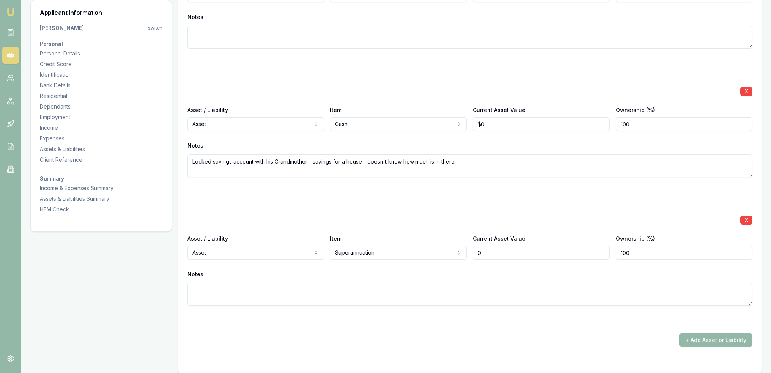
click at [480, 248] on input "0" at bounding box center [541, 253] width 137 height 14
type input "$7,000"
click at [443, 294] on textarea at bounding box center [469, 294] width 565 height 23
type textarea "Personal"
click at [443, 294] on textarea "Personal" at bounding box center [469, 294] width 565 height 23
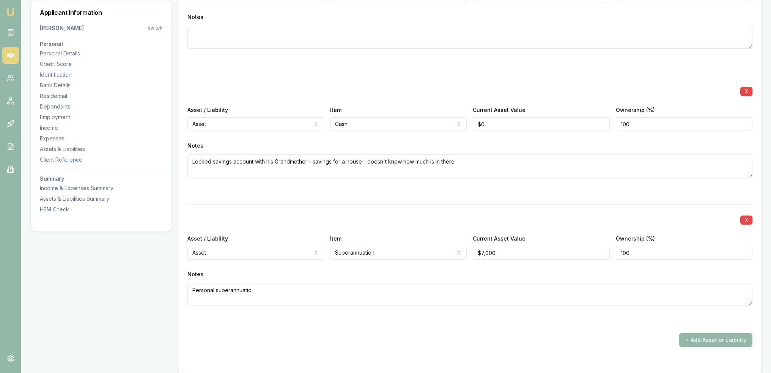
type textarea "Personal superannuation"
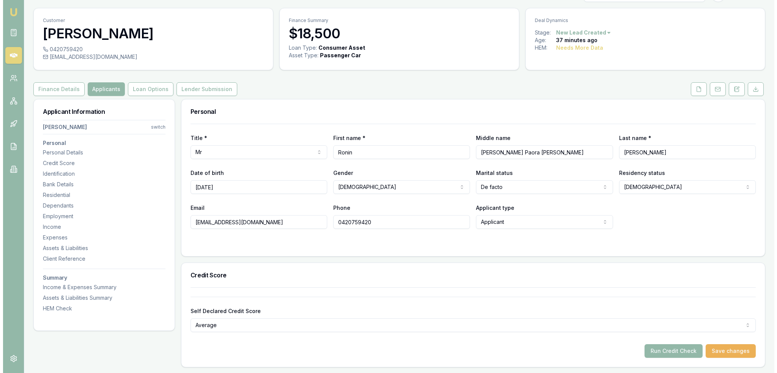
scroll to position [0, 0]
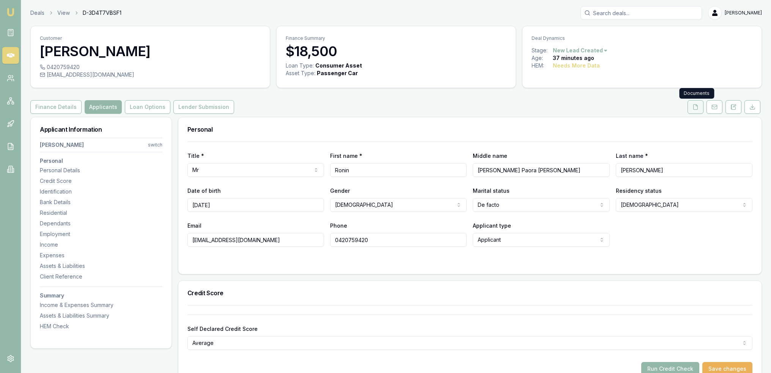
click at [697, 110] on button at bounding box center [696, 107] width 16 height 14
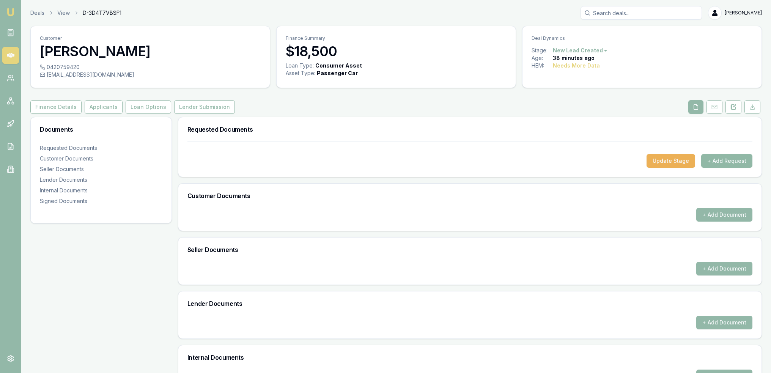
click at [727, 160] on button "+ Add Request" at bounding box center [726, 161] width 51 height 14
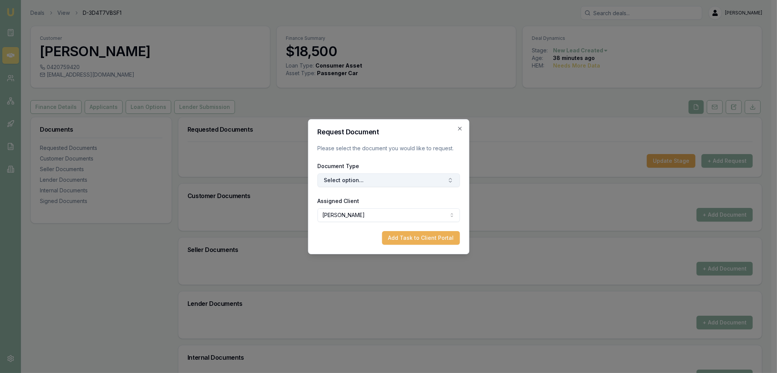
click at [363, 184] on button "Select option..." at bounding box center [388, 180] width 142 height 14
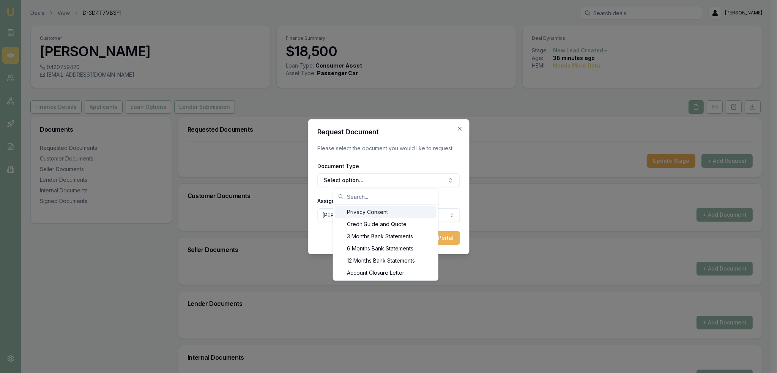
click at [366, 213] on div "Privacy Consent" at bounding box center [386, 212] width 102 height 12
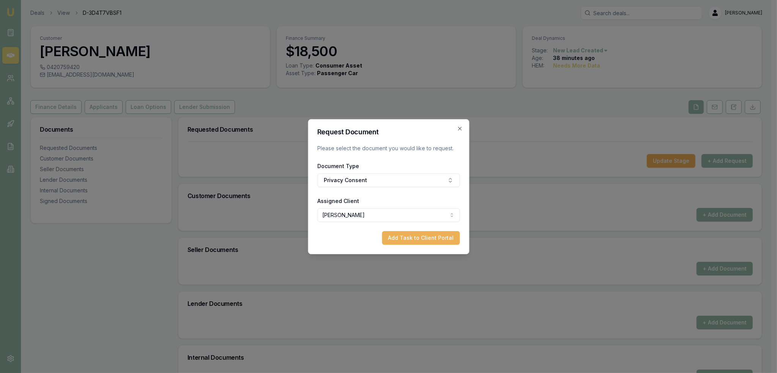
click at [411, 240] on button "Add Task to Client Portal" at bounding box center [421, 238] width 78 height 14
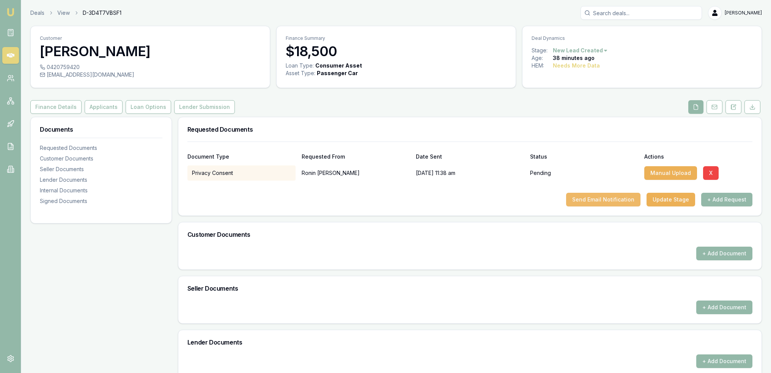
click at [616, 200] on button "Send Email Notification" at bounding box center [603, 200] width 74 height 14
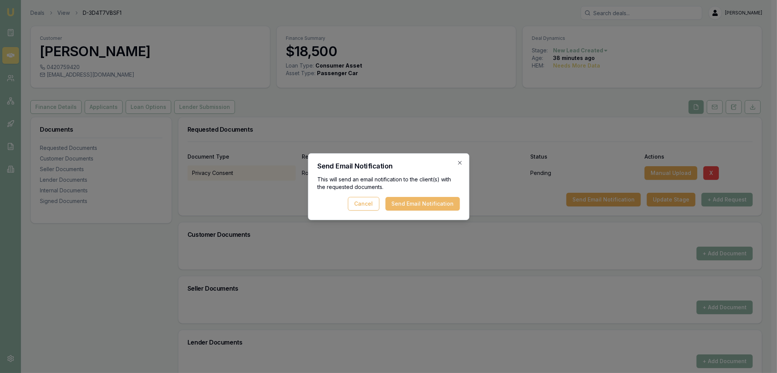
click at [428, 208] on button "Send Email Notification" at bounding box center [422, 204] width 74 height 14
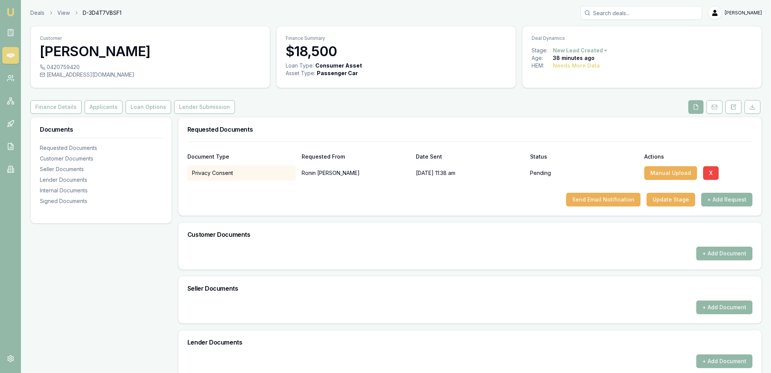
click at [723, 202] on button "+ Add Request" at bounding box center [726, 200] width 51 height 14
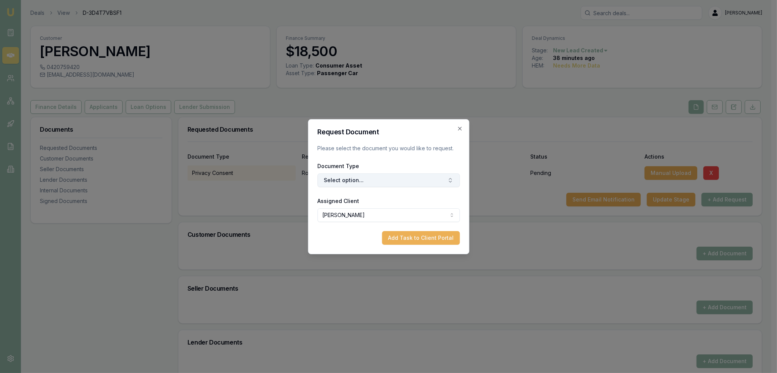
click at [373, 179] on button "Select option..." at bounding box center [388, 180] width 142 height 14
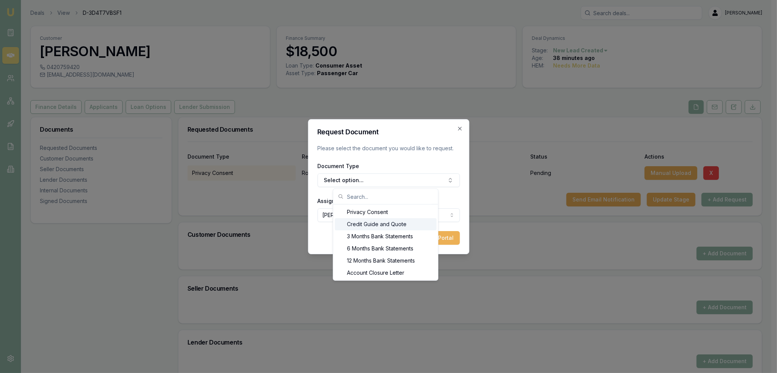
click at [378, 224] on div "Credit Guide and Quote" at bounding box center [386, 224] width 102 height 12
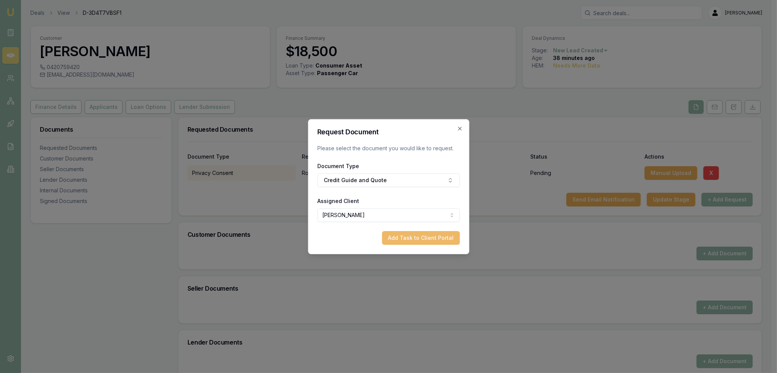
click at [428, 239] on button "Add Task to Client Portal" at bounding box center [421, 238] width 78 height 14
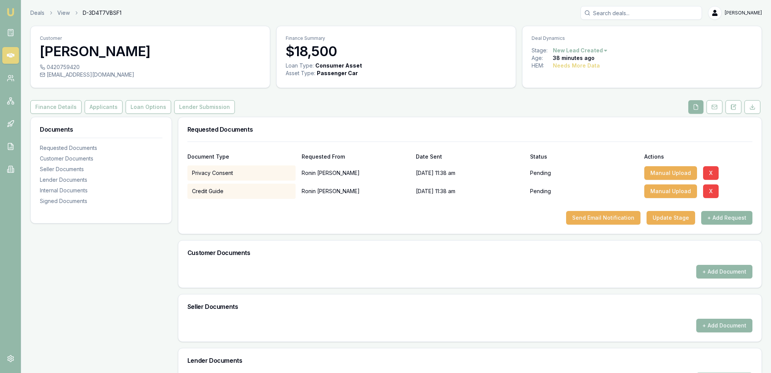
click at [727, 217] on button "+ Add Request" at bounding box center [726, 218] width 51 height 14
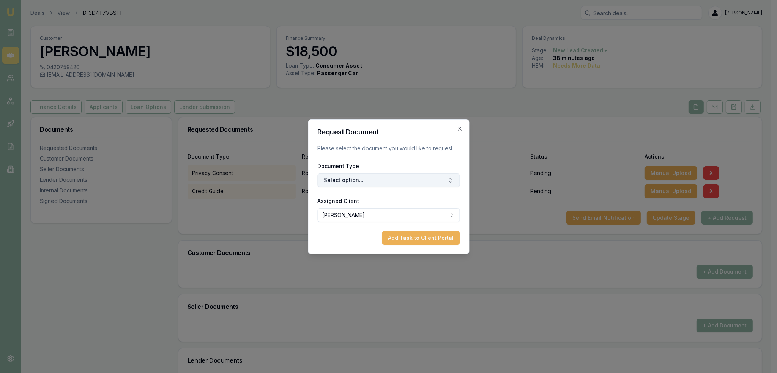
click at [360, 181] on button "Select option..." at bounding box center [388, 180] width 142 height 14
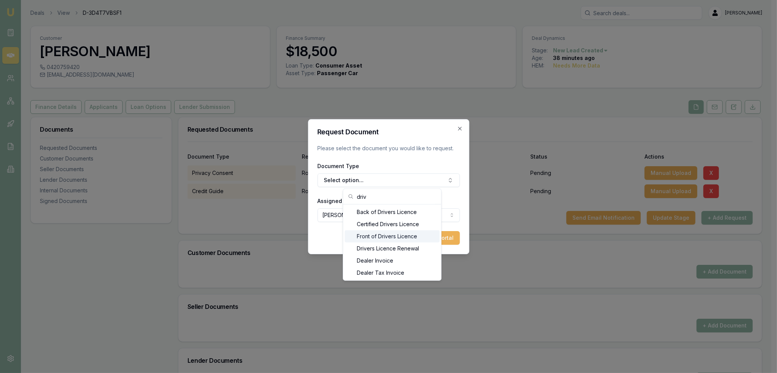
type input "driv"
click at [393, 233] on div "Front of Drivers Licence" at bounding box center [392, 236] width 95 height 12
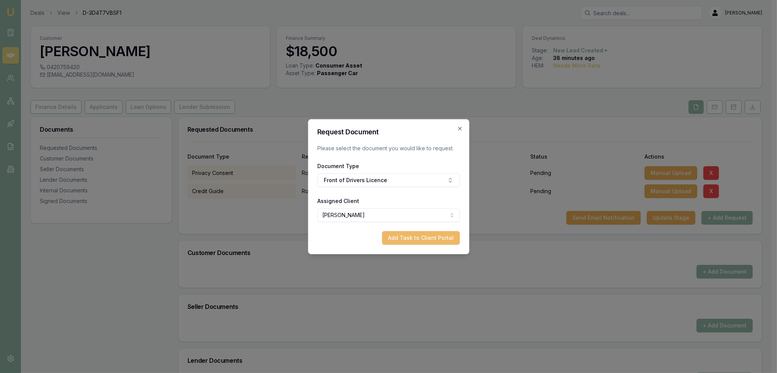
click at [437, 239] on button "Add Task to Client Portal" at bounding box center [421, 238] width 78 height 14
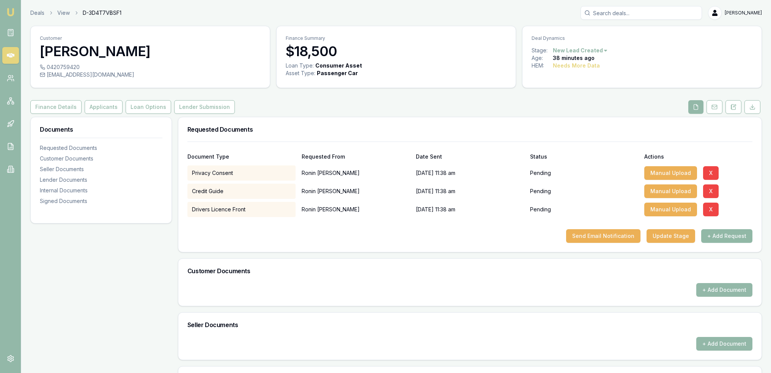
click at [721, 234] on button "+ Add Request" at bounding box center [726, 236] width 51 height 14
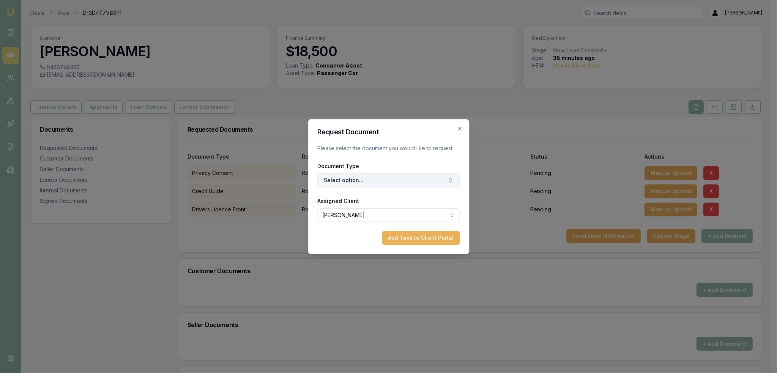
click at [348, 184] on button "Select option..." at bounding box center [388, 180] width 142 height 14
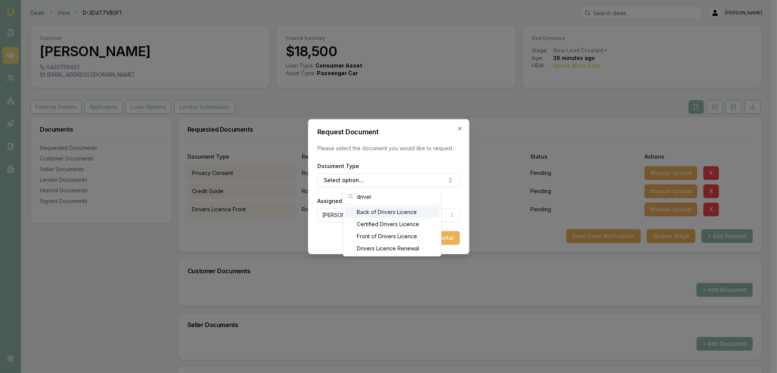
type input "driver"
click at [383, 212] on div "Back of Drivers Licence" at bounding box center [392, 212] width 95 height 12
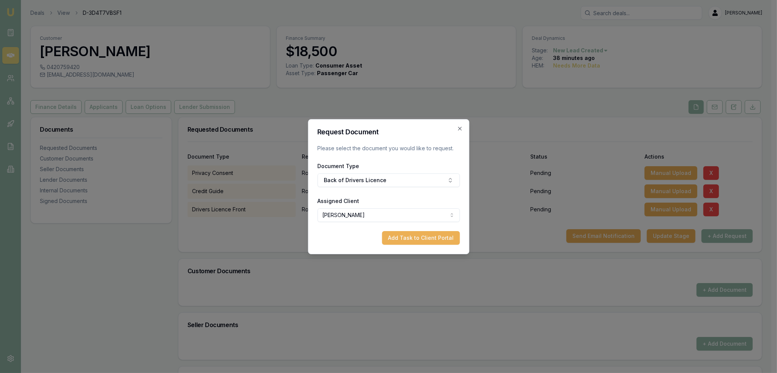
click at [420, 238] on button "Add Task to Client Portal" at bounding box center [421, 238] width 78 height 14
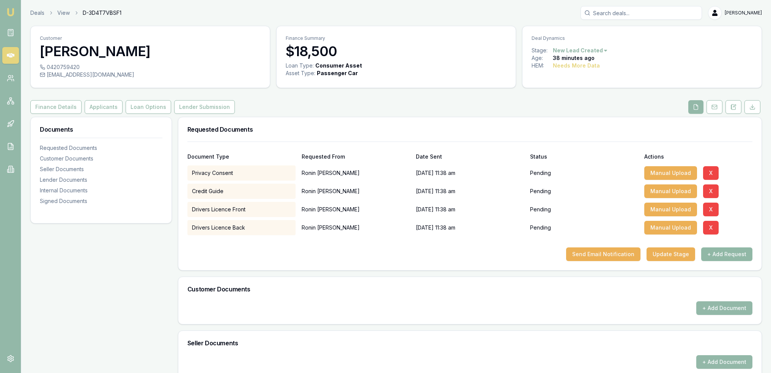
click at [734, 252] on button "+ Add Request" at bounding box center [726, 254] width 51 height 14
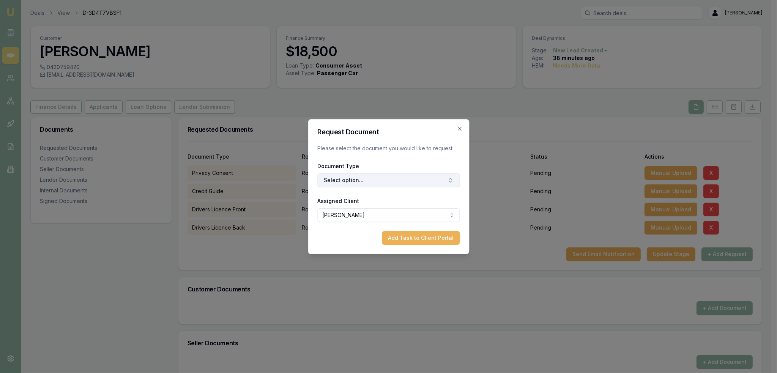
click at [376, 177] on button "Select option..." at bounding box center [388, 180] width 142 height 14
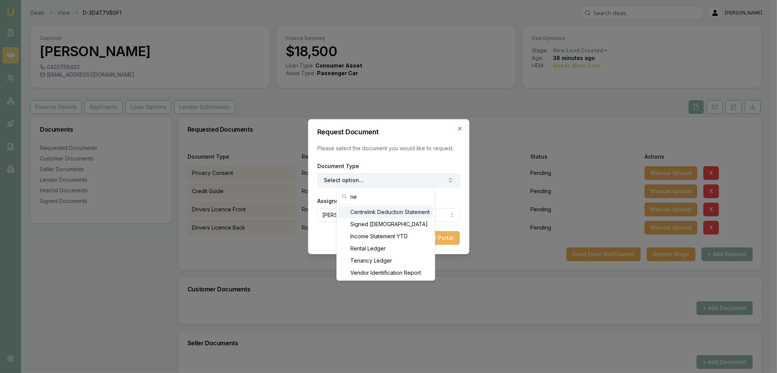
scroll to position [96, 0]
type input "n"
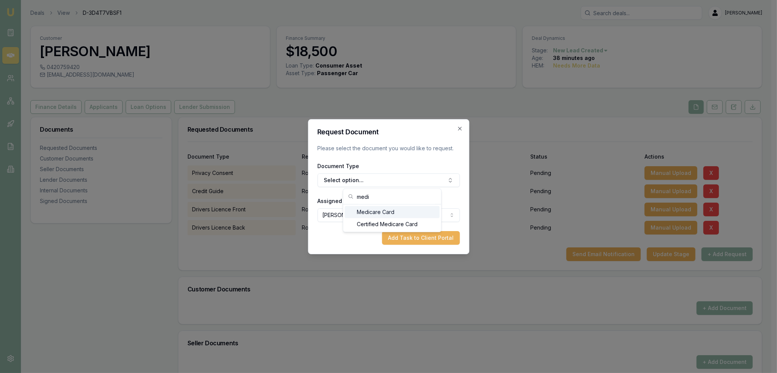
type input "medi"
drag, startPoint x: 376, startPoint y: 214, endPoint x: 382, endPoint y: 221, distance: 9.5
click at [377, 214] on div "Medicare Card" at bounding box center [392, 212] width 95 height 12
click at [420, 238] on button "Add Task to Client Portal" at bounding box center [421, 238] width 78 height 14
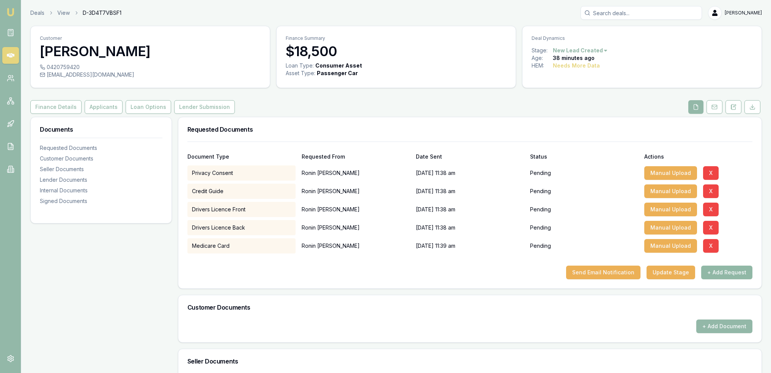
click at [732, 272] on button "+ Add Request" at bounding box center [726, 273] width 51 height 14
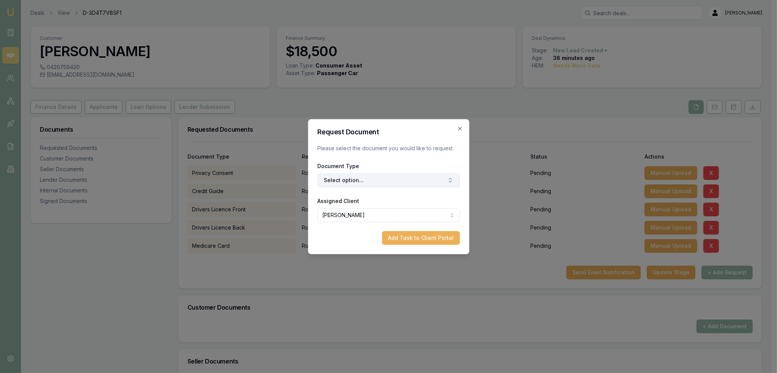
click at [383, 177] on button "Select option..." at bounding box center [388, 180] width 142 height 14
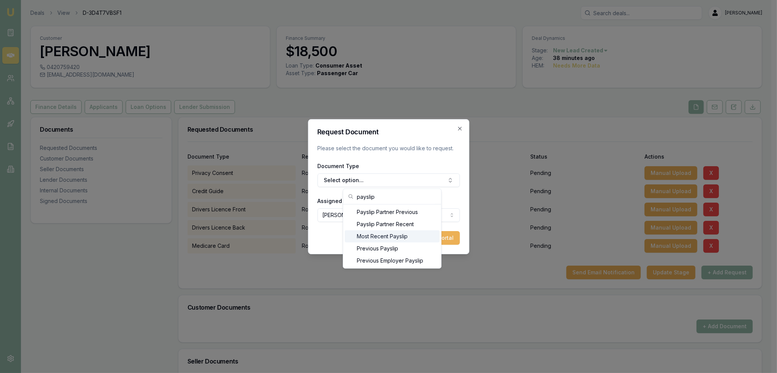
type input "payslip"
click at [392, 233] on div "Most Recent Payslip" at bounding box center [392, 236] width 95 height 12
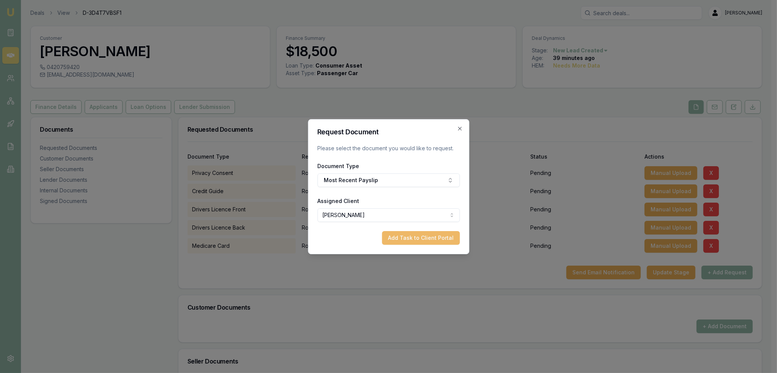
click at [411, 238] on button "Add Task to Client Portal" at bounding box center [421, 238] width 78 height 14
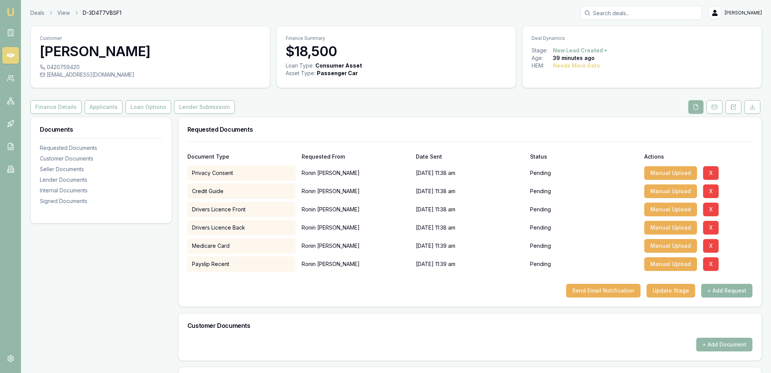
click at [727, 290] on button "+ Add Request" at bounding box center [726, 291] width 51 height 14
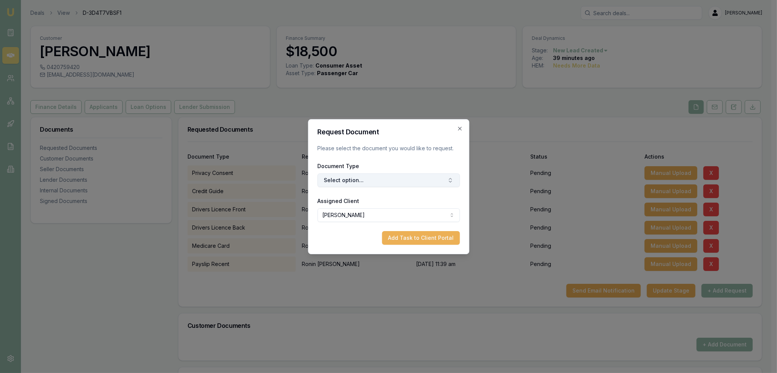
click at [368, 180] on button "Select option..." at bounding box center [388, 180] width 142 height 14
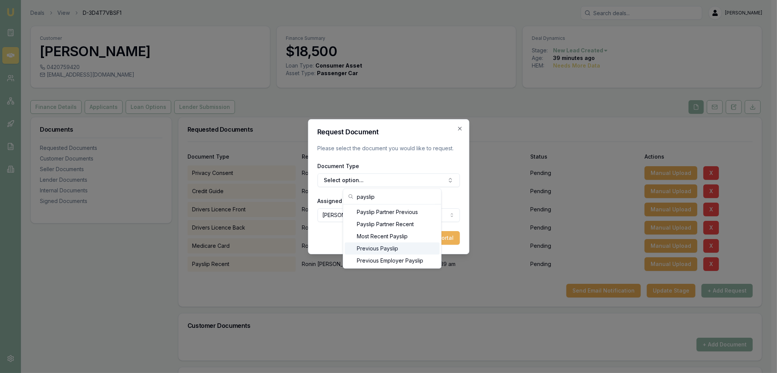
type input "payslip"
click at [392, 247] on div "Previous Payslip" at bounding box center [392, 249] width 95 height 12
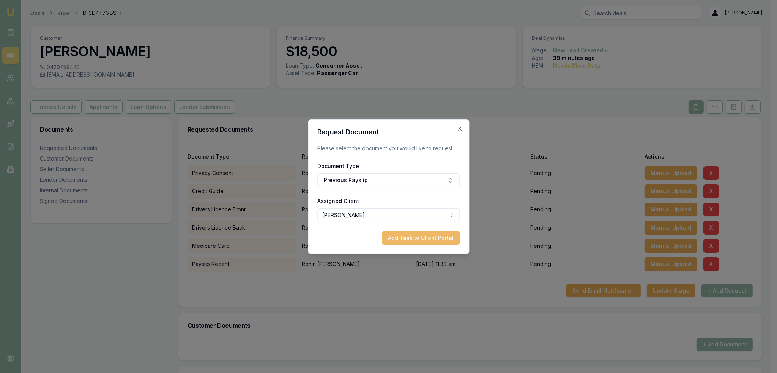
click at [424, 235] on button "Add Task to Client Portal" at bounding box center [421, 238] width 78 height 14
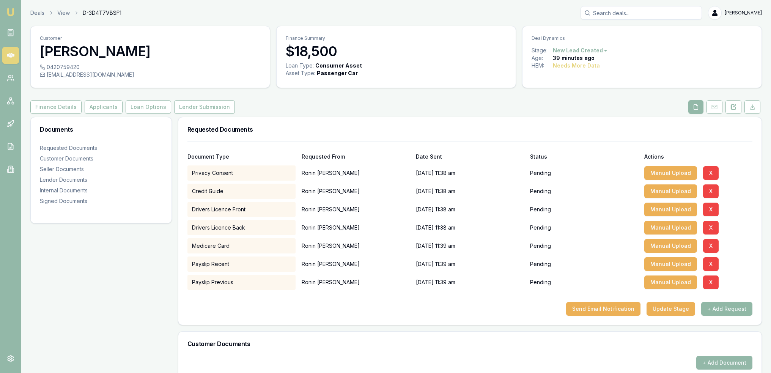
click at [726, 309] on button "+ Add Request" at bounding box center [726, 309] width 51 height 14
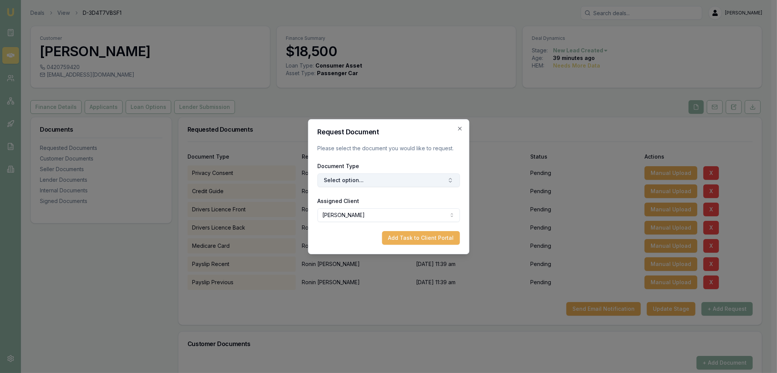
click at [357, 183] on button "Select option..." at bounding box center [388, 180] width 142 height 14
type input "j"
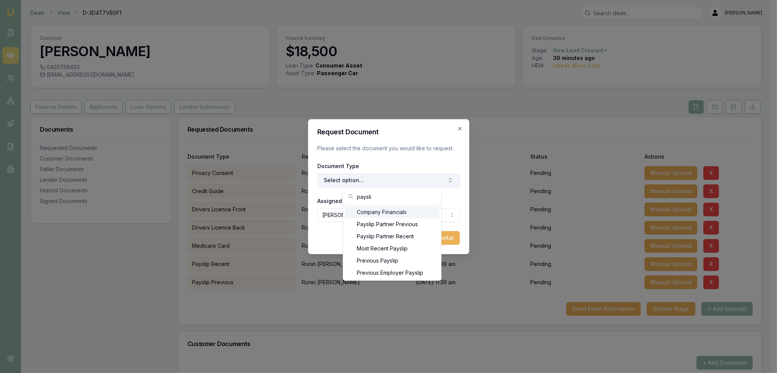
type input "payslip"
drag, startPoint x: 377, startPoint y: 199, endPoint x: 346, endPoint y: 200, distance: 31.1
click at [346, 200] on div "payslip" at bounding box center [392, 197] width 98 height 16
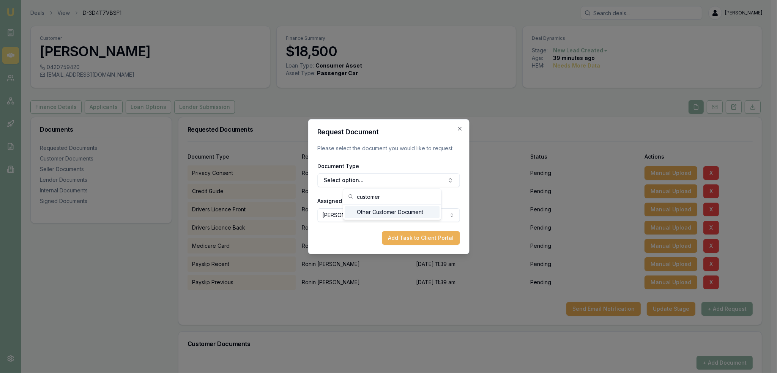
type input "customer"
click at [397, 205] on div "Other Customer Document" at bounding box center [392, 212] width 98 height 15
click at [397, 208] on div "Other Customer Document" at bounding box center [392, 212] width 95 height 12
click at [408, 239] on button "Add Task to Client Portal" at bounding box center [421, 238] width 78 height 14
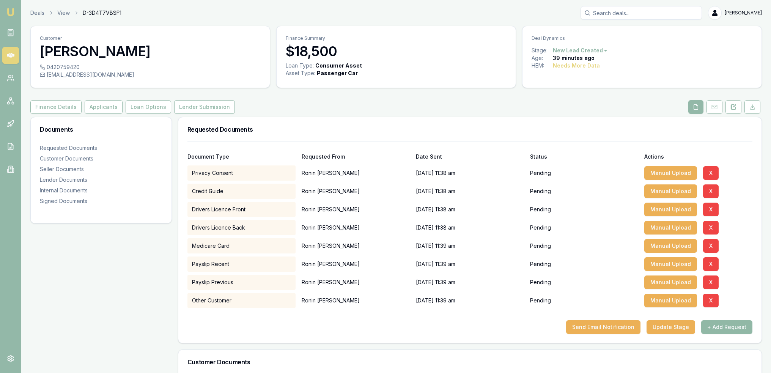
click at [720, 326] on button "+ Add Request" at bounding box center [726, 327] width 51 height 14
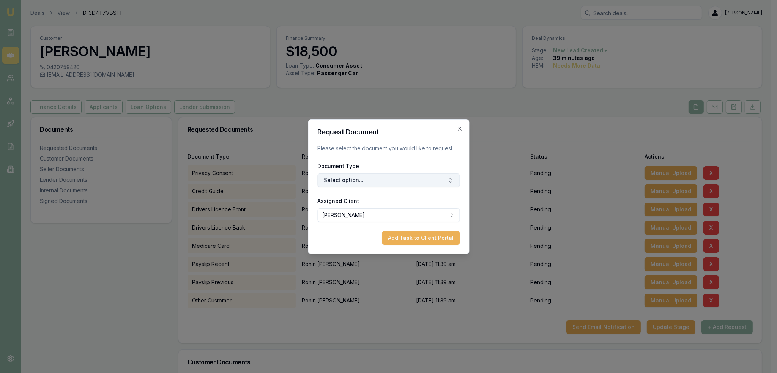
click at [364, 178] on button "Select option..." at bounding box center [388, 180] width 142 height 14
type input "centrel"
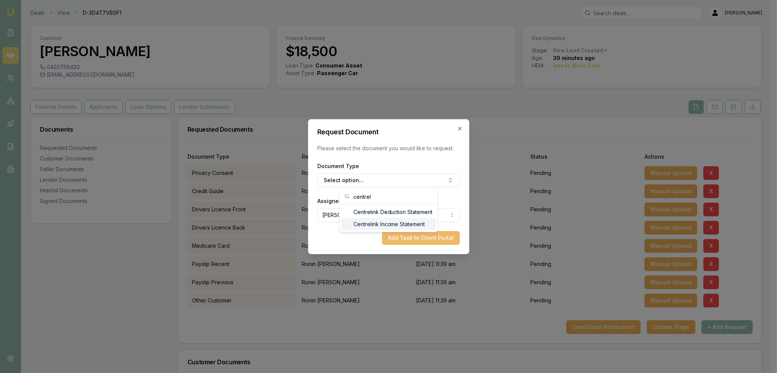
drag, startPoint x: 378, startPoint y: 221, endPoint x: 390, endPoint y: 231, distance: 15.6
click at [379, 221] on div "Centrelink Income Statement" at bounding box center [388, 224] width 95 height 12
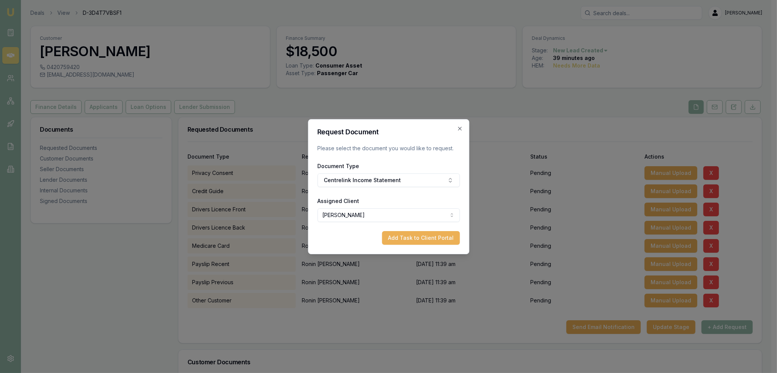
drag, startPoint x: 434, startPoint y: 241, endPoint x: 406, endPoint y: 248, distance: 29.0
click at [434, 241] on button "Add Task to Client Portal" at bounding box center [421, 238] width 78 height 14
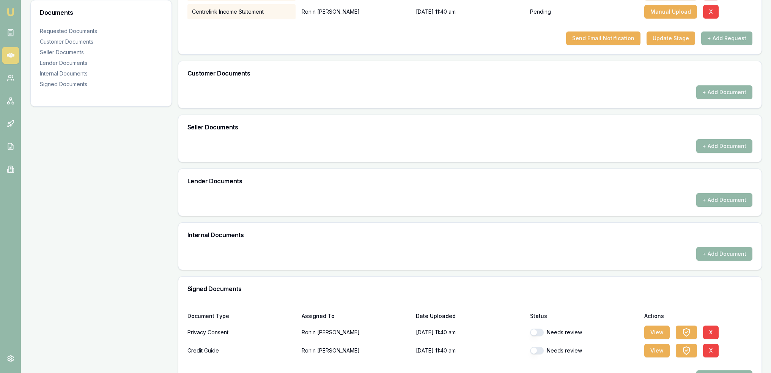
scroll to position [296, 0]
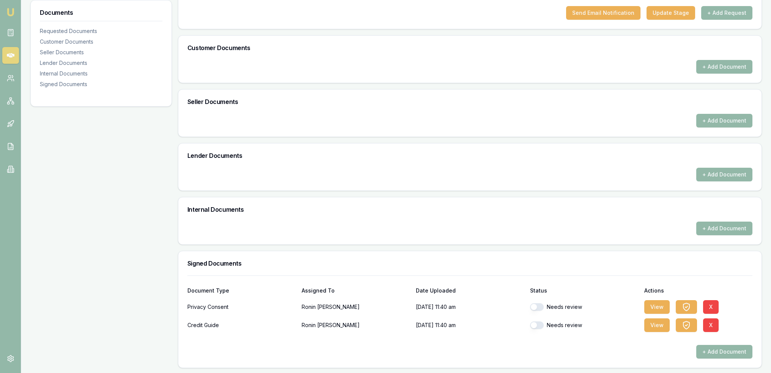
click at [539, 303] on div "Needs review" at bounding box center [584, 306] width 108 height 15
click at [533, 305] on button "button" at bounding box center [537, 307] width 14 height 8
checkbox input "true"
click at [535, 324] on button "button" at bounding box center [537, 325] width 14 height 8
checkbox input "true"
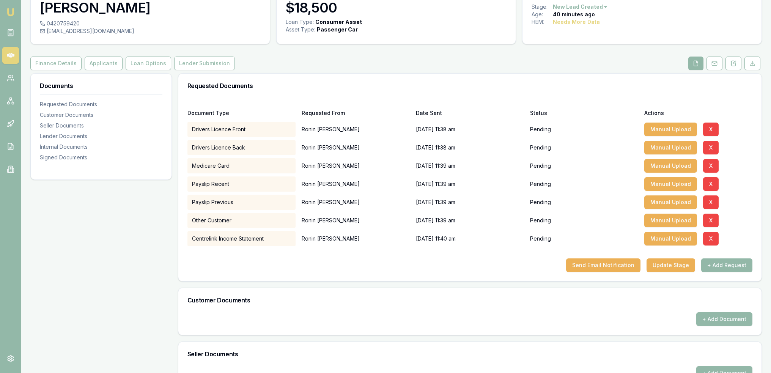
scroll to position [30, 0]
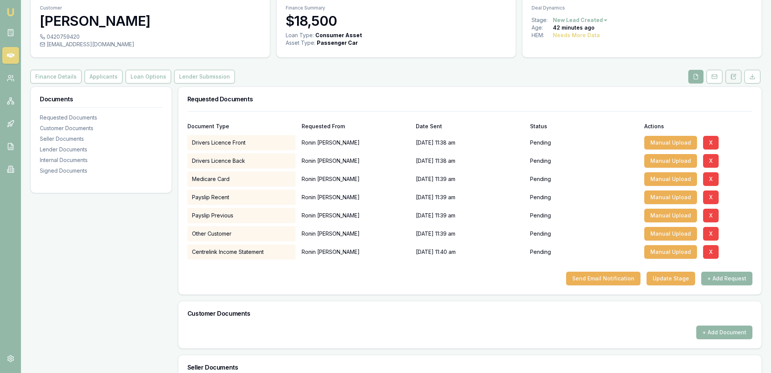
click at [729, 77] on button at bounding box center [734, 77] width 16 height 14
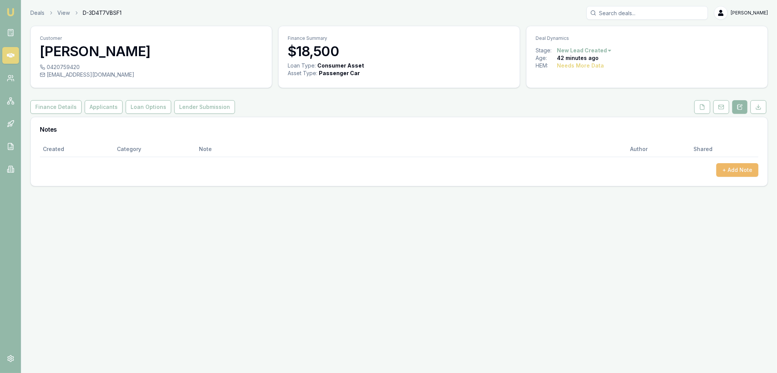
click at [738, 171] on button "+ Add Note" at bounding box center [737, 170] width 42 height 14
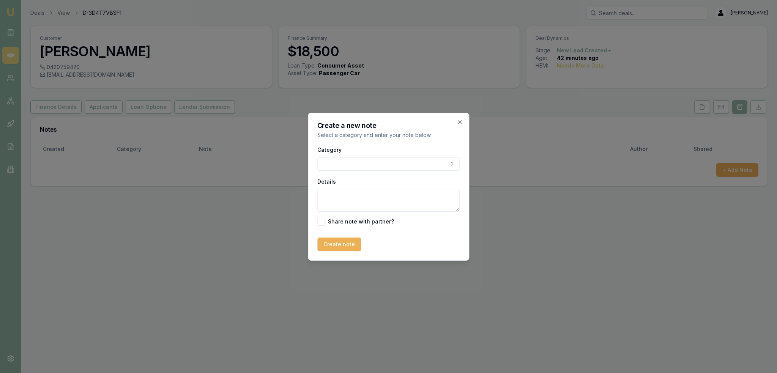
click at [354, 162] on body "Emu Broker Deals View D-3D4T7VBSF1 Robyn Adams Toggle Menu Customer Ronin Adams…" at bounding box center [388, 186] width 777 height 373
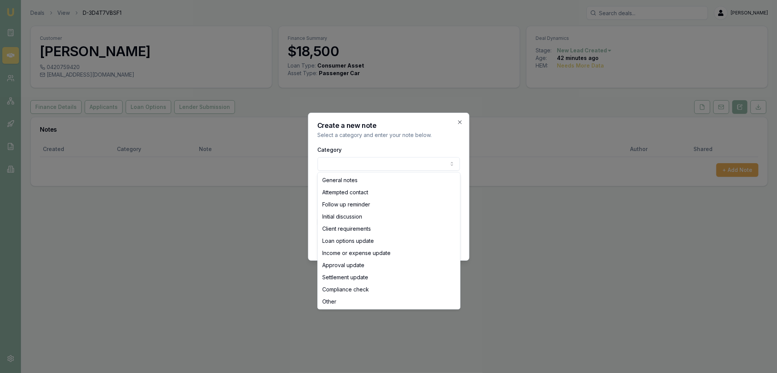
select select "INITIAL_DISCUSSION"
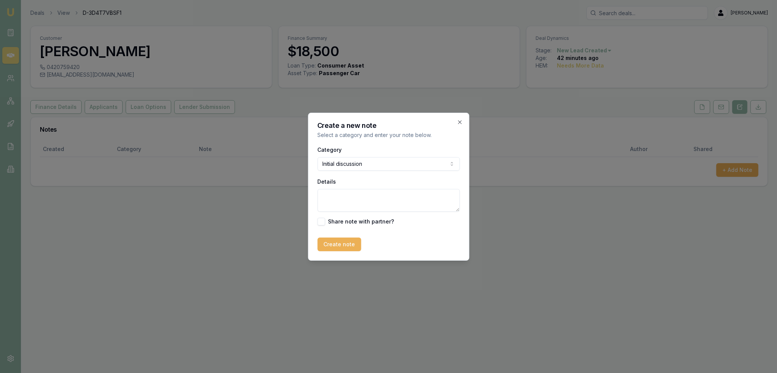
click at [360, 203] on textarea "Details" at bounding box center [388, 200] width 142 height 23
paste textarea "Partner went to dealer yesterday and found a car - car is for partner and 2 yo …"
type textarea "Partner went to dealer yesterday and found a car - car is for partner and 2 yo …"
click at [340, 243] on button "Create note" at bounding box center [339, 245] width 44 height 14
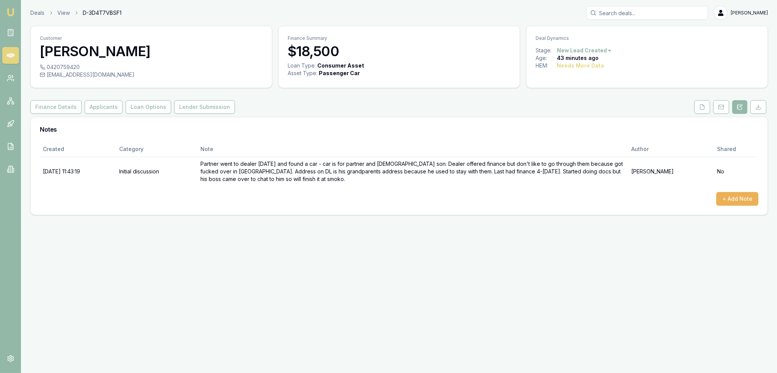
click at [472, 194] on div "+ Add Note" at bounding box center [399, 199] width 718 height 14
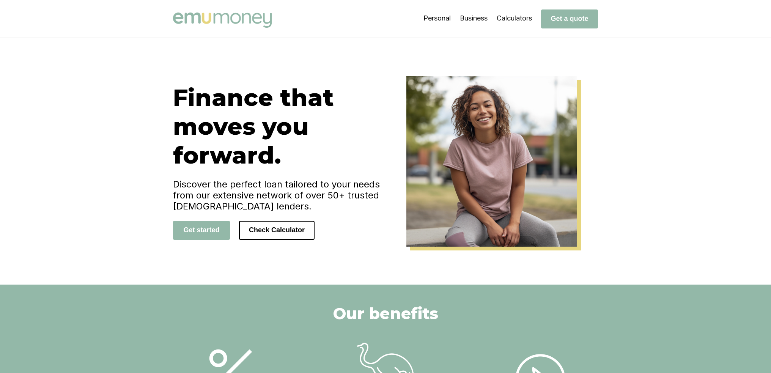
drag, startPoint x: 771, startPoint y: 69, endPoint x: 765, endPoint y: 119, distance: 50.4
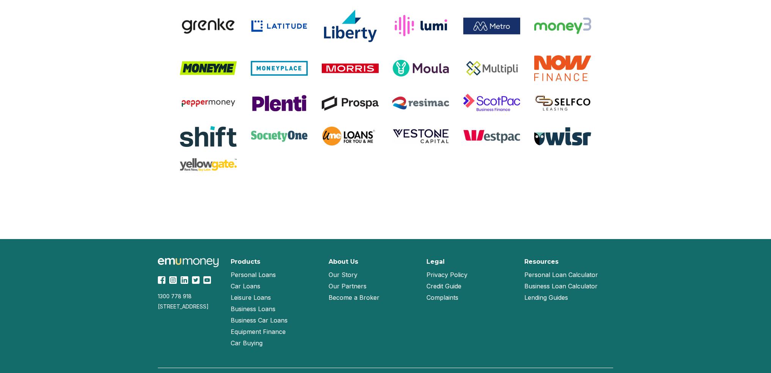
scroll to position [1574, 0]
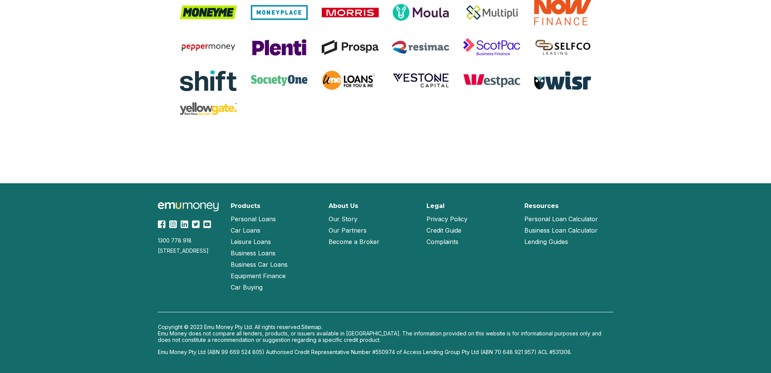
click at [351, 218] on link "Our Story" at bounding box center [343, 218] width 29 height 11
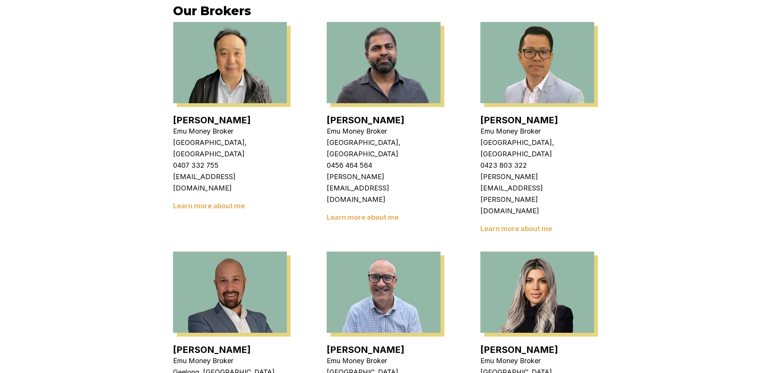
scroll to position [272, 0]
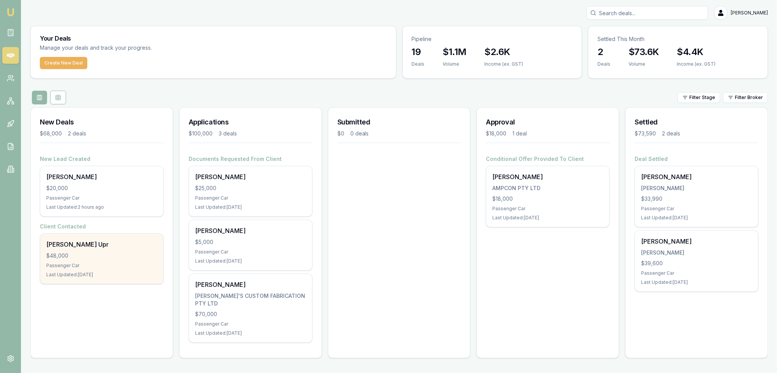
click at [76, 240] on div "[PERSON_NAME] Upr" at bounding box center [101, 244] width 111 height 9
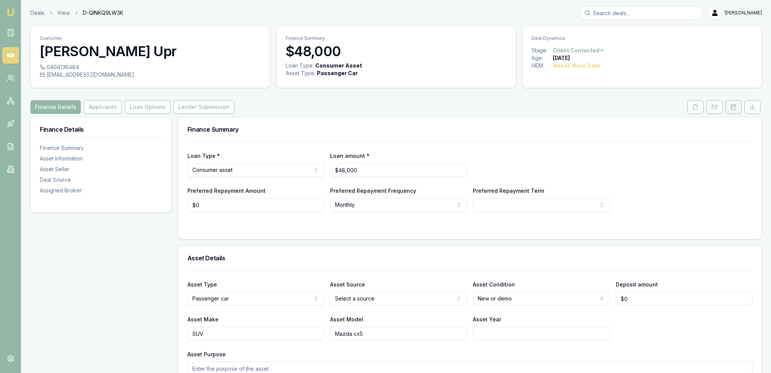
click at [735, 106] on icon at bounding box center [734, 107] width 6 height 6
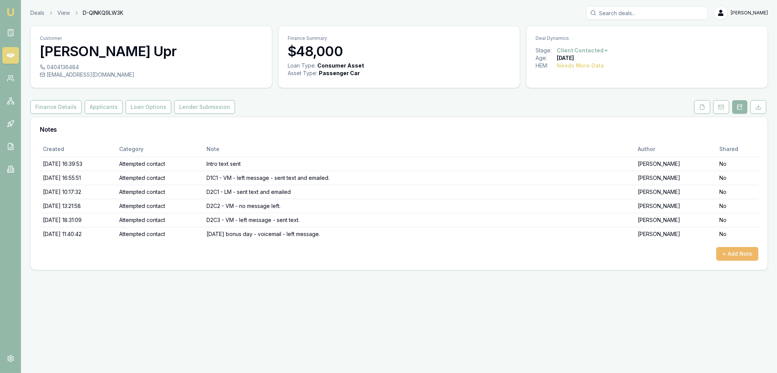
click at [738, 254] on button "+ Add Note" at bounding box center [737, 254] width 42 height 14
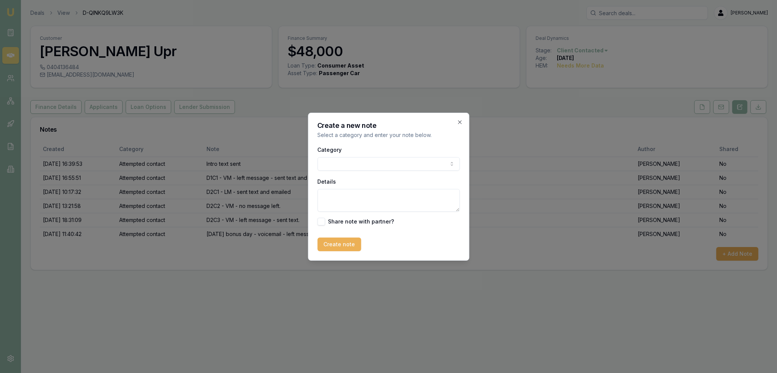
click at [384, 161] on body "Emu Broker Deals View D-QINKQ9LW3K Robyn Adams Toggle Menu Customer Pradip Upr …" at bounding box center [388, 186] width 777 height 373
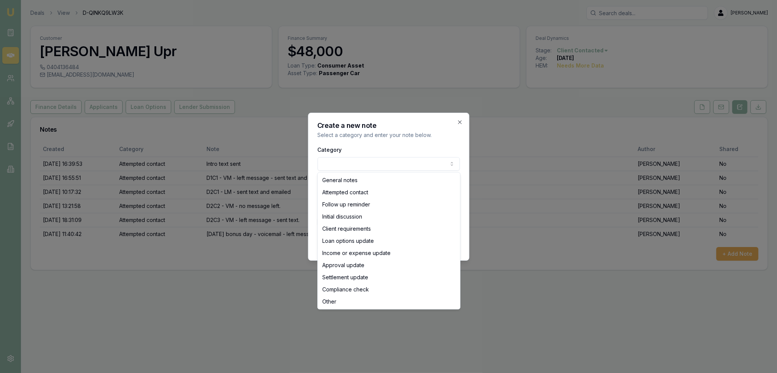
select select "ATTEMPTED_CONTACT"
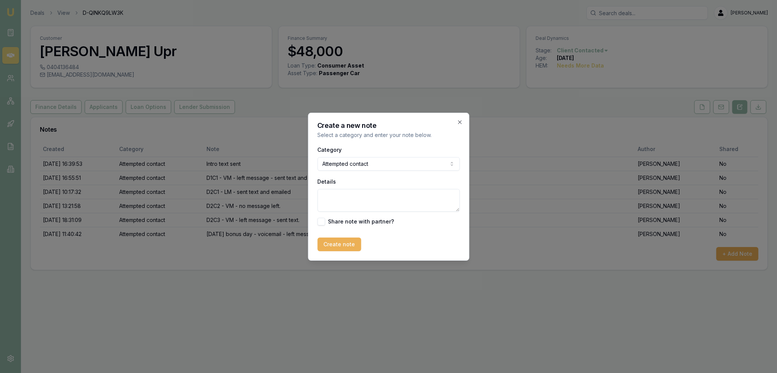
click at [356, 198] on textarea "Details" at bounding box center [388, 200] width 142 height 23
type textarea "D3C1 - [PERSON_NAME] - sent text."
click at [345, 247] on button "Create note" at bounding box center [339, 245] width 44 height 14
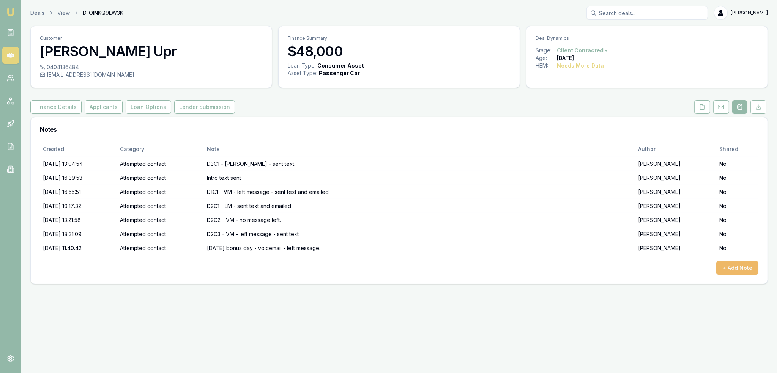
click at [751, 264] on button "+ Add Note" at bounding box center [737, 268] width 42 height 14
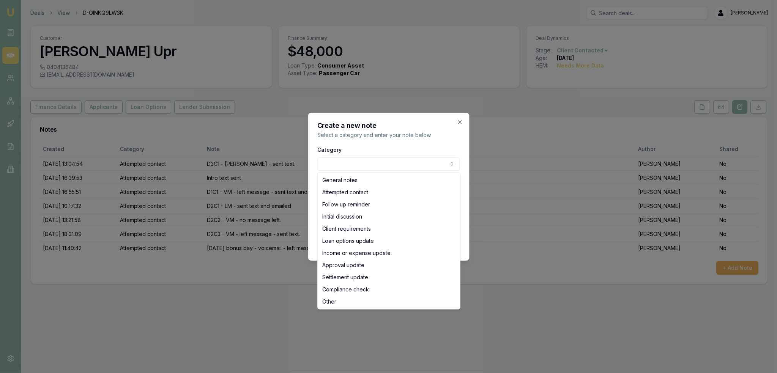
click at [386, 166] on body "Emu Broker Deals View D-QINKQ9LW3K [PERSON_NAME] Toggle Menu Customer [PERSON_N…" at bounding box center [388, 186] width 777 height 373
select select "ATTEMPTED_CONTACT"
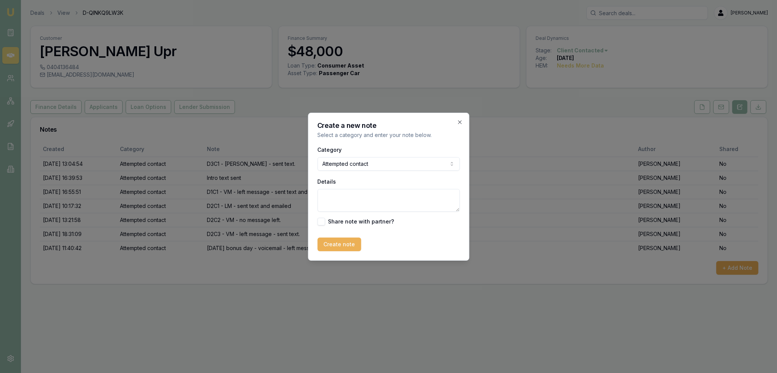
click at [360, 197] on textarea "Details" at bounding box center [388, 200] width 142 height 23
type textarea "D3C1 - VM - LM - sent text. 1.05pm"
click at [337, 247] on button "Create note" at bounding box center [339, 245] width 44 height 14
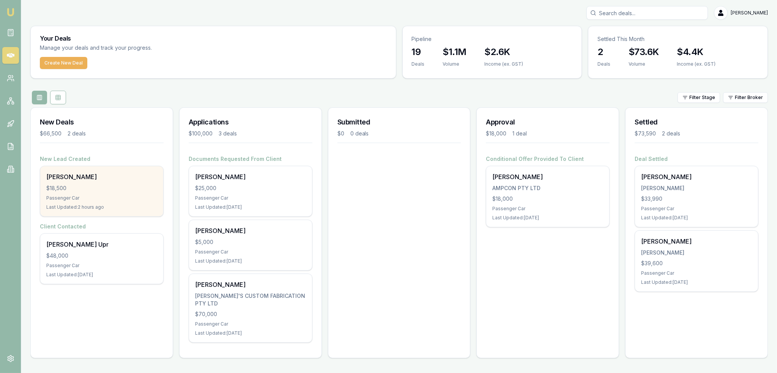
click at [104, 179] on div "[PERSON_NAME]" at bounding box center [101, 176] width 111 height 9
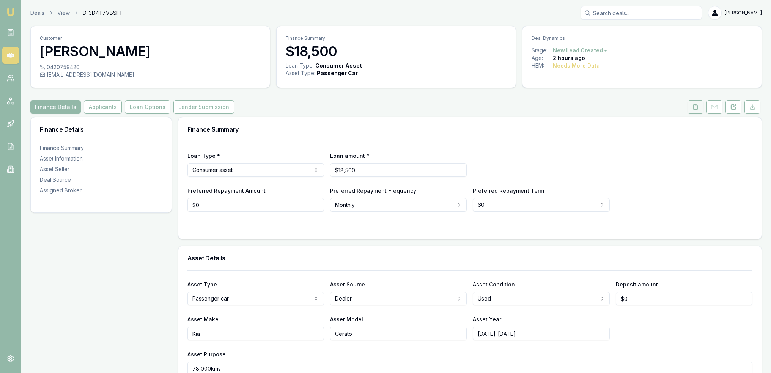
click at [695, 107] on icon at bounding box center [696, 107] width 6 height 6
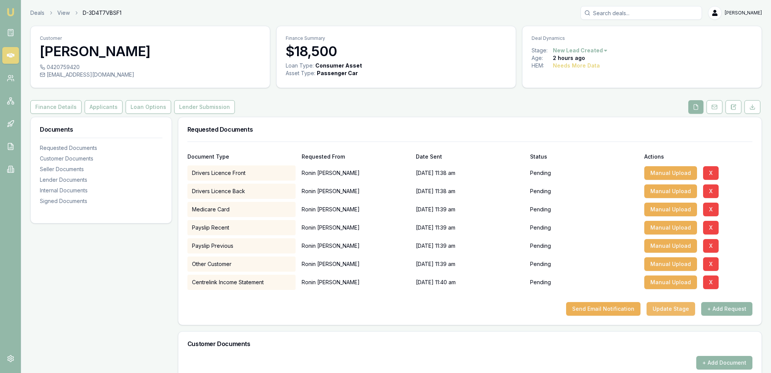
click at [672, 311] on button "Update Stage" at bounding box center [671, 309] width 49 height 14
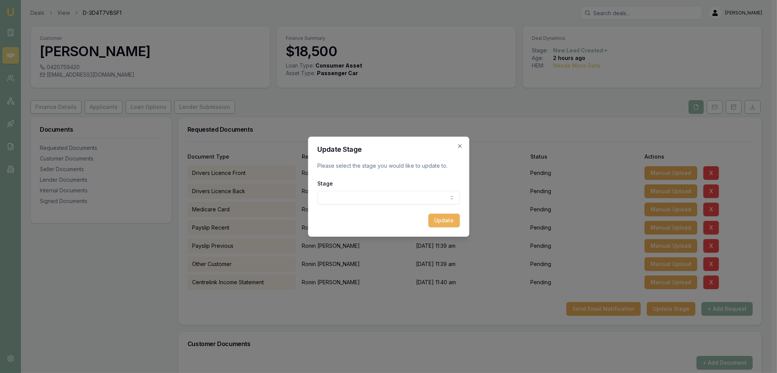
click at [367, 196] on body "Emu Broker Deals View D-3D4T7VBSF1 Robyn Adams Toggle Menu Customer Ronin Adams…" at bounding box center [385, 186] width 771 height 373
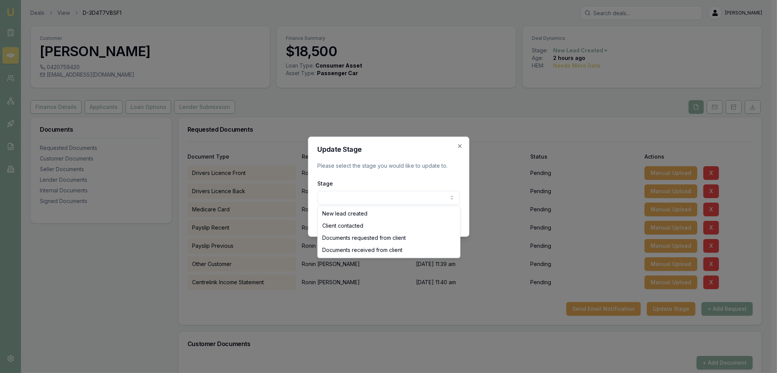
select select "DOCUMENTS_REQUESTED_FROM_CLIENT"
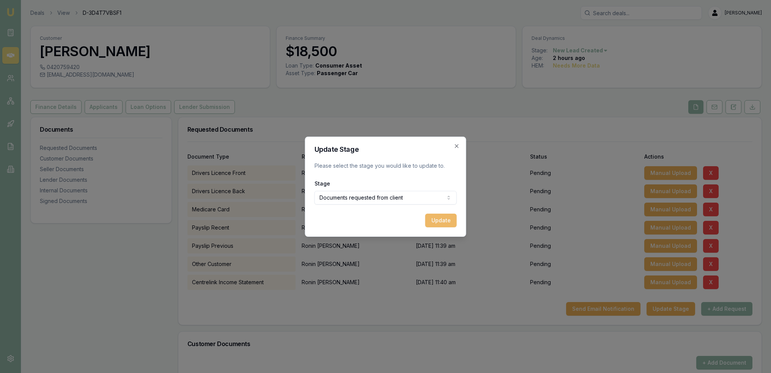
click at [449, 218] on button "Update" at bounding box center [440, 221] width 31 height 14
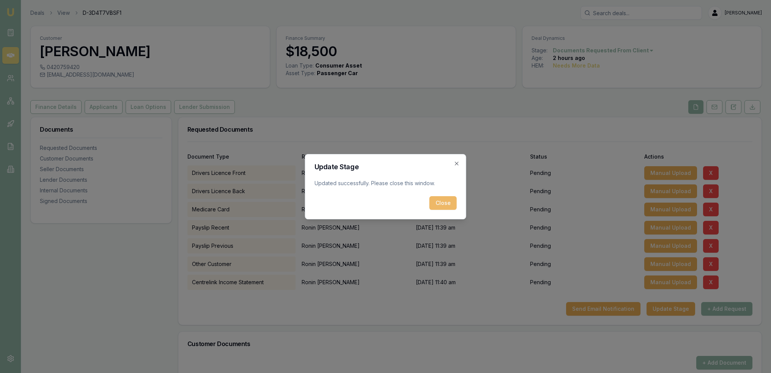
click at [449, 205] on button "Close" at bounding box center [443, 203] width 27 height 14
